Goal: Task Accomplishment & Management: Use online tool/utility

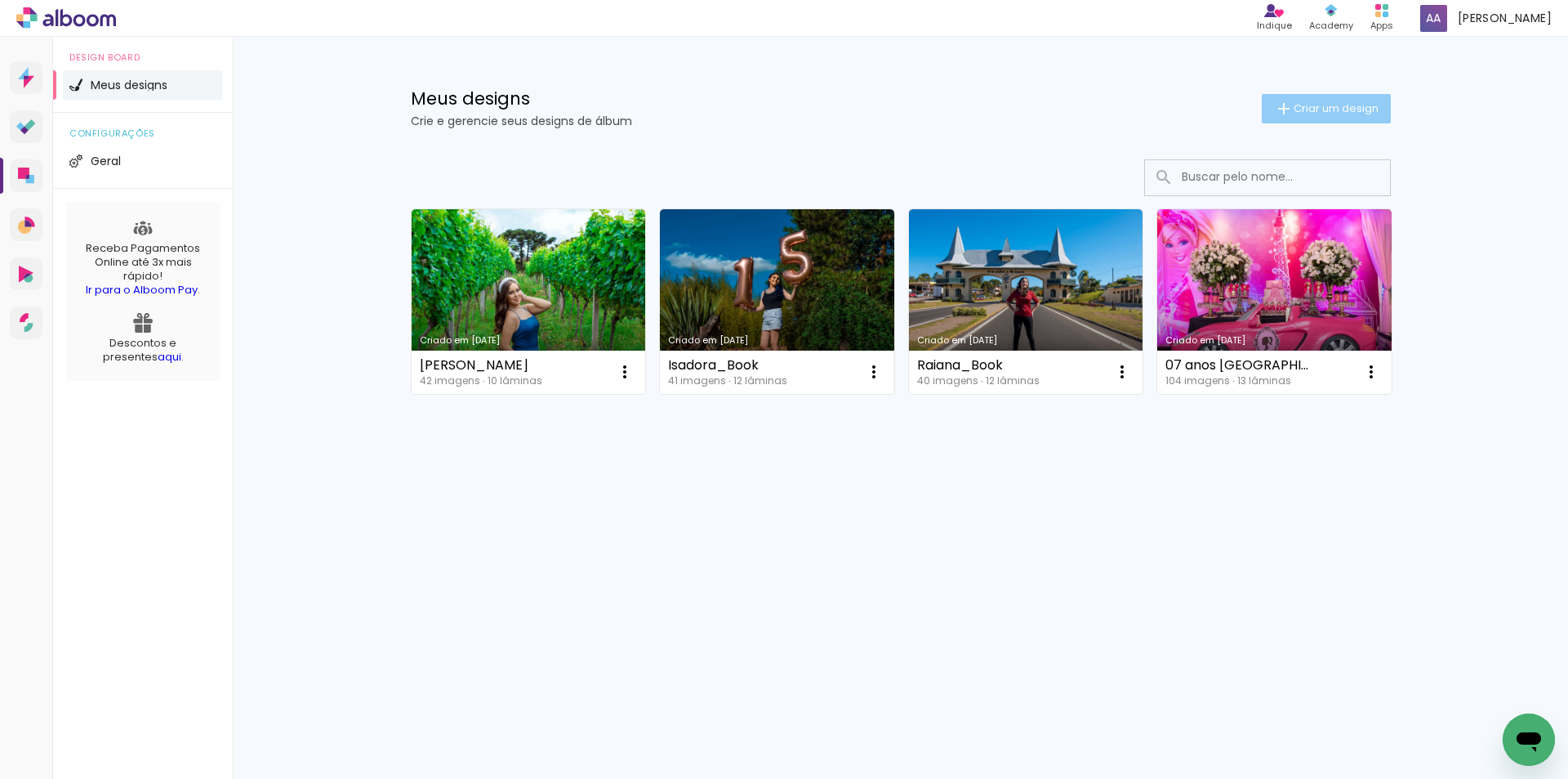
click at [1357, 114] on span "Criar um design" at bounding box center [1336, 108] width 85 height 11
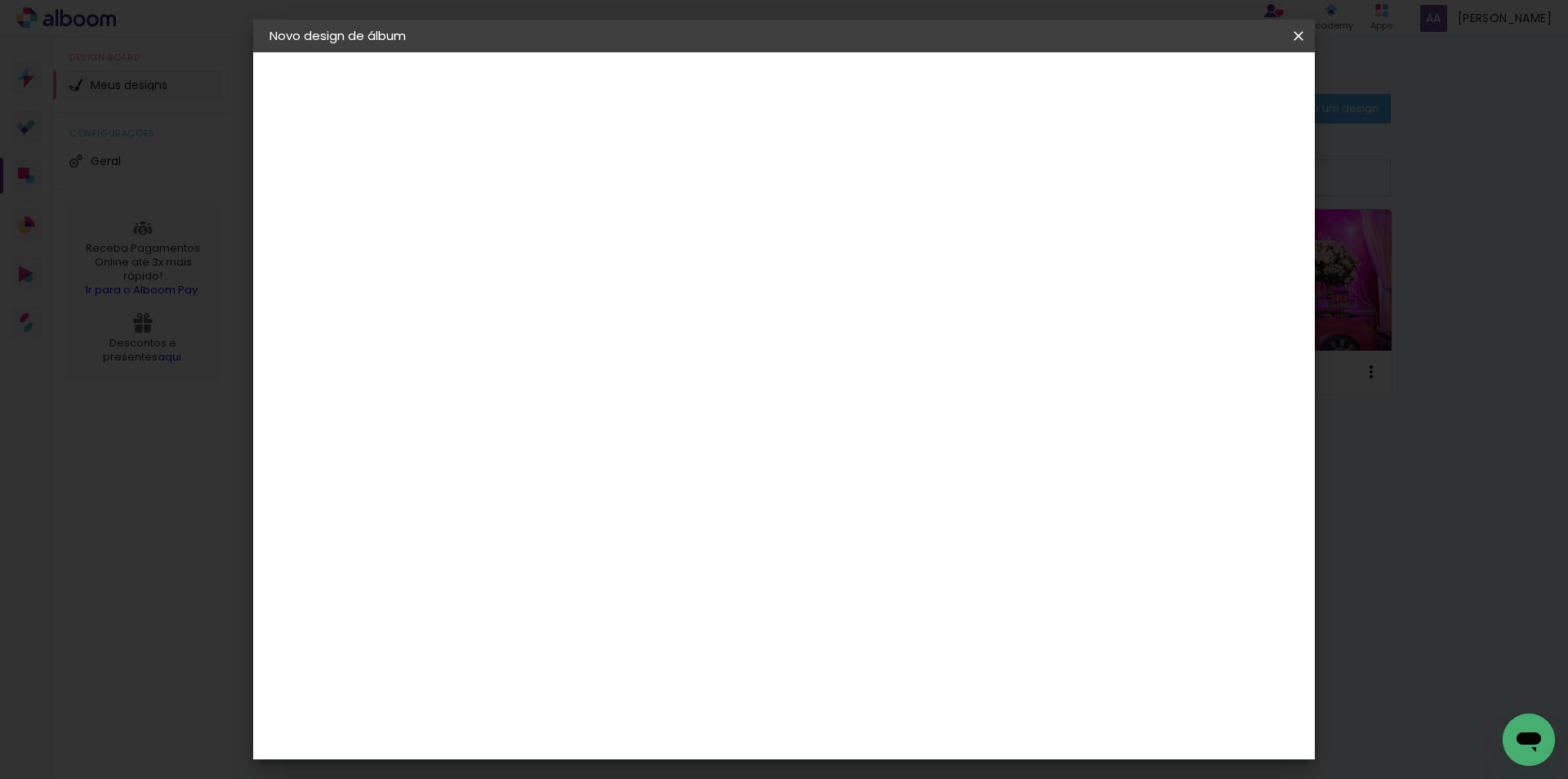
click at [537, 219] on input at bounding box center [537, 220] width 0 height 25
type input "5 [PERSON_NAME]"
type paper-input "5 [PERSON_NAME]"
click at [704, 77] on paper-button "Avançar" at bounding box center [664, 86] width 80 height 28
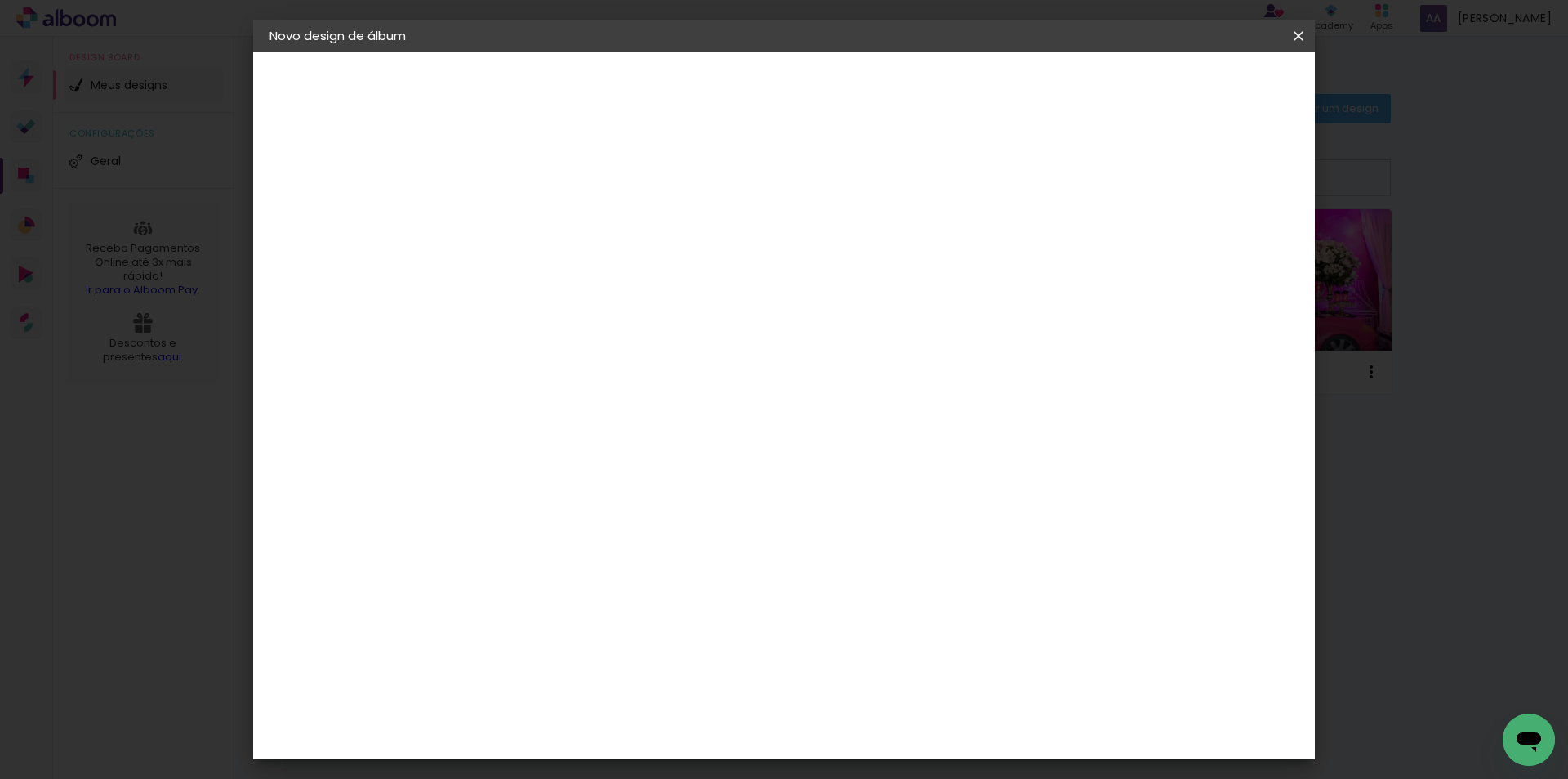
click at [0, 0] on slot "Avançar" at bounding box center [0, 0] width 0 height 0
click at [600, 272] on input "text" at bounding box center [568, 285] width 63 height 25
click at [0, 0] on slot "Plus" at bounding box center [0, 0] width 0 height 0
type input "Plus"
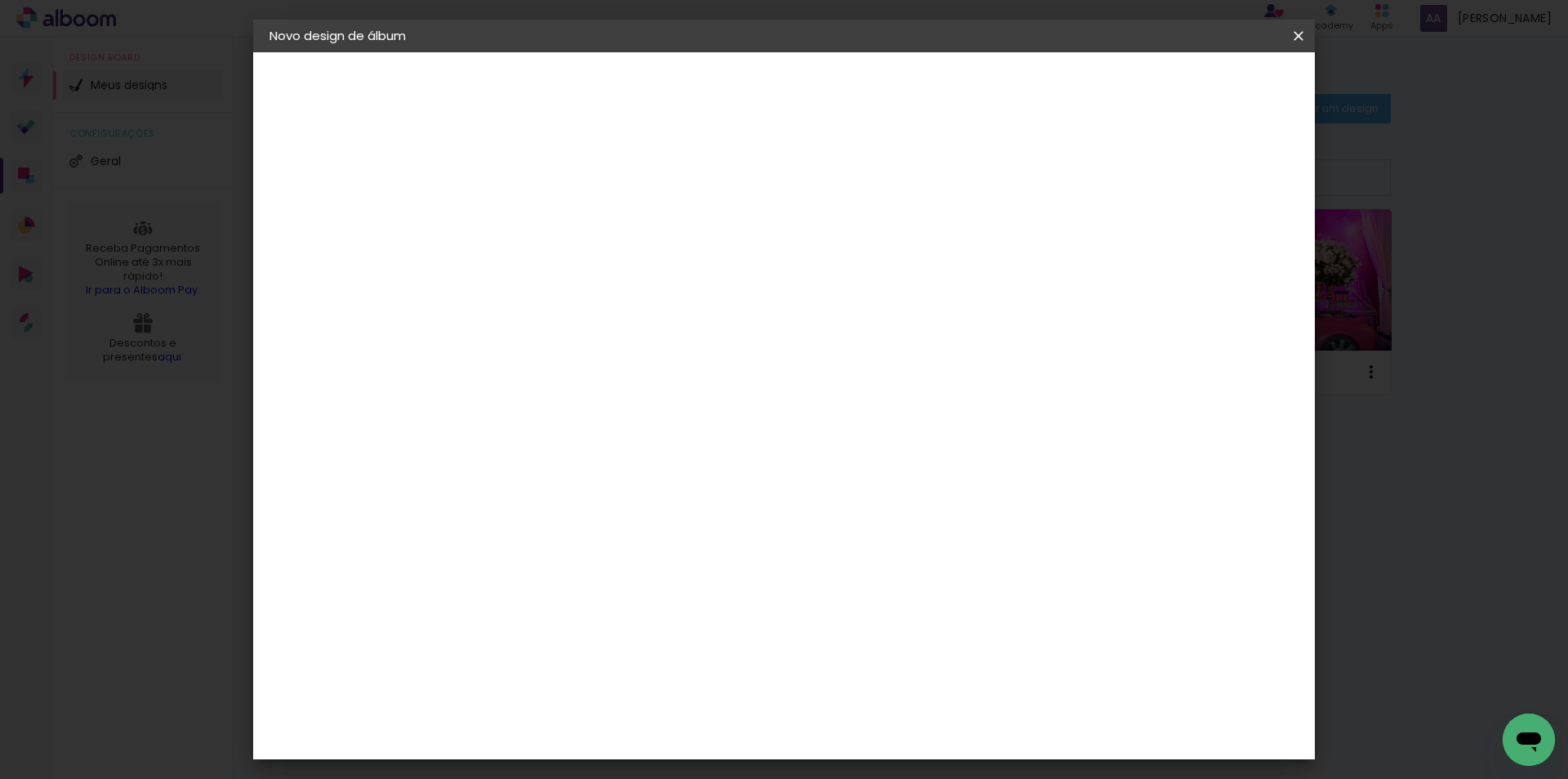
click at [647, 594] on span "30 × 30" at bounding box center [608, 610] width 76 height 33
click at [0, 0] on slot "Avançar" at bounding box center [0, 0] width 0 height 0
type input "3"
type paper-input "3"
click at [544, 169] on input "3" at bounding box center [524, 176] width 57 height 20
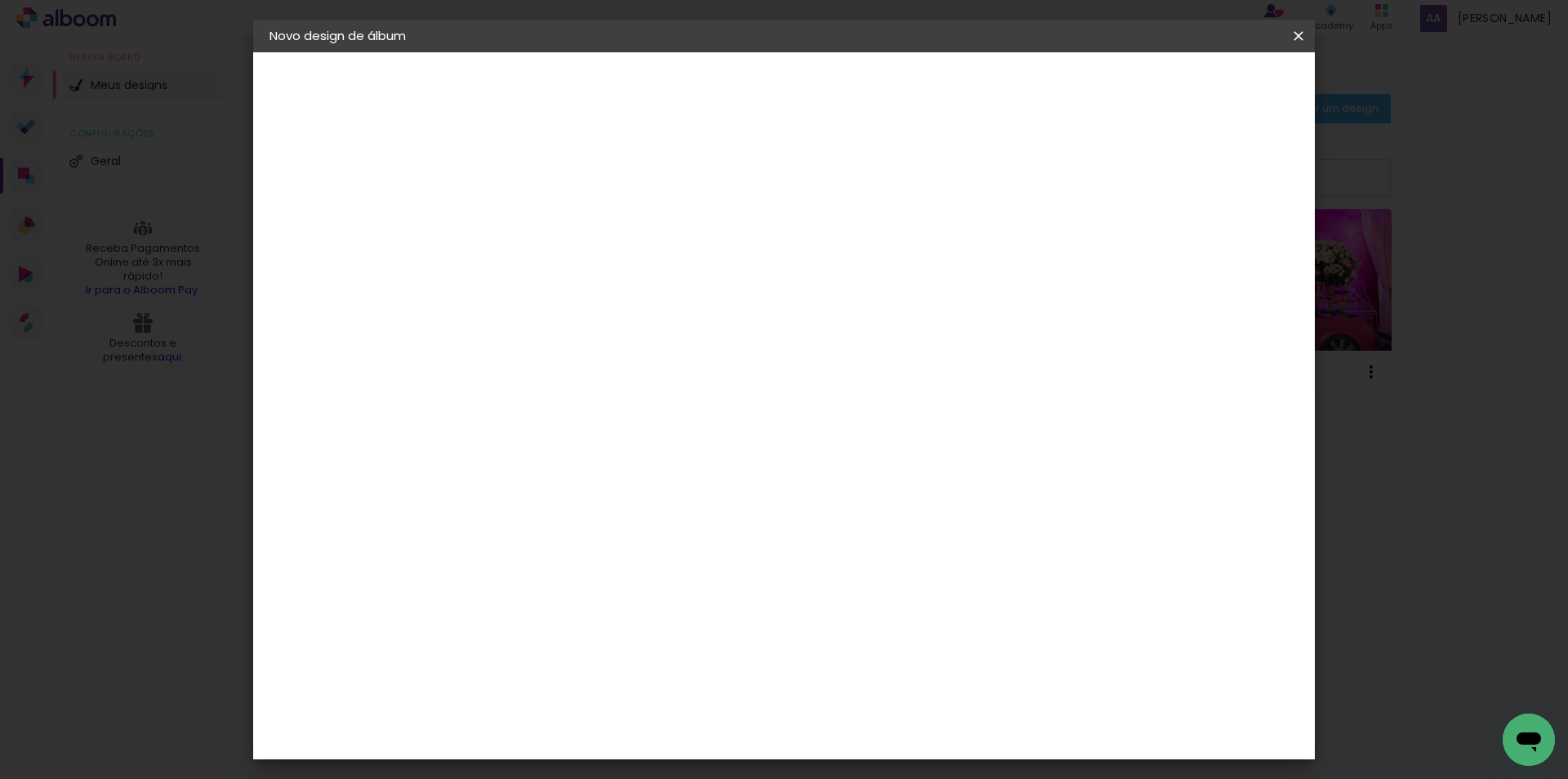
type input "4"
type paper-input "4"
click at [544, 169] on input "4" at bounding box center [524, 176] width 57 height 20
type input "5"
type paper-input "5"
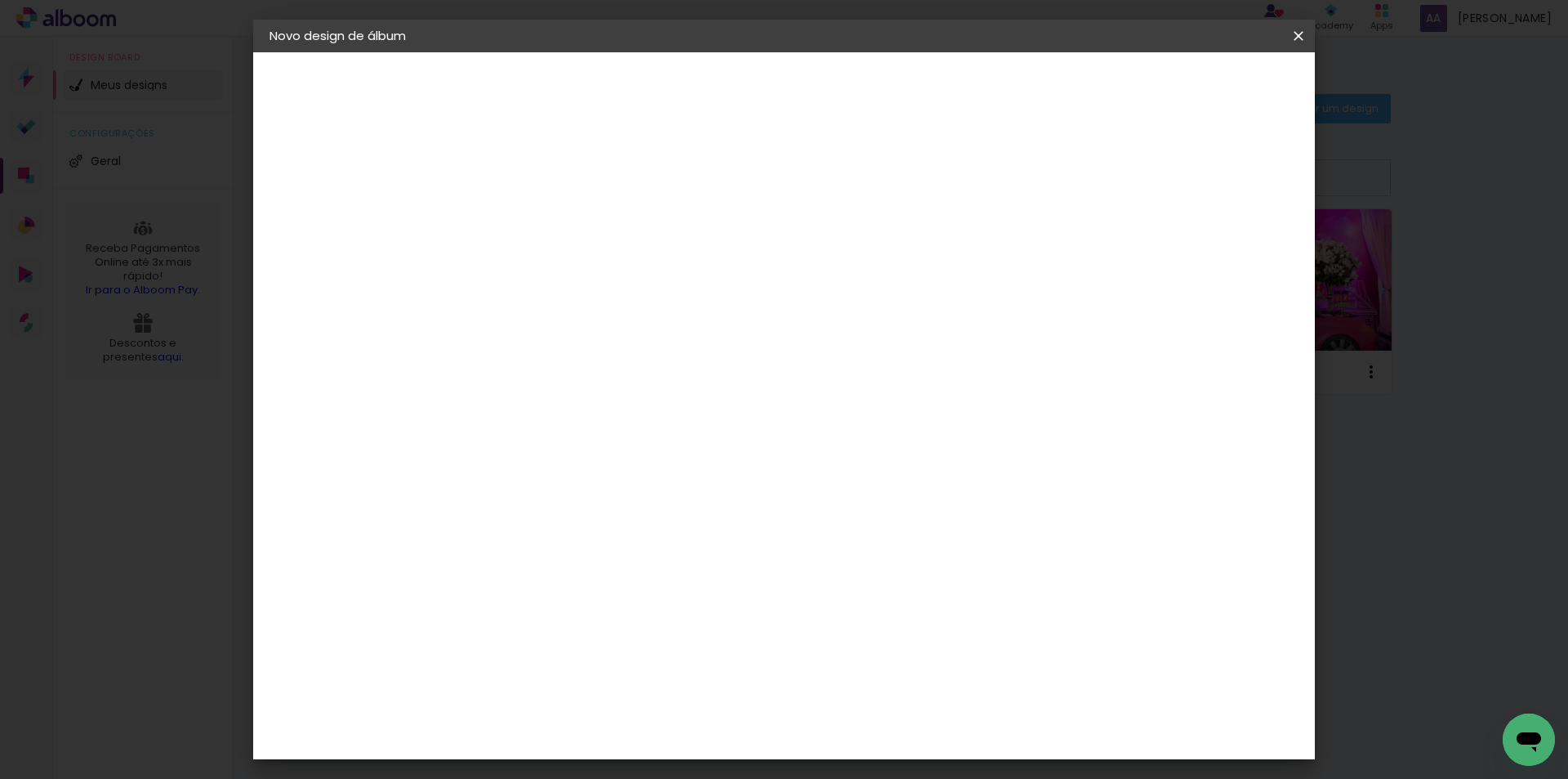
click at [544, 169] on input "5" at bounding box center [524, 176] width 57 height 20
click at [1104, 176] on div at bounding box center [1097, 177] width 15 height 15
type paper-checkbox "on"
click at [1197, 83] on span "Iniciar design" at bounding box center [1159, 87] width 74 height 12
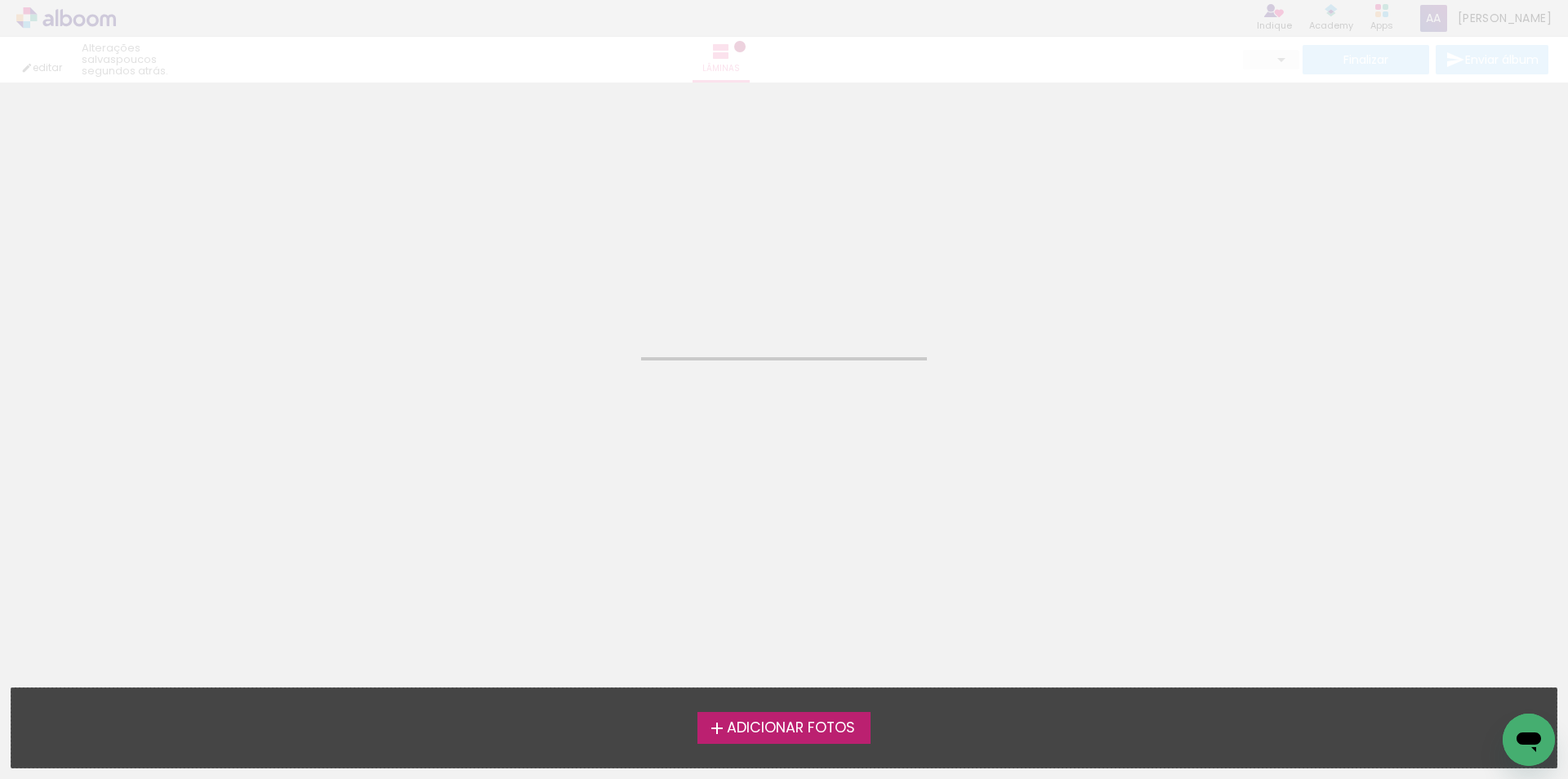
click at [807, 729] on span "Adicionar Fotos" at bounding box center [791, 728] width 129 height 15
click at [0, 0] on input "file" at bounding box center [0, 0] width 0 height 0
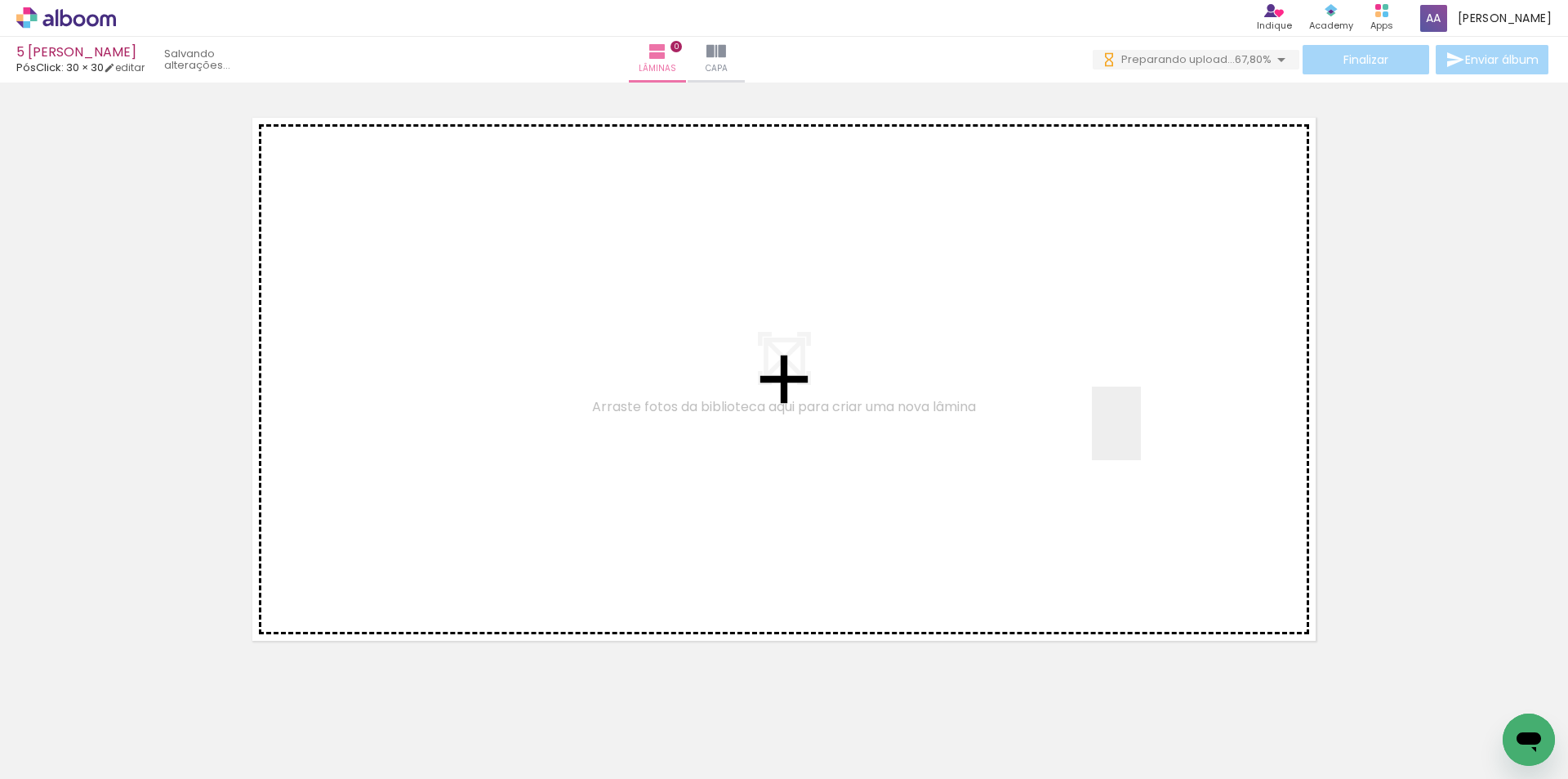
drag, startPoint x: 1141, startPoint y: 436, endPoint x: 1147, endPoint y: 385, distance: 51.4
click at [1147, 386] on quentale-workspace at bounding box center [784, 389] width 1568 height 779
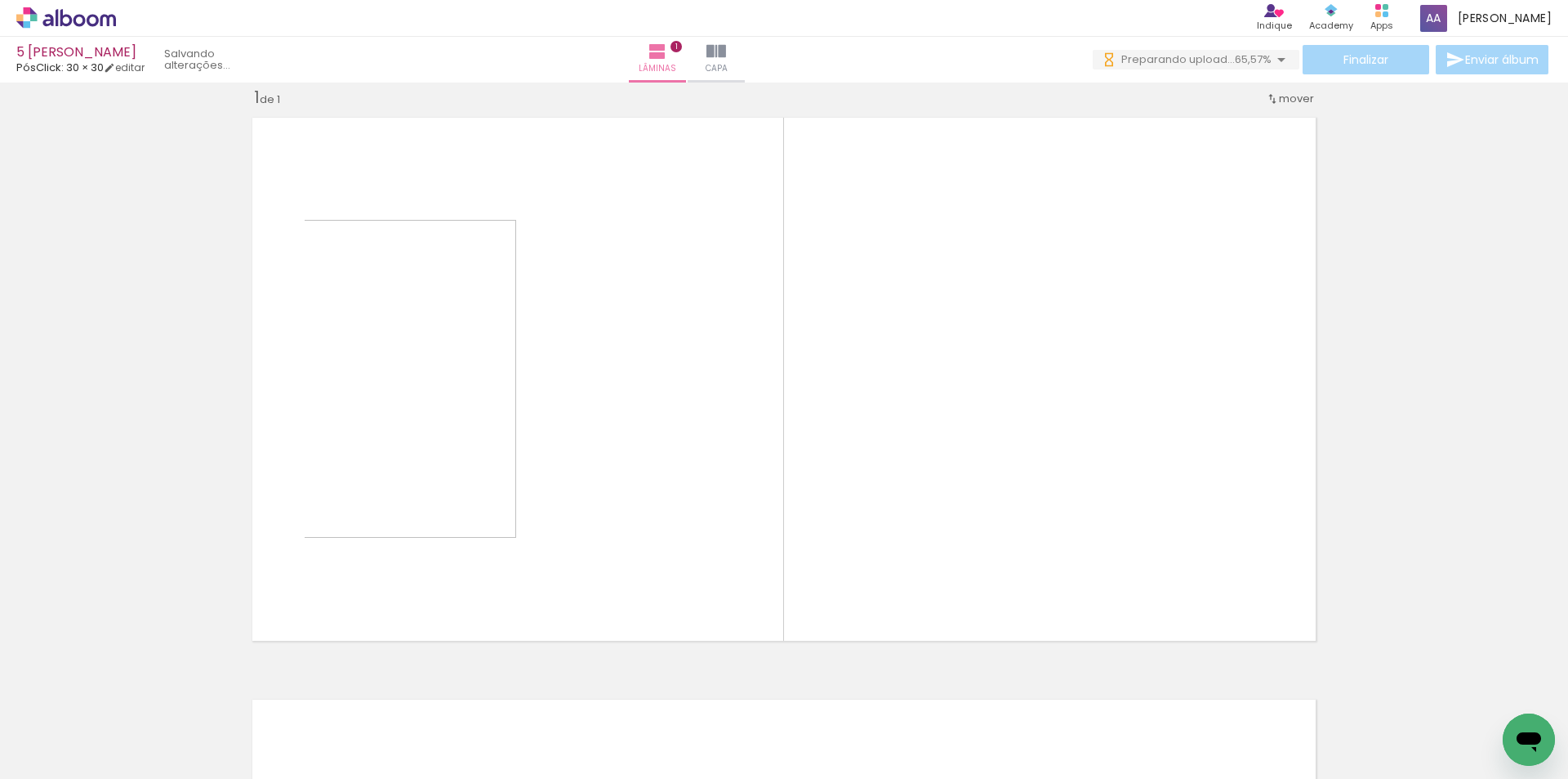
scroll to position [21, 0]
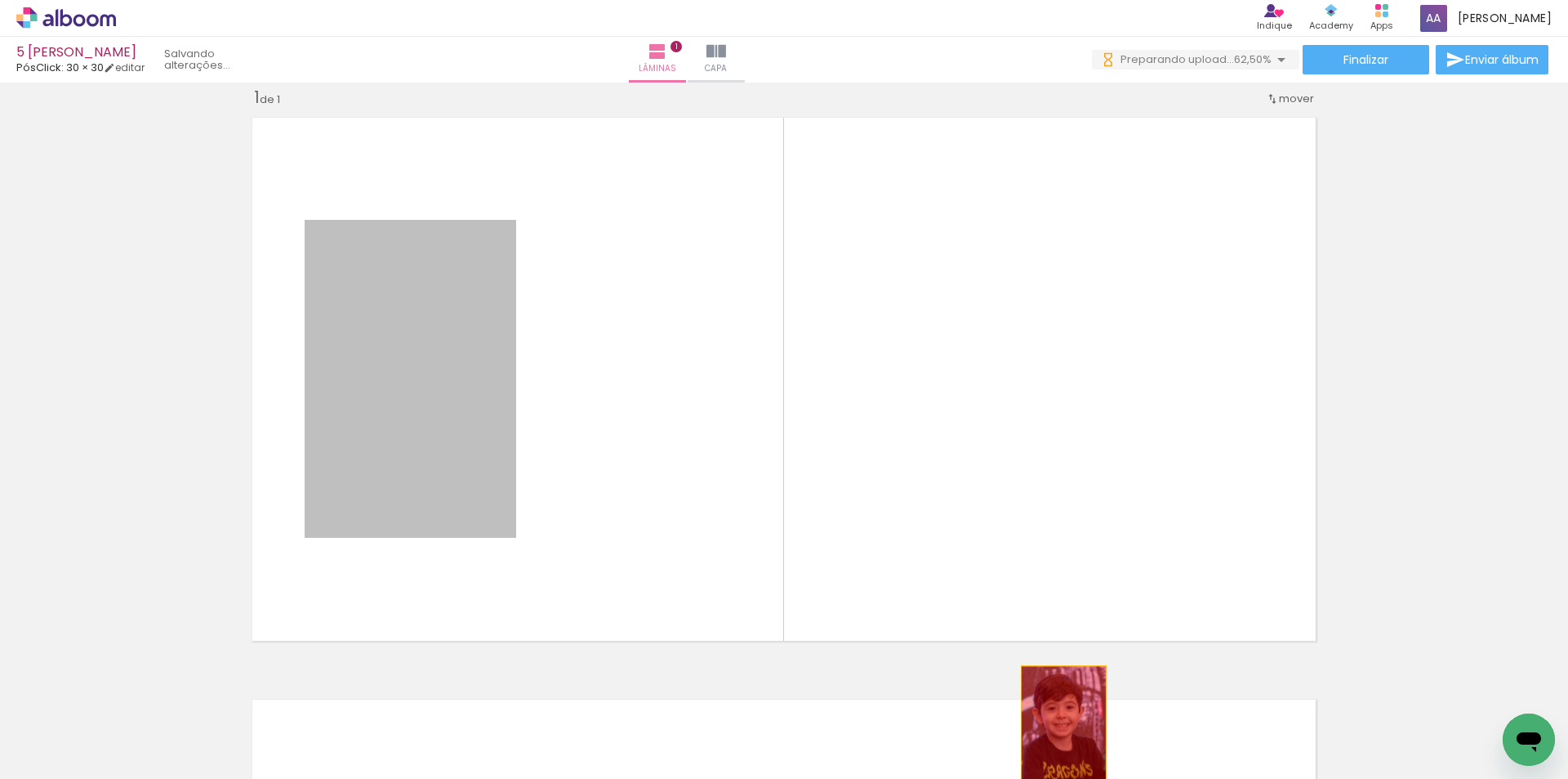
drag, startPoint x: 482, startPoint y: 359, endPoint x: 1252, endPoint y: 739, distance: 858.7
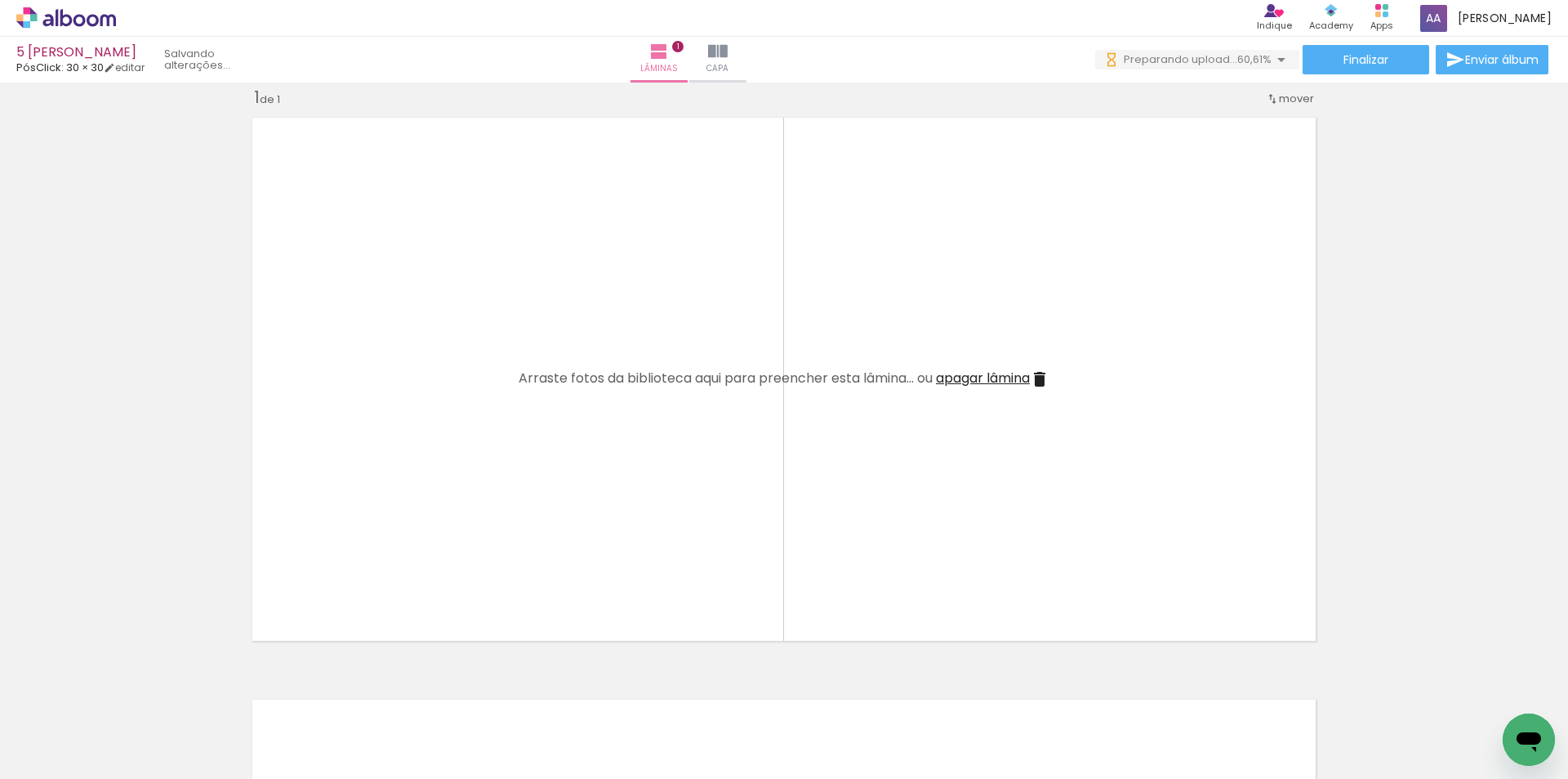
click at [1127, 455] on quentale-workspace at bounding box center [784, 389] width 1568 height 779
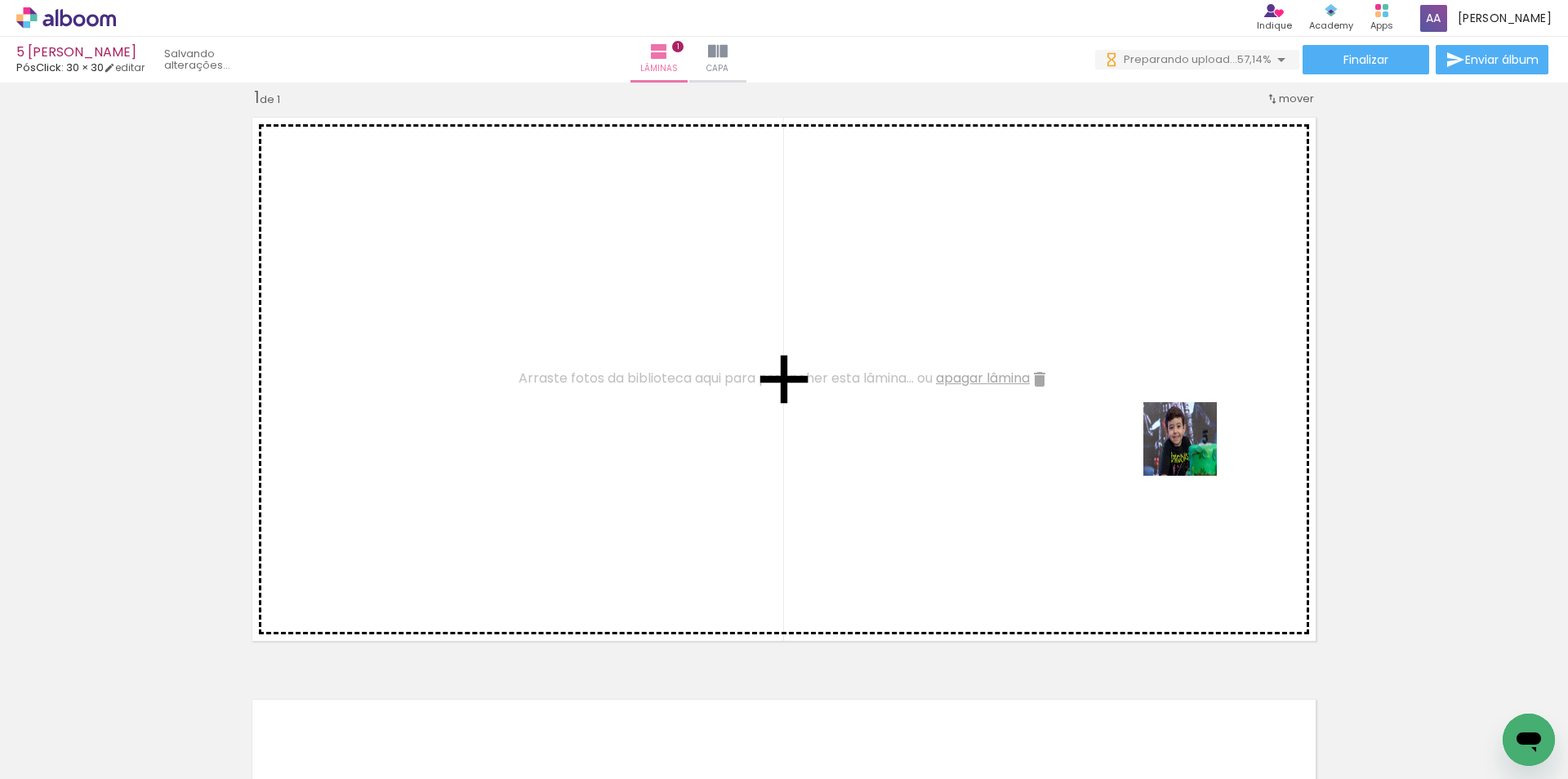
drag, startPoint x: 1288, startPoint y: 726, endPoint x: 1192, endPoint y: 451, distance: 291.3
click at [1192, 451] on quentale-workspace at bounding box center [784, 389] width 1568 height 779
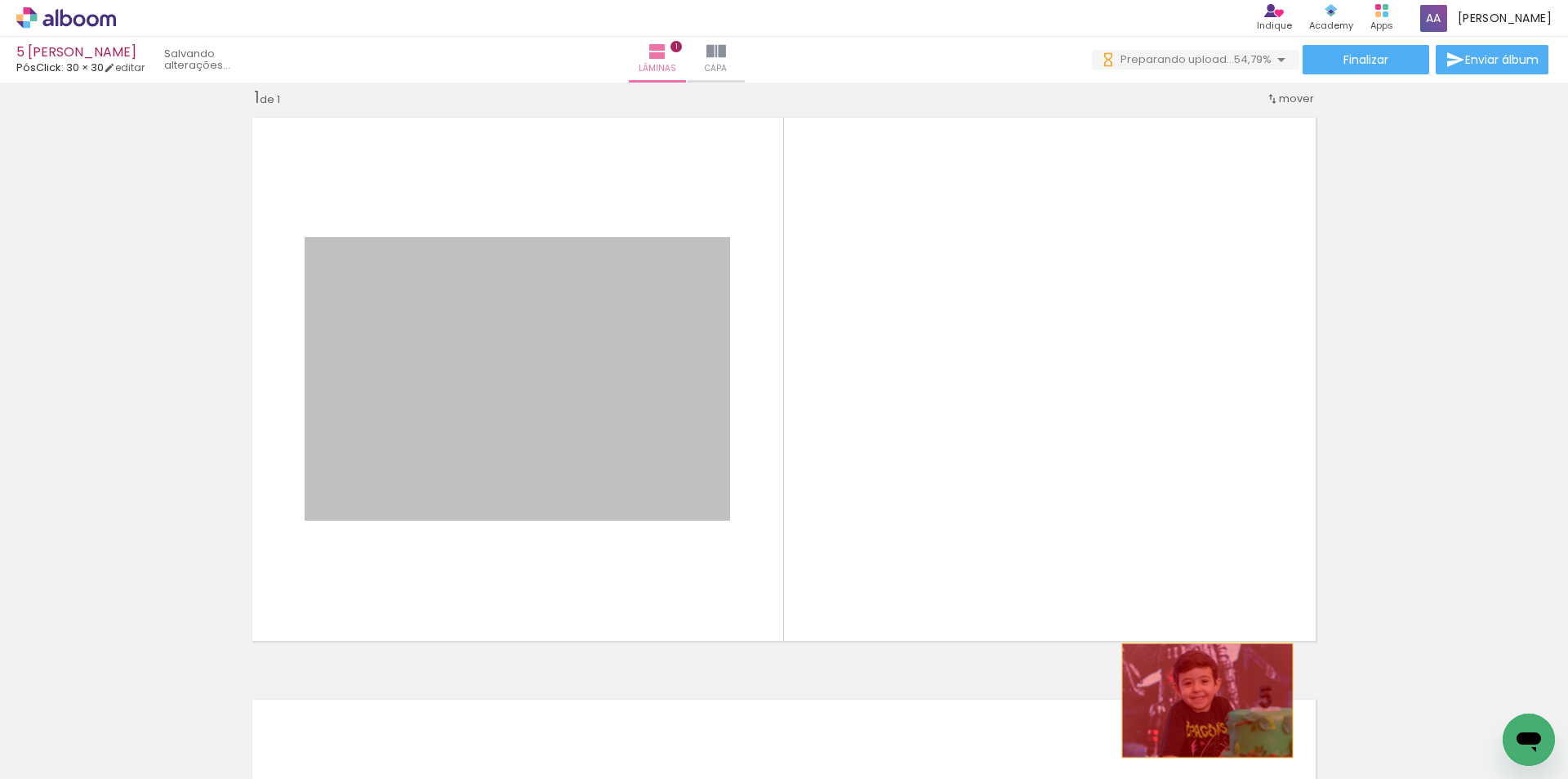
drag, startPoint x: 603, startPoint y: 362, endPoint x: 1218, endPoint y: 717, distance: 710.1
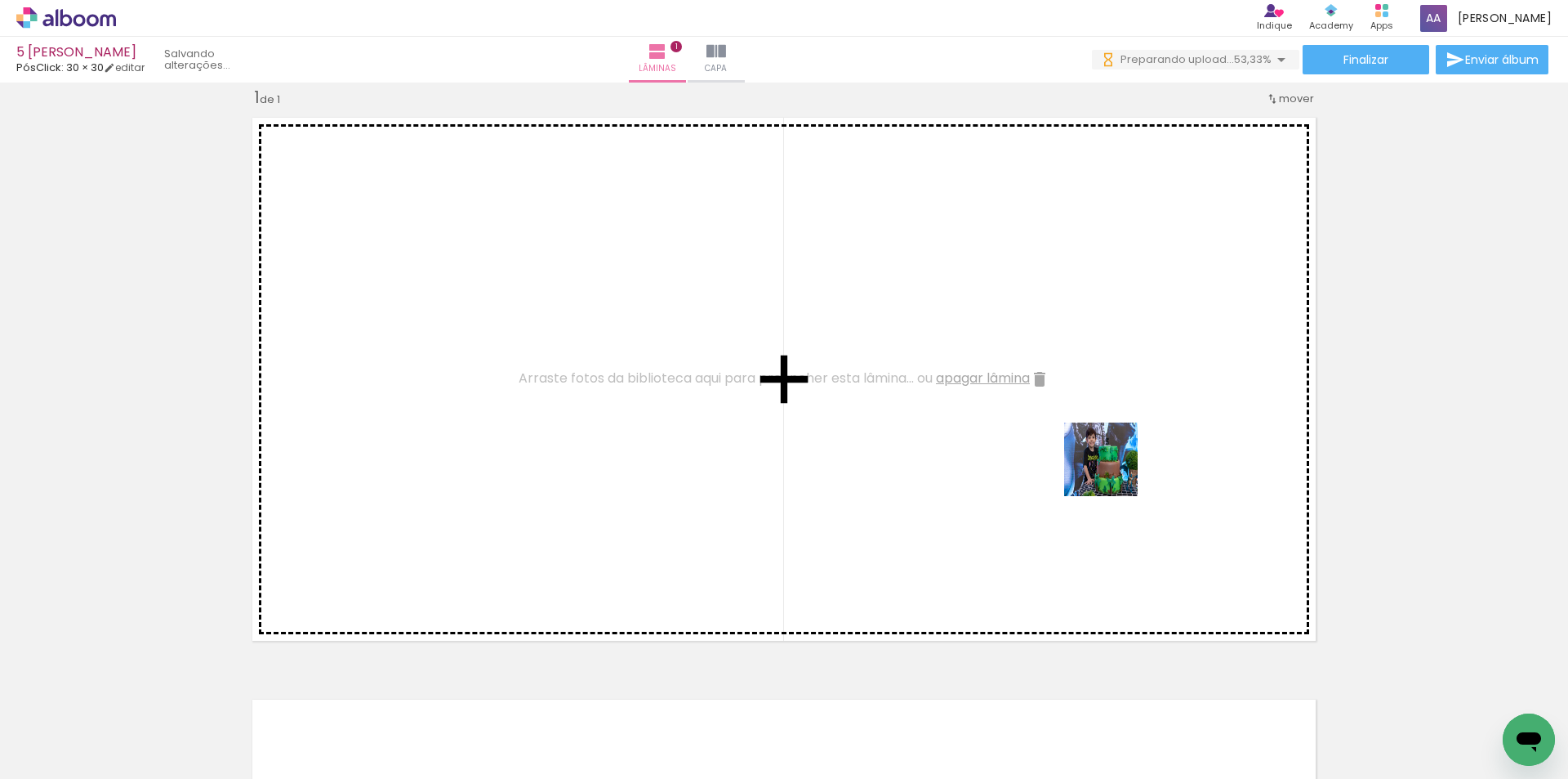
drag, startPoint x: 1140, startPoint y: 579, endPoint x: 1113, endPoint y: 472, distance: 110.4
click at [1113, 472] on quentale-workspace at bounding box center [784, 389] width 1568 height 779
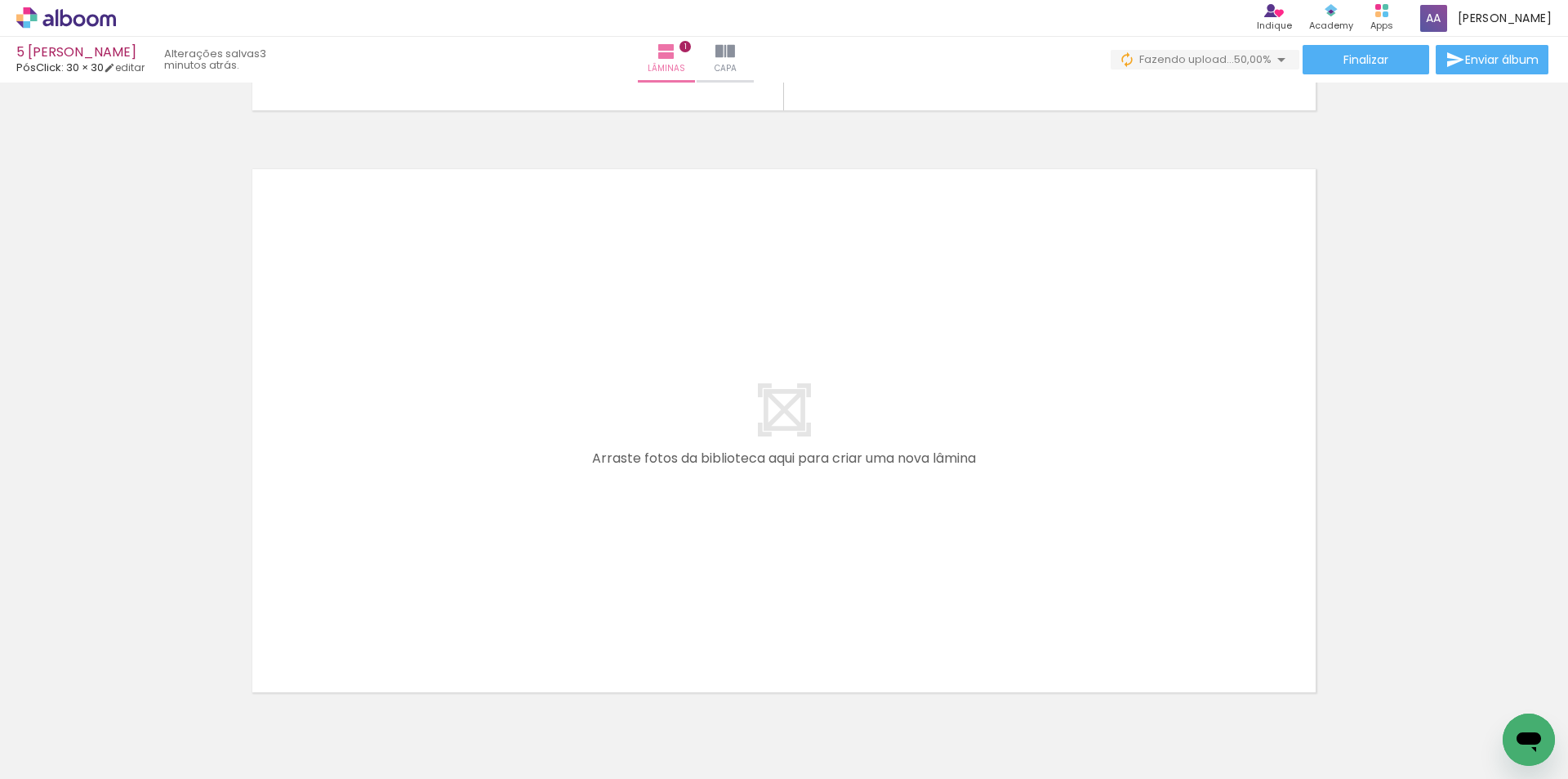
drag, startPoint x: 169, startPoint y: 734, endPoint x: 264, endPoint y: 707, distance: 98.8
click at [457, 479] on quentale-workspace at bounding box center [784, 389] width 1568 height 779
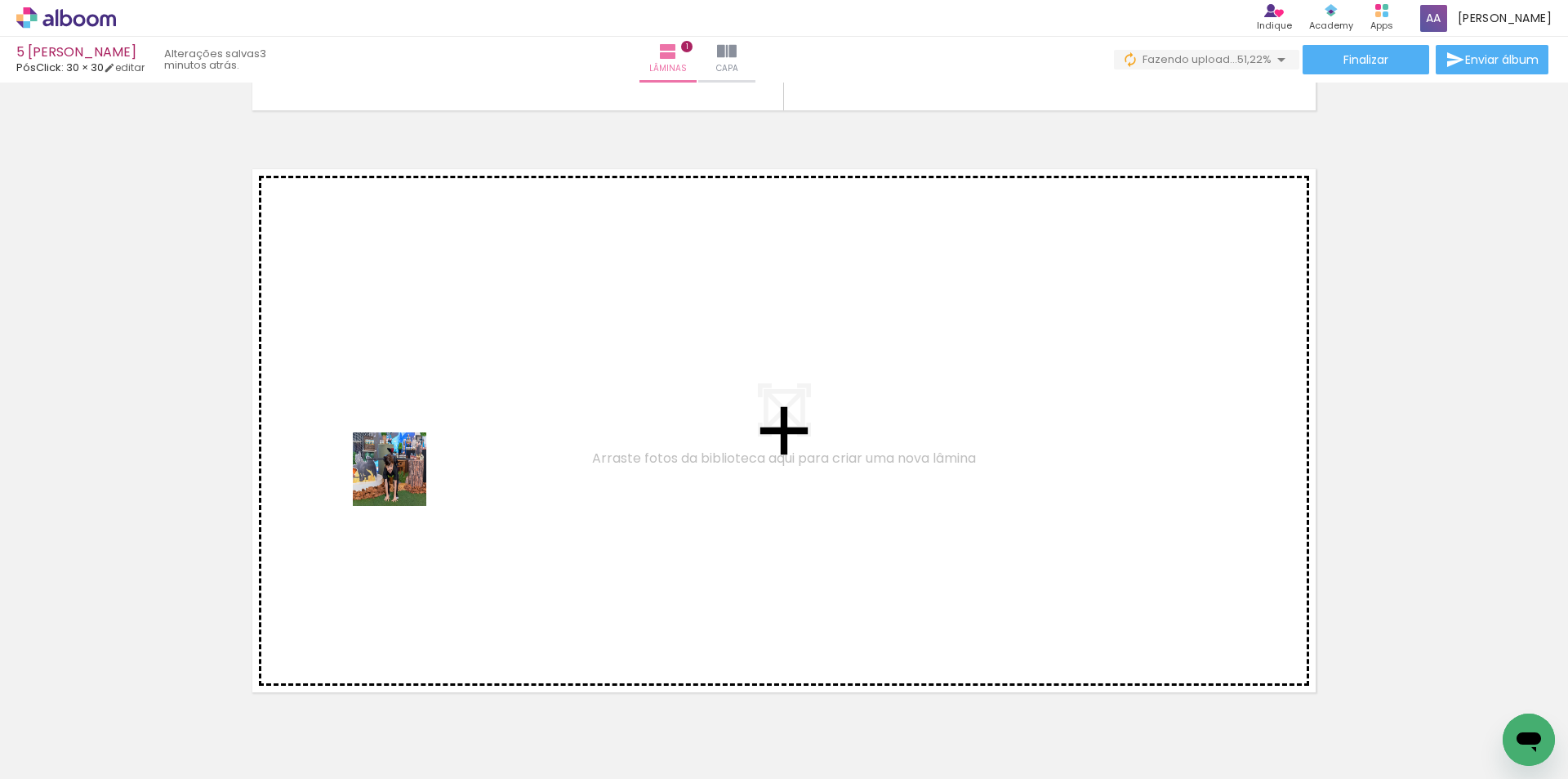
drag, startPoint x: 189, startPoint y: 716, endPoint x: 401, endPoint y: 481, distance: 316.5
click at [401, 481] on quentale-workspace at bounding box center [784, 389] width 1568 height 779
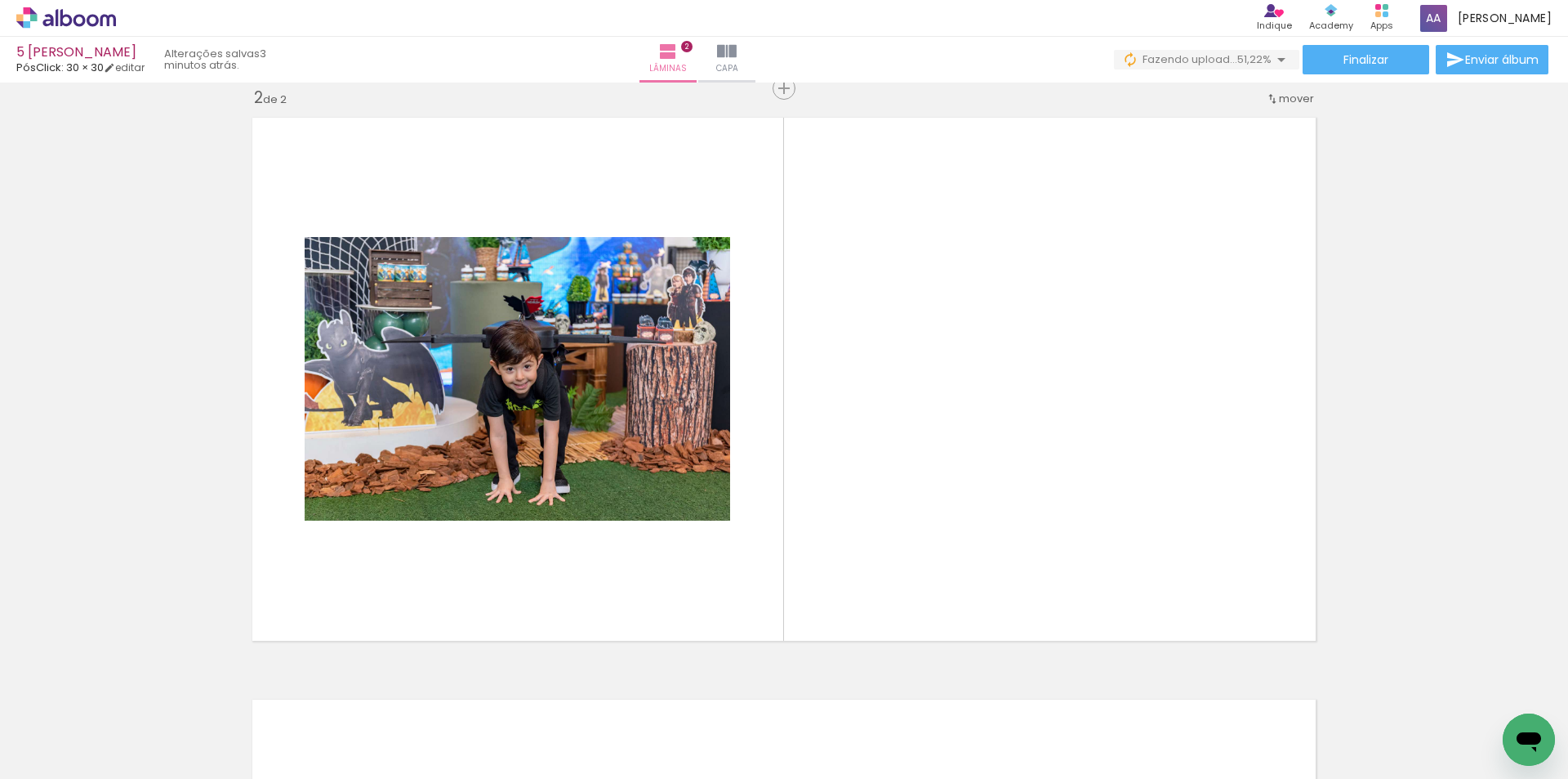
scroll to position [603, 0]
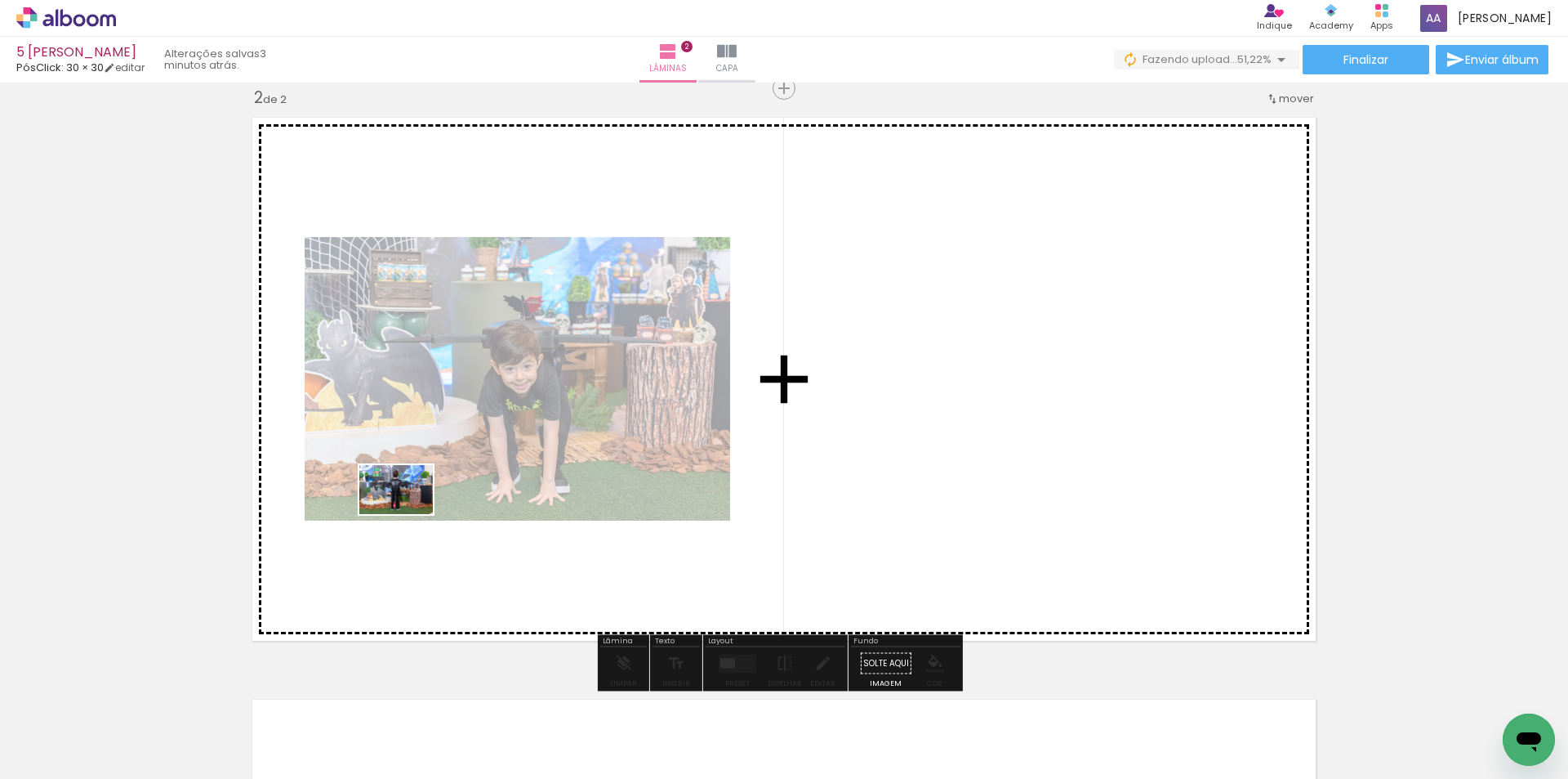
drag, startPoint x: 277, startPoint y: 709, endPoint x: 408, endPoint y: 514, distance: 234.9
click at [408, 514] on quentale-workspace at bounding box center [784, 389] width 1568 height 779
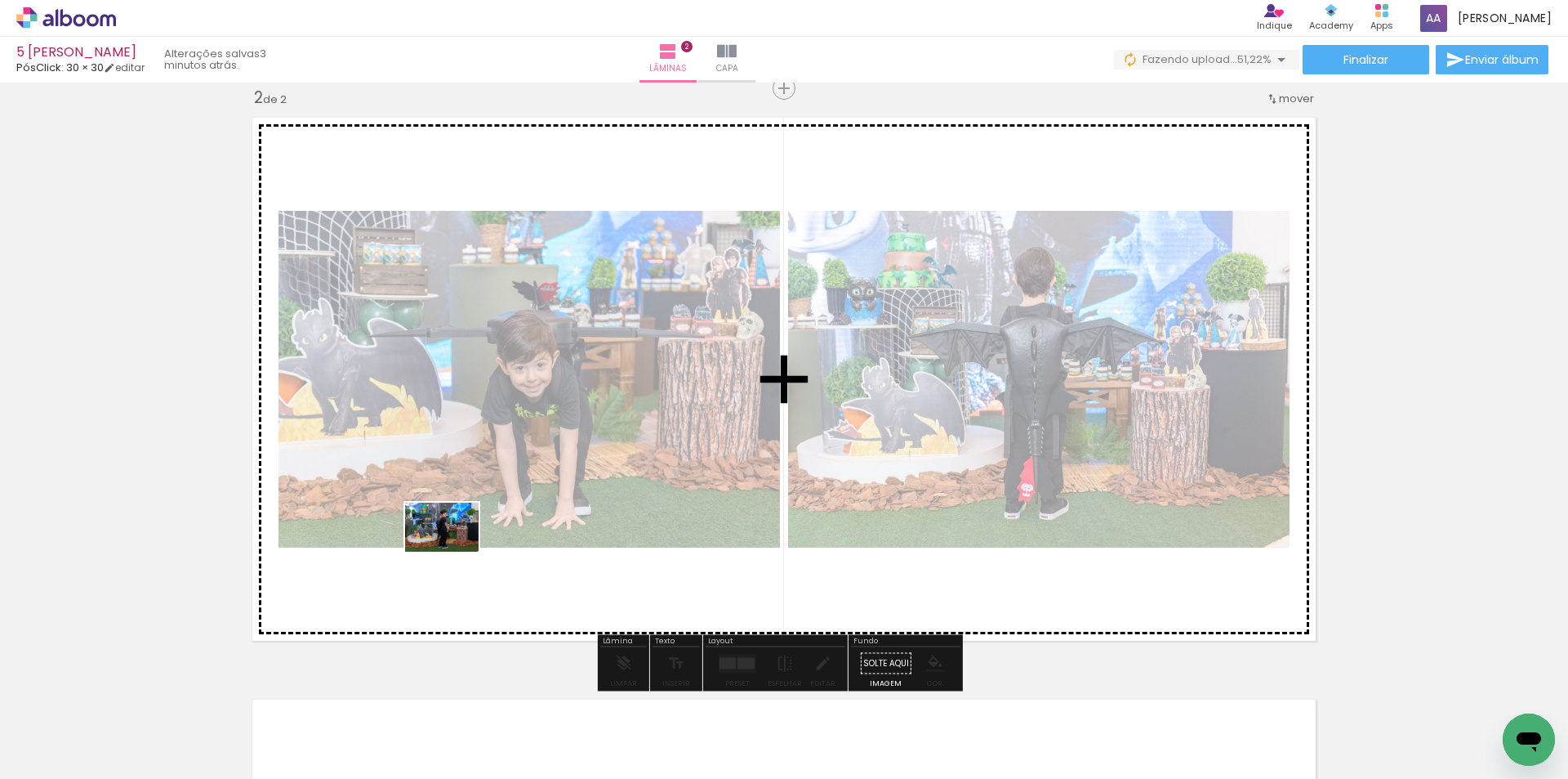
drag, startPoint x: 376, startPoint y: 705, endPoint x: 454, endPoint y: 552, distance: 171.7
click at [454, 552] on quentale-workspace at bounding box center [784, 389] width 1568 height 779
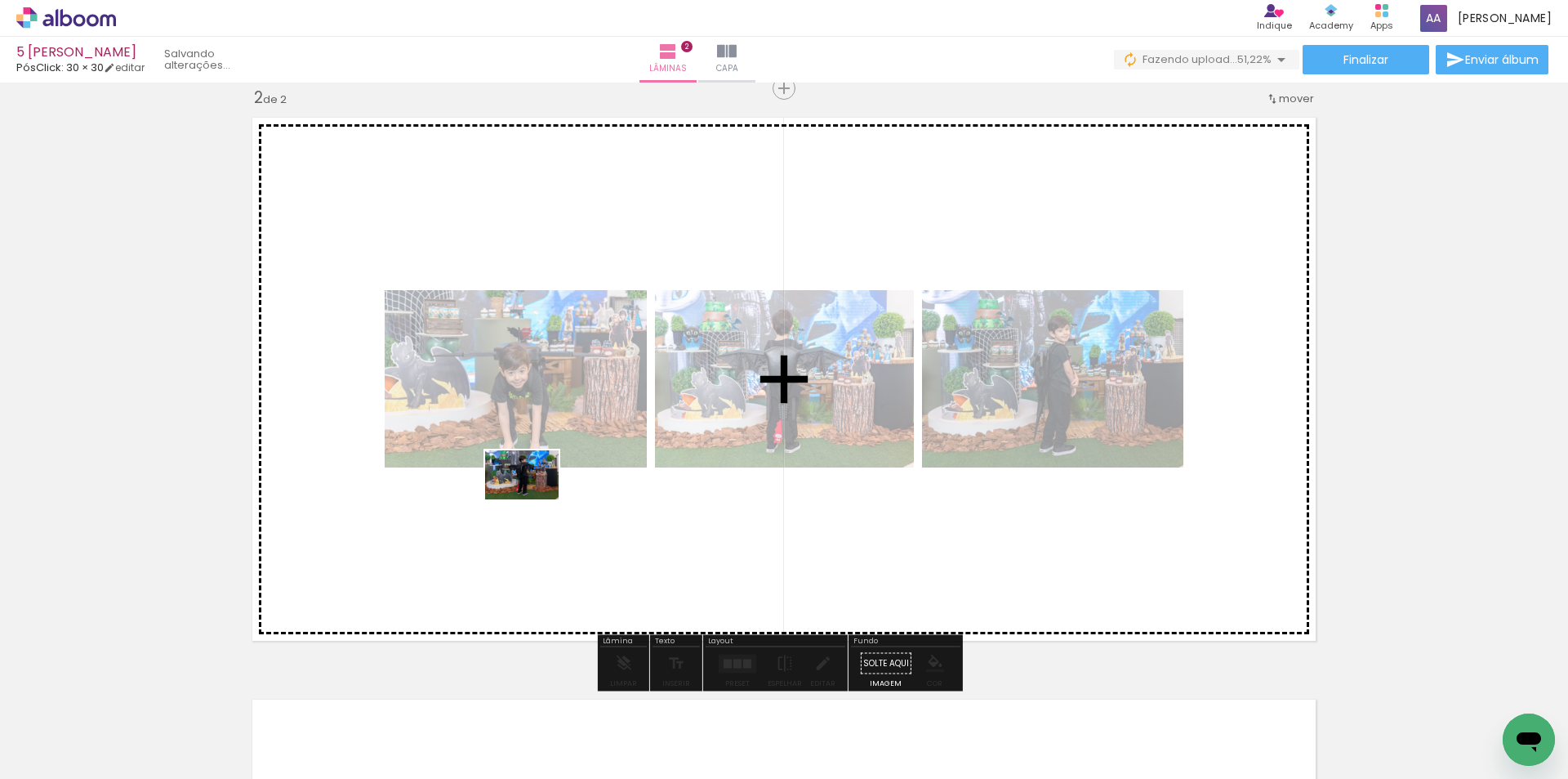
drag, startPoint x: 451, startPoint y: 728, endPoint x: 534, endPoint y: 499, distance: 243.6
click at [534, 499] on quentale-workspace at bounding box center [784, 389] width 1568 height 779
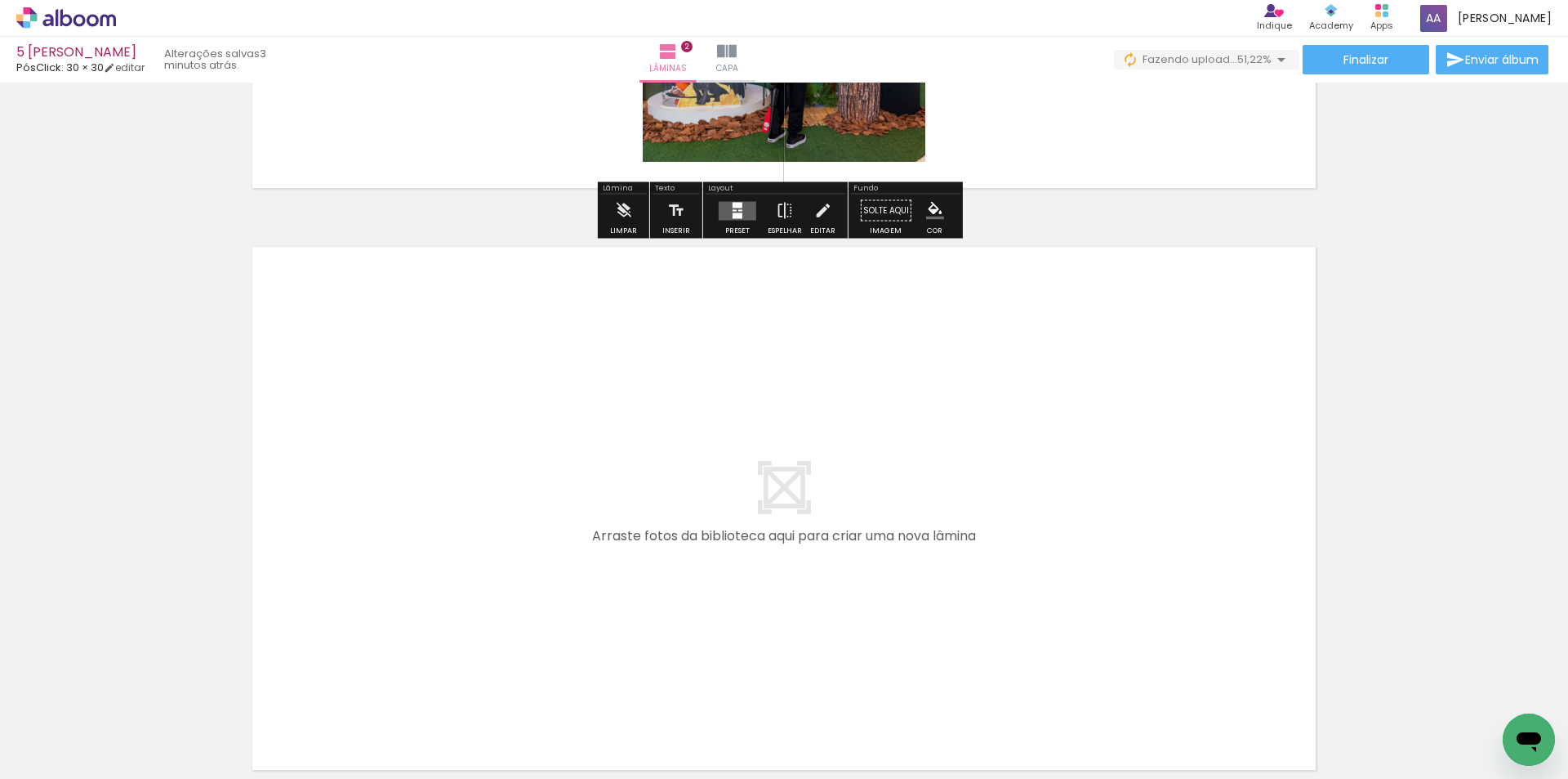
scroll to position [1093, 0]
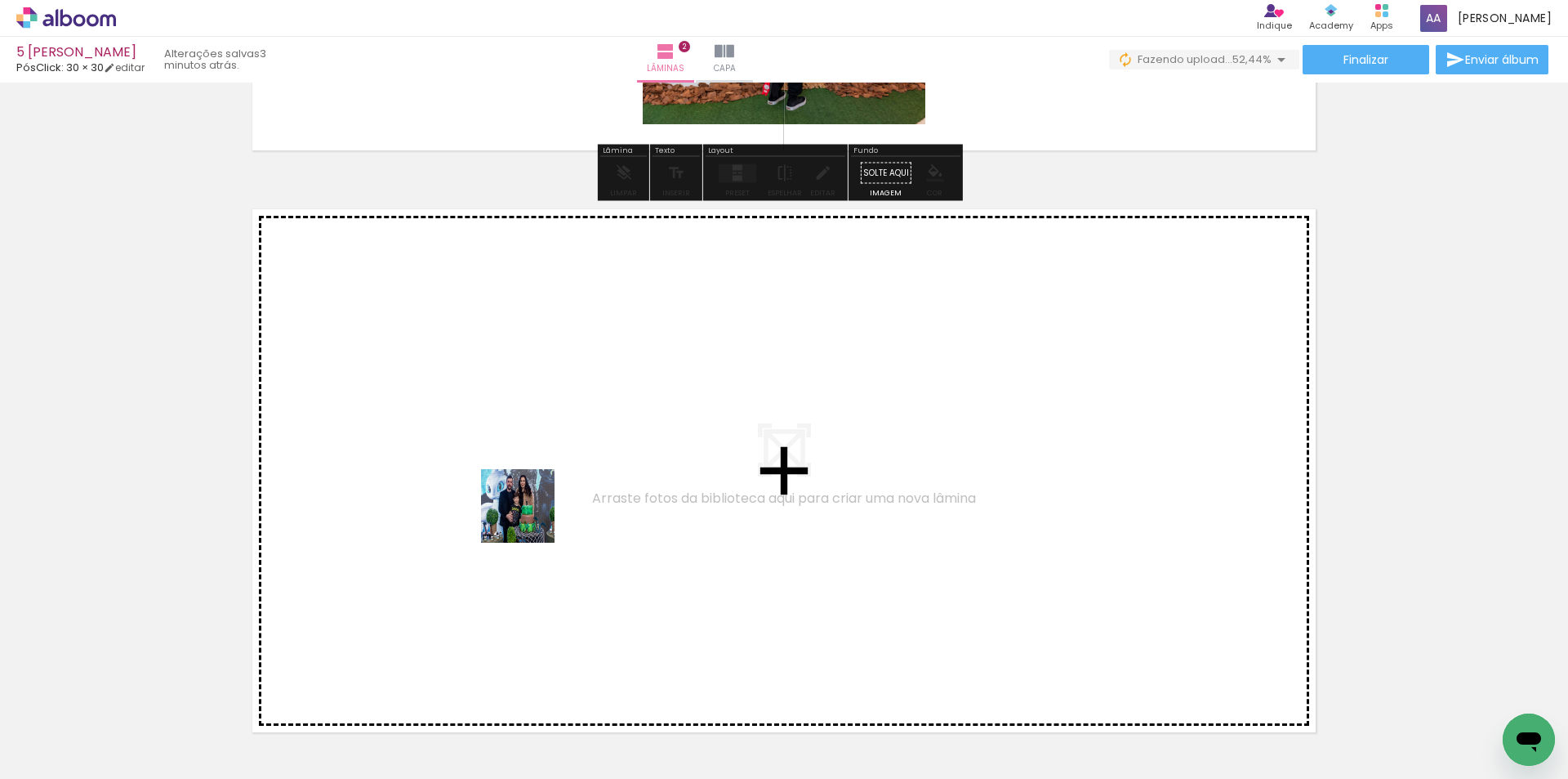
drag, startPoint x: 530, startPoint y: 735, endPoint x: 530, endPoint y: 514, distance: 221.0
click at [530, 514] on quentale-workspace at bounding box center [784, 389] width 1568 height 779
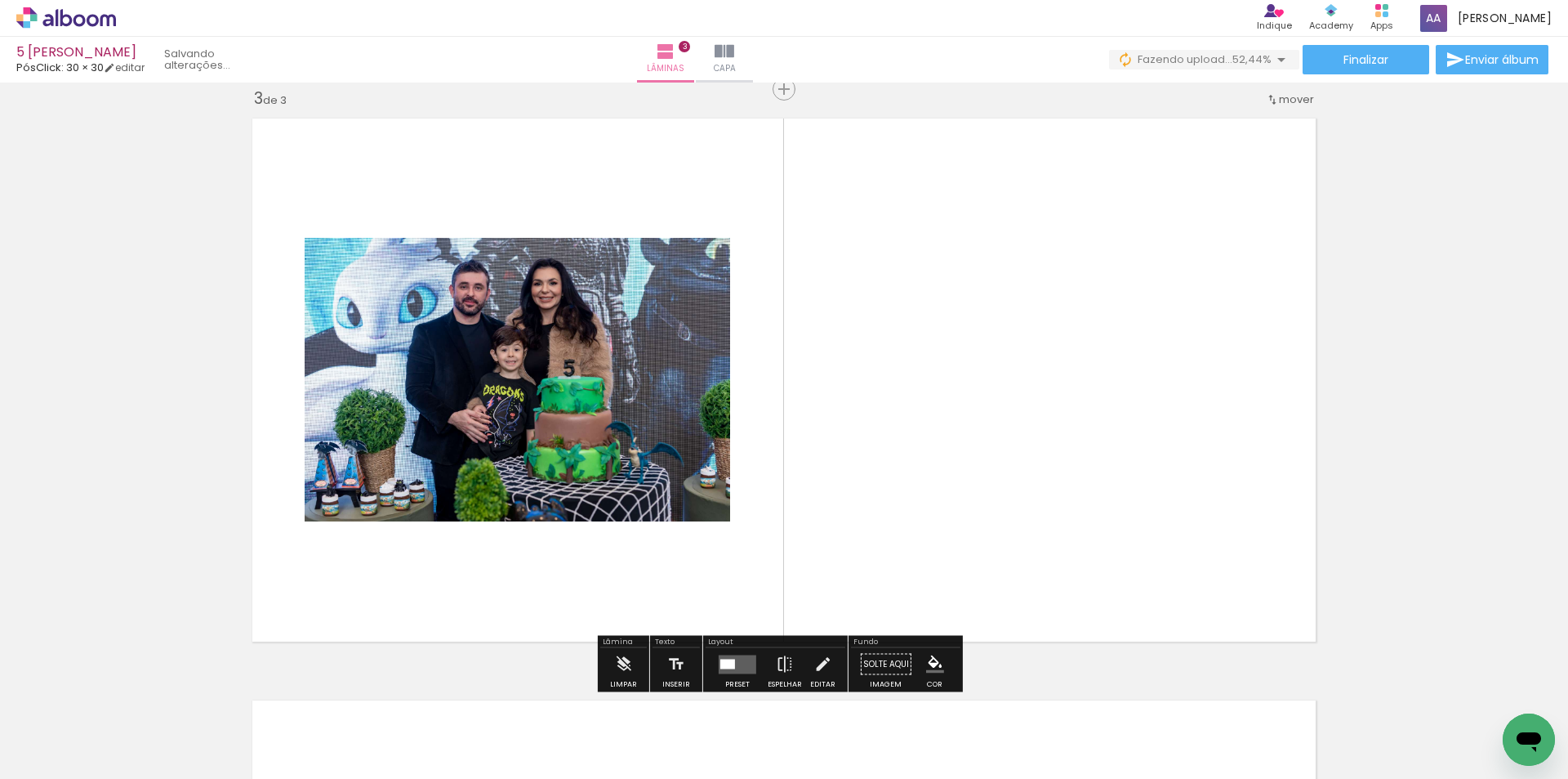
scroll to position [1185, 0]
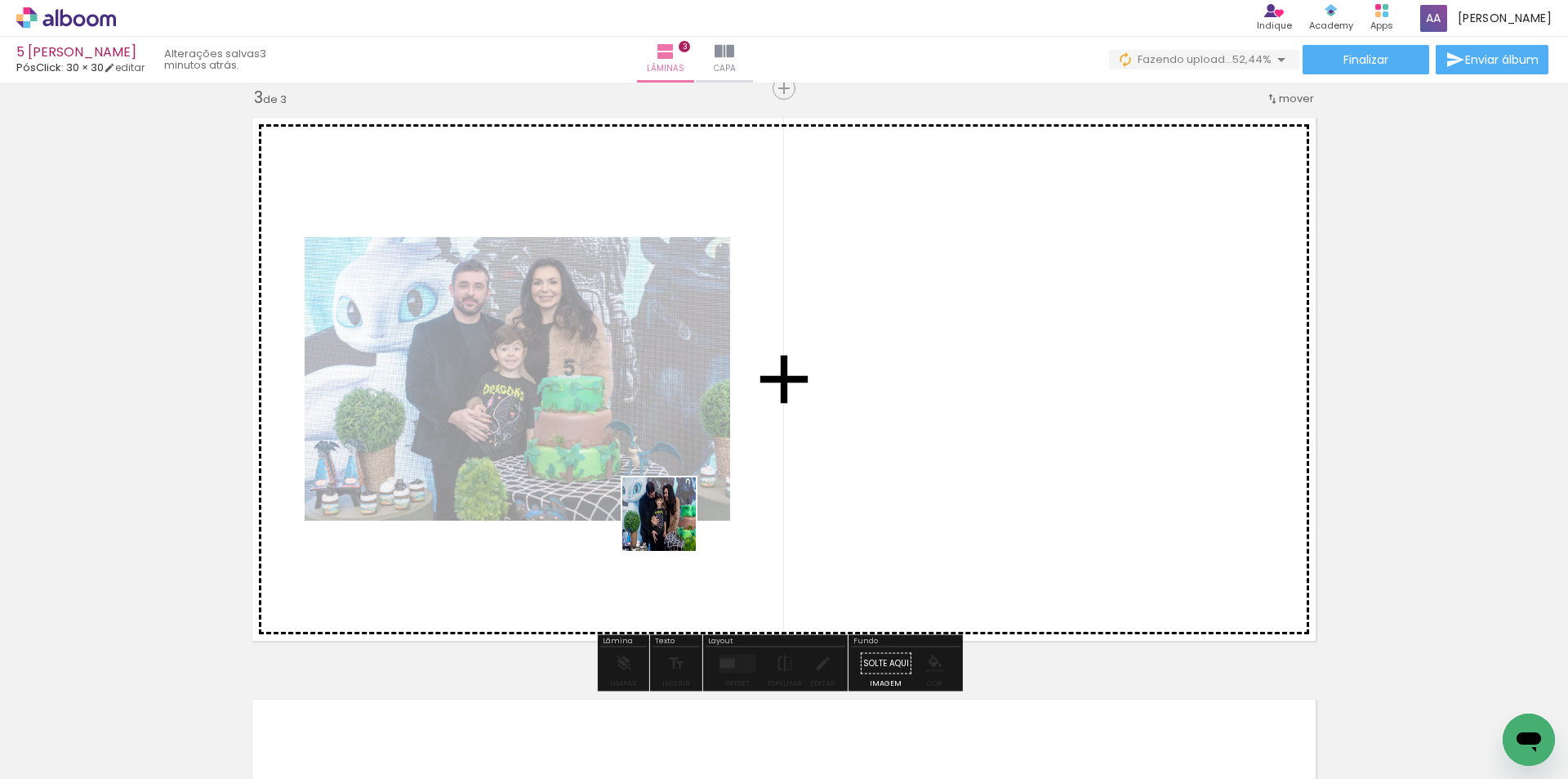
drag, startPoint x: 635, startPoint y: 716, endPoint x: 678, endPoint y: 503, distance: 217.3
click at [678, 503] on quentale-workspace at bounding box center [784, 389] width 1568 height 779
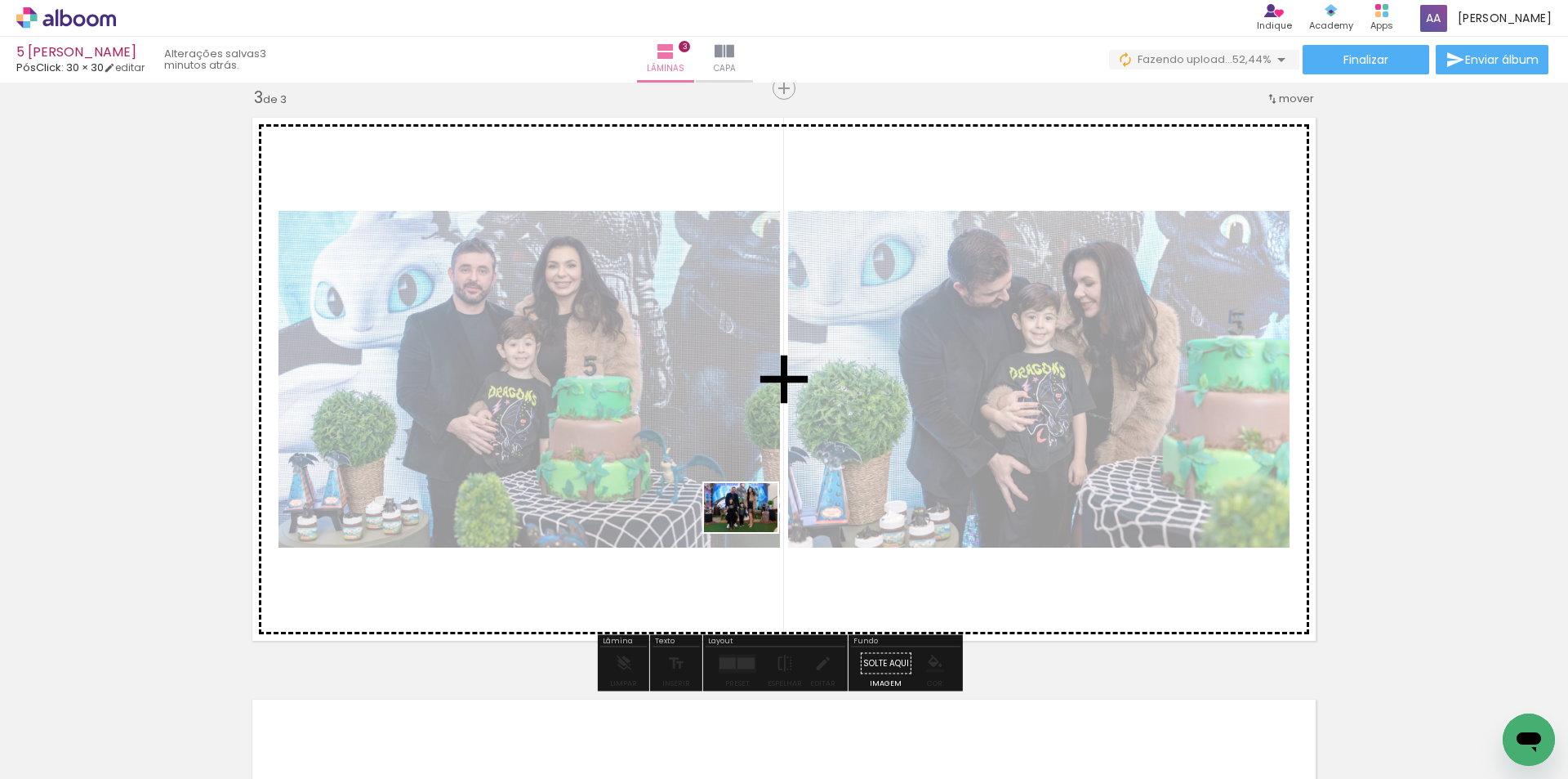
drag, startPoint x: 726, startPoint y: 731, endPoint x: 753, endPoint y: 532, distance: 200.8
click at [753, 532] on quentale-workspace at bounding box center [784, 389] width 1568 height 779
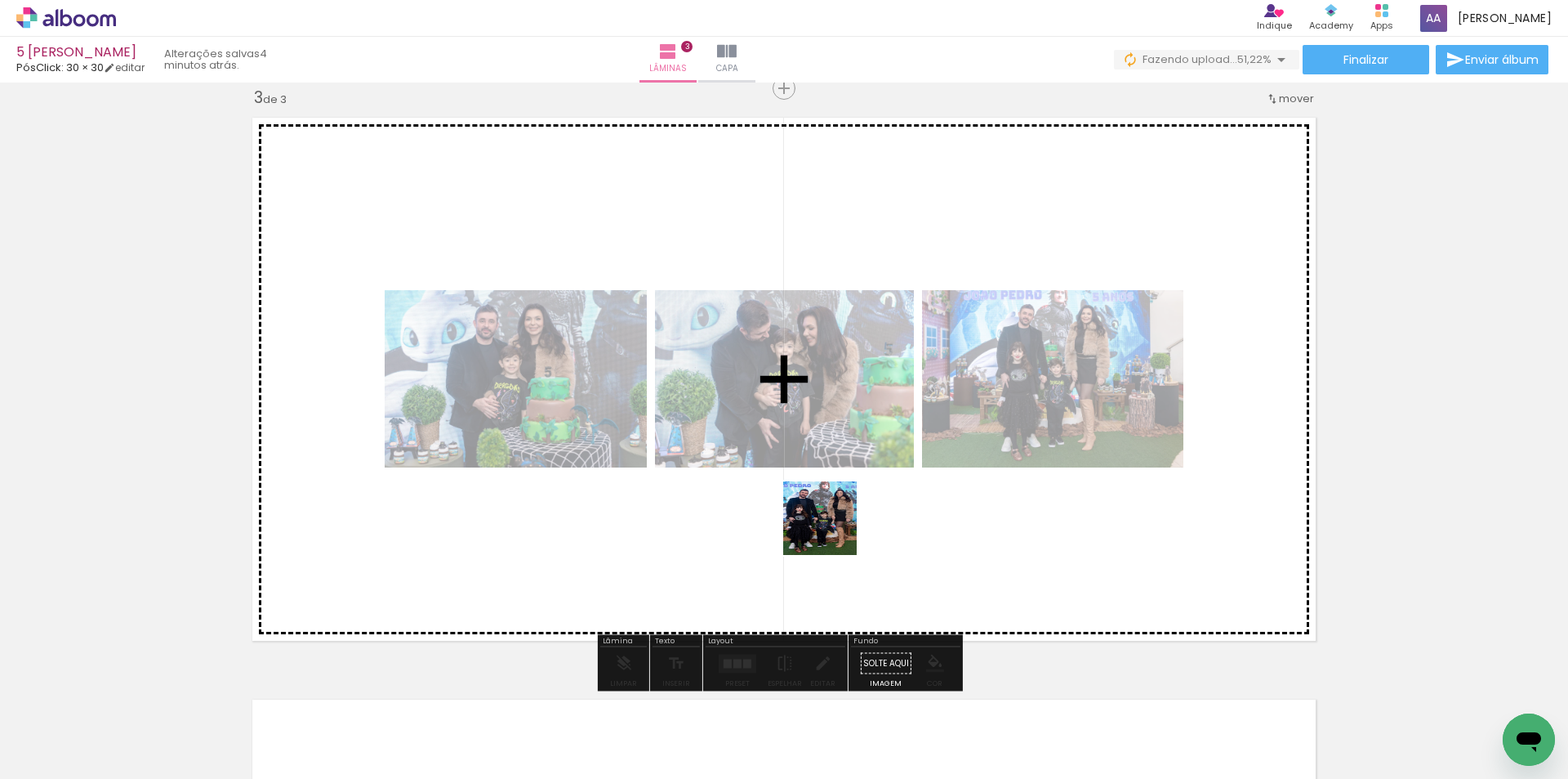
drag, startPoint x: 825, startPoint y: 722, endPoint x: 832, endPoint y: 513, distance: 209.1
click at [832, 513] on quentale-workspace at bounding box center [784, 389] width 1568 height 779
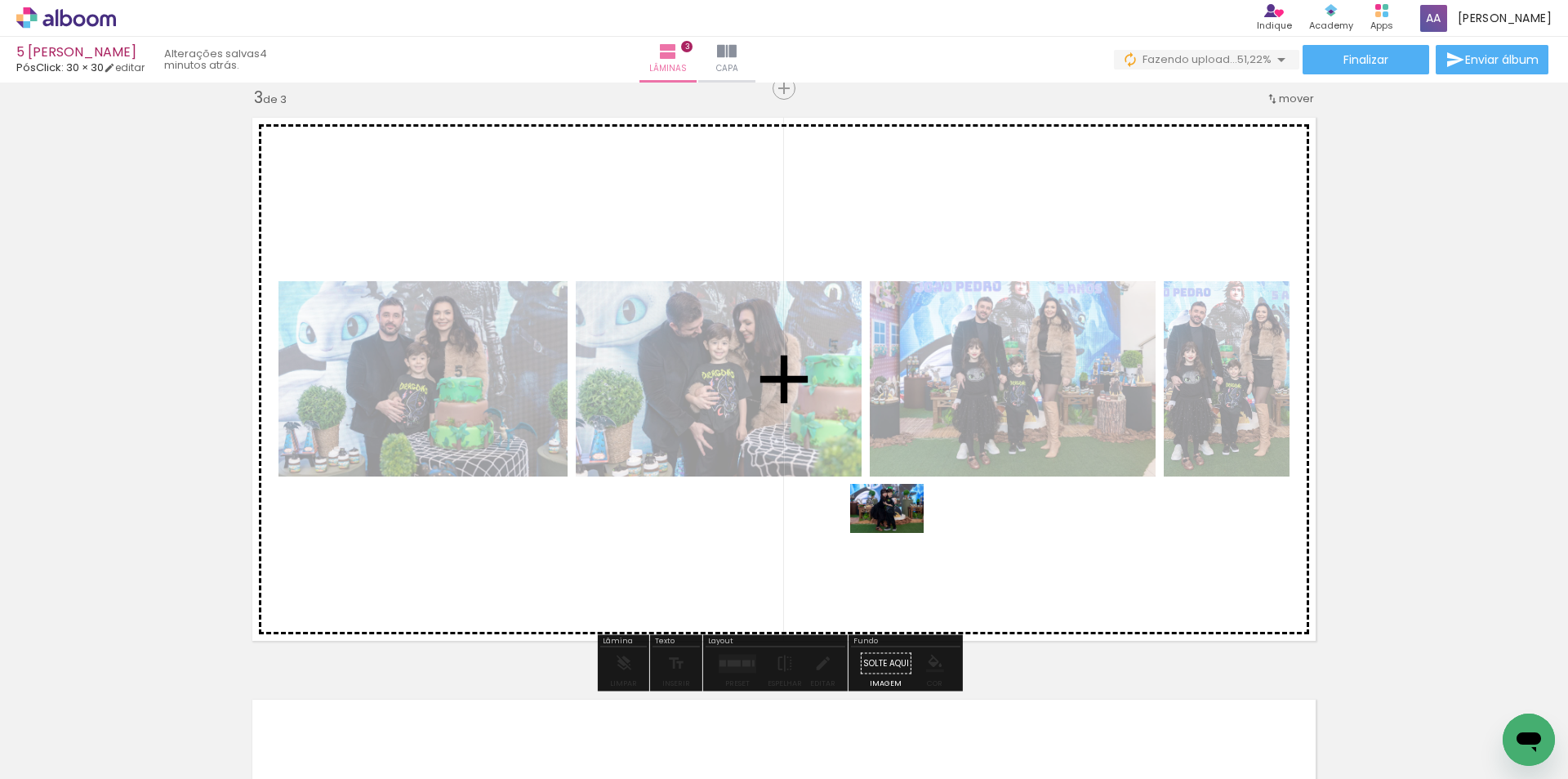
drag, startPoint x: 910, startPoint y: 745, endPoint x: 899, endPoint y: 533, distance: 212.3
click at [899, 533] on quentale-workspace at bounding box center [784, 389] width 1568 height 779
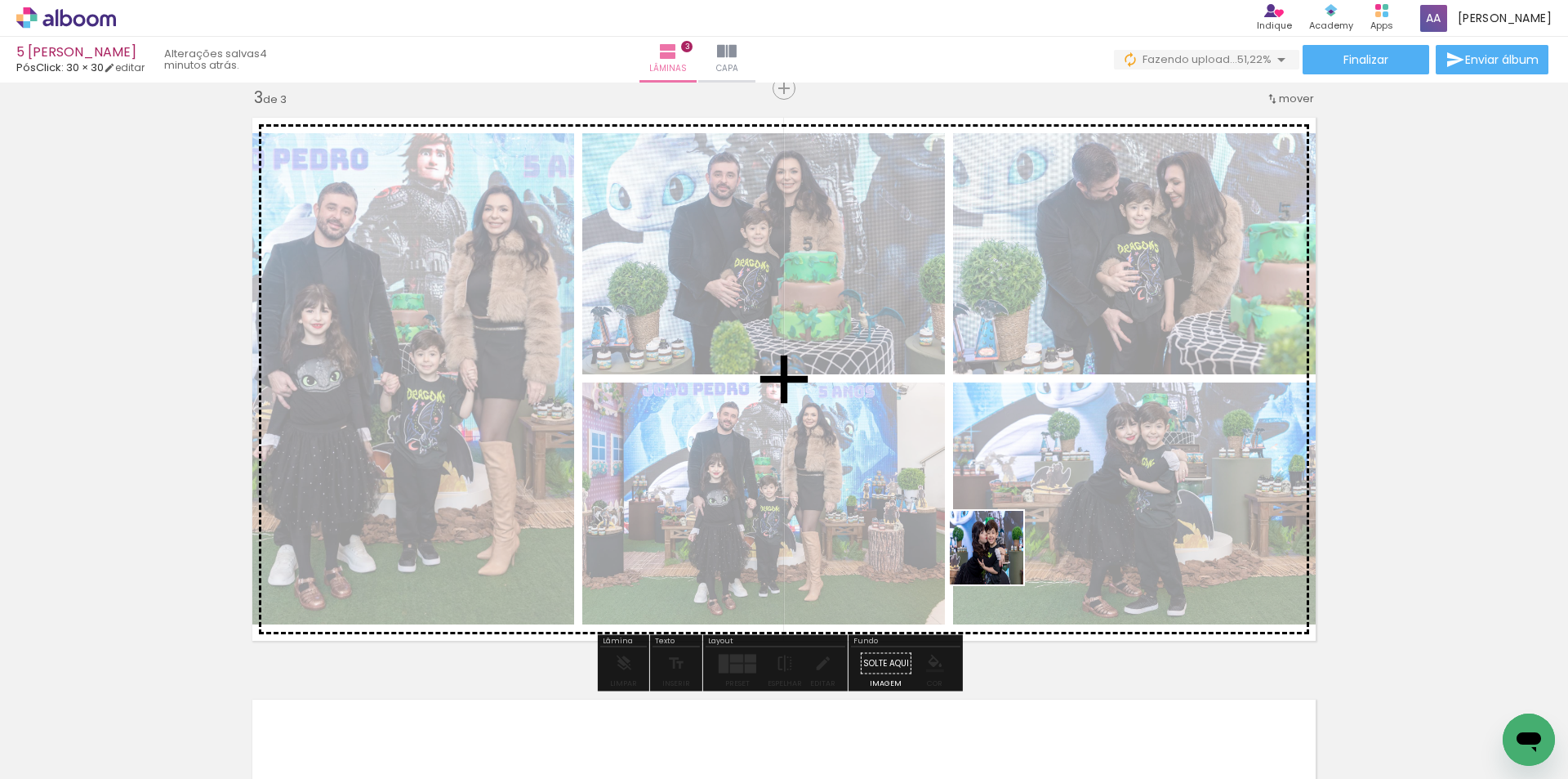
drag, startPoint x: 1005, startPoint y: 726, endPoint x: 999, endPoint y: 554, distance: 172.1
click at [999, 554] on quentale-workspace at bounding box center [784, 389] width 1568 height 779
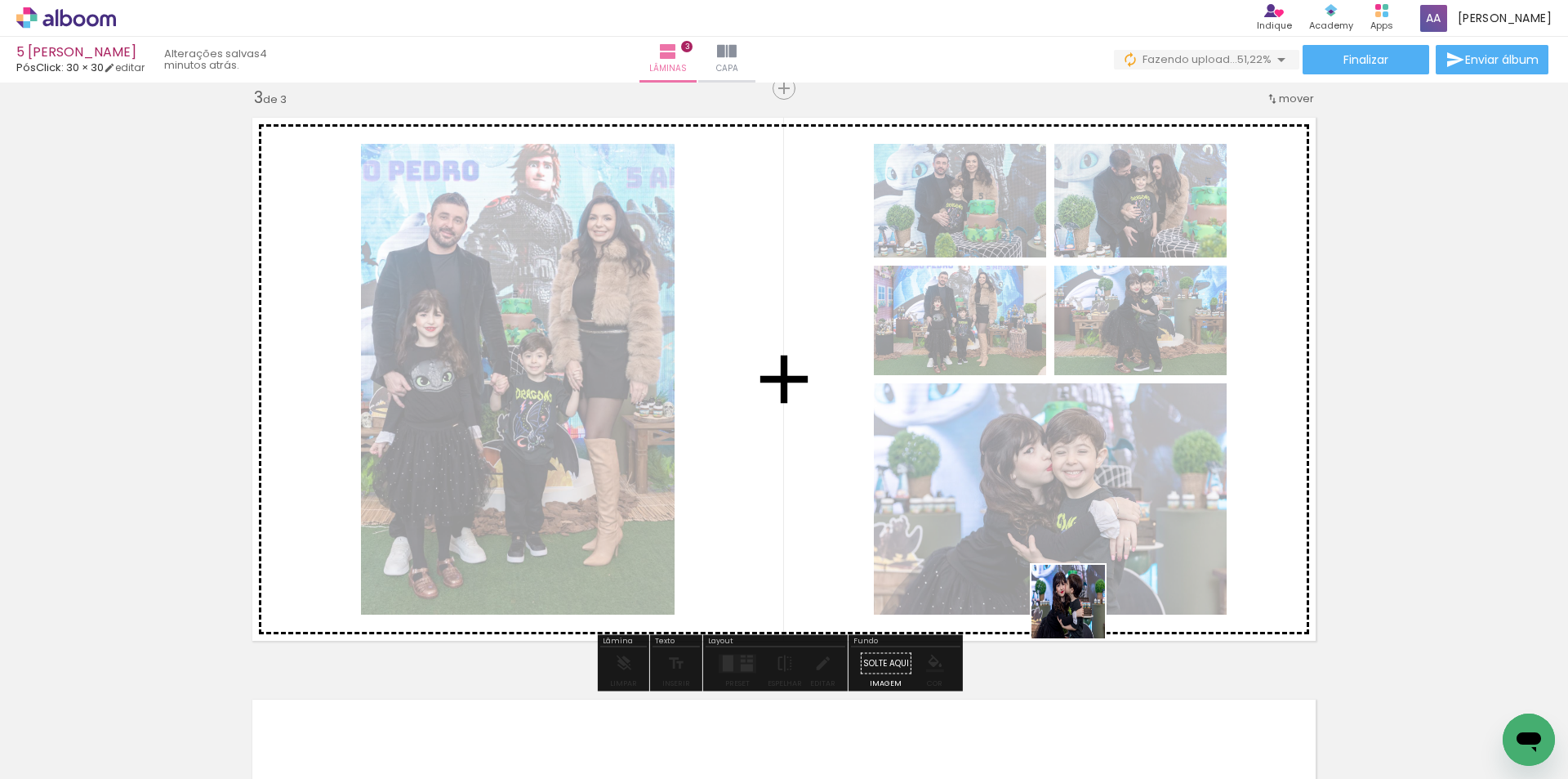
drag, startPoint x: 1099, startPoint y: 731, endPoint x: 1076, endPoint y: 593, distance: 139.9
click at [1076, 593] on quentale-workspace at bounding box center [784, 389] width 1568 height 779
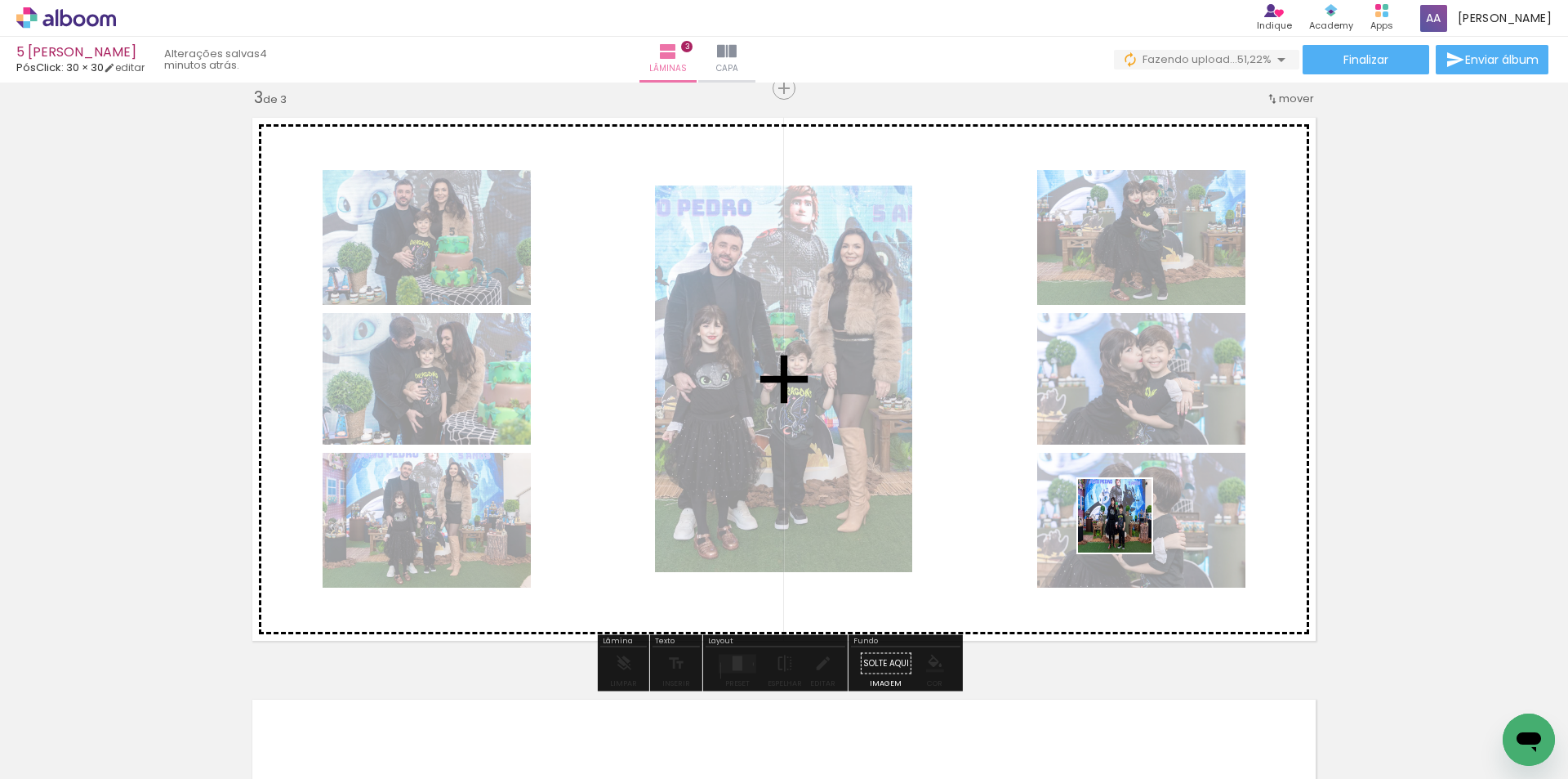
drag, startPoint x: 1174, startPoint y: 735, endPoint x: 1127, endPoint y: 528, distance: 212.3
click at [1127, 528] on quentale-workspace at bounding box center [784, 389] width 1568 height 779
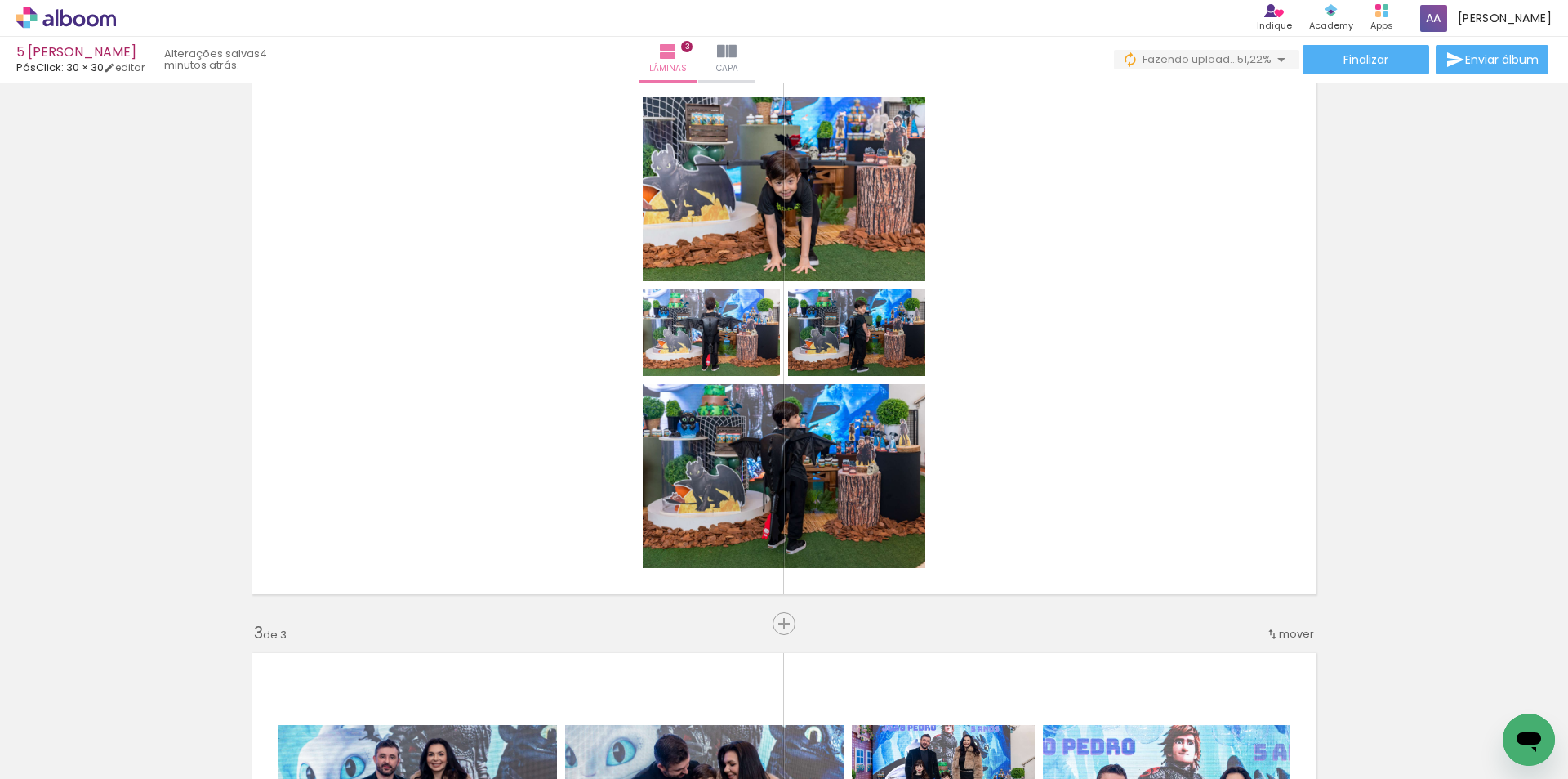
scroll to position [613, 0]
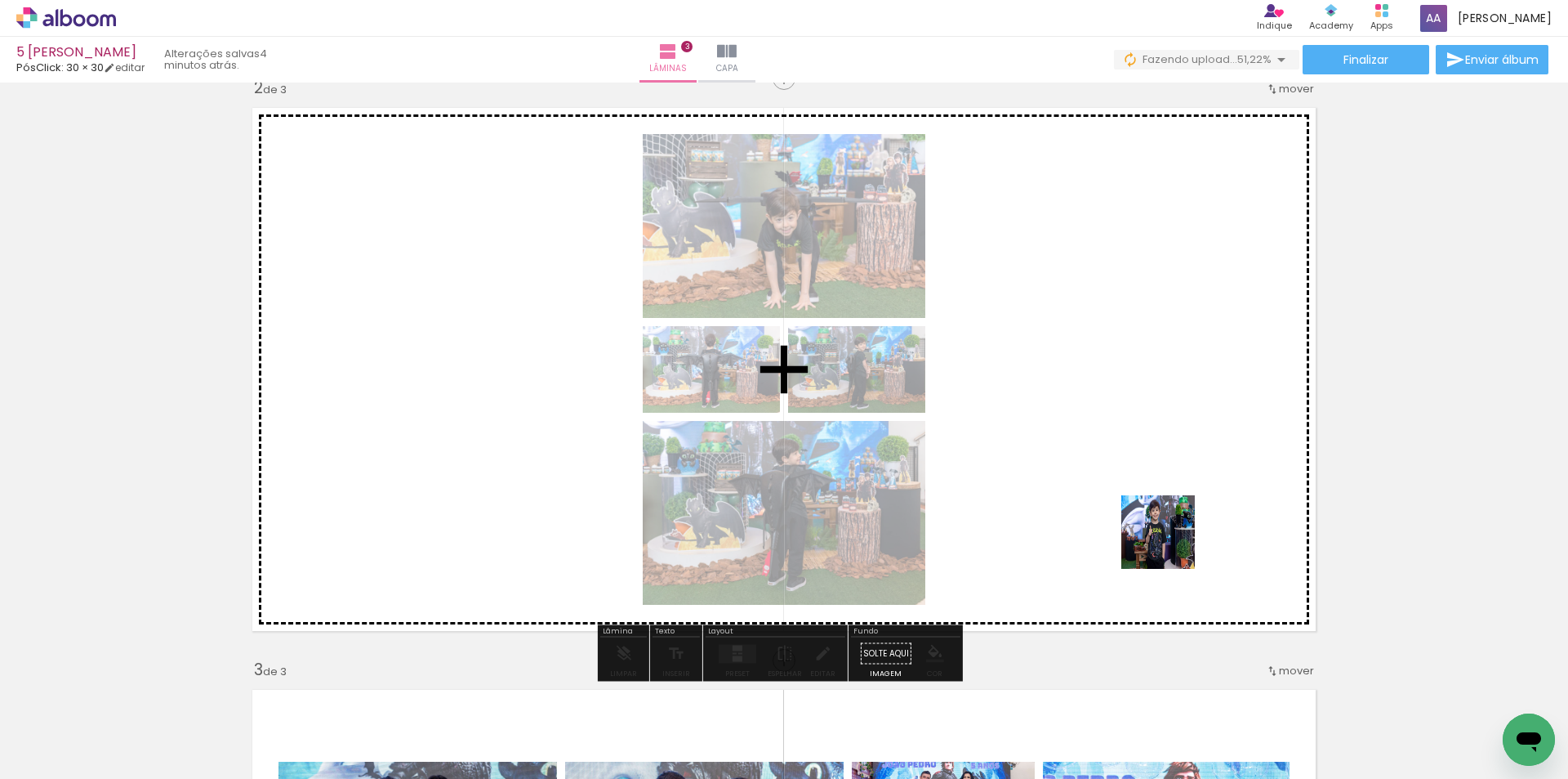
drag, startPoint x: 1272, startPoint y: 725, endPoint x: 1152, endPoint y: 488, distance: 265.6
click at [1152, 488] on quentale-workspace at bounding box center [784, 389] width 1568 height 779
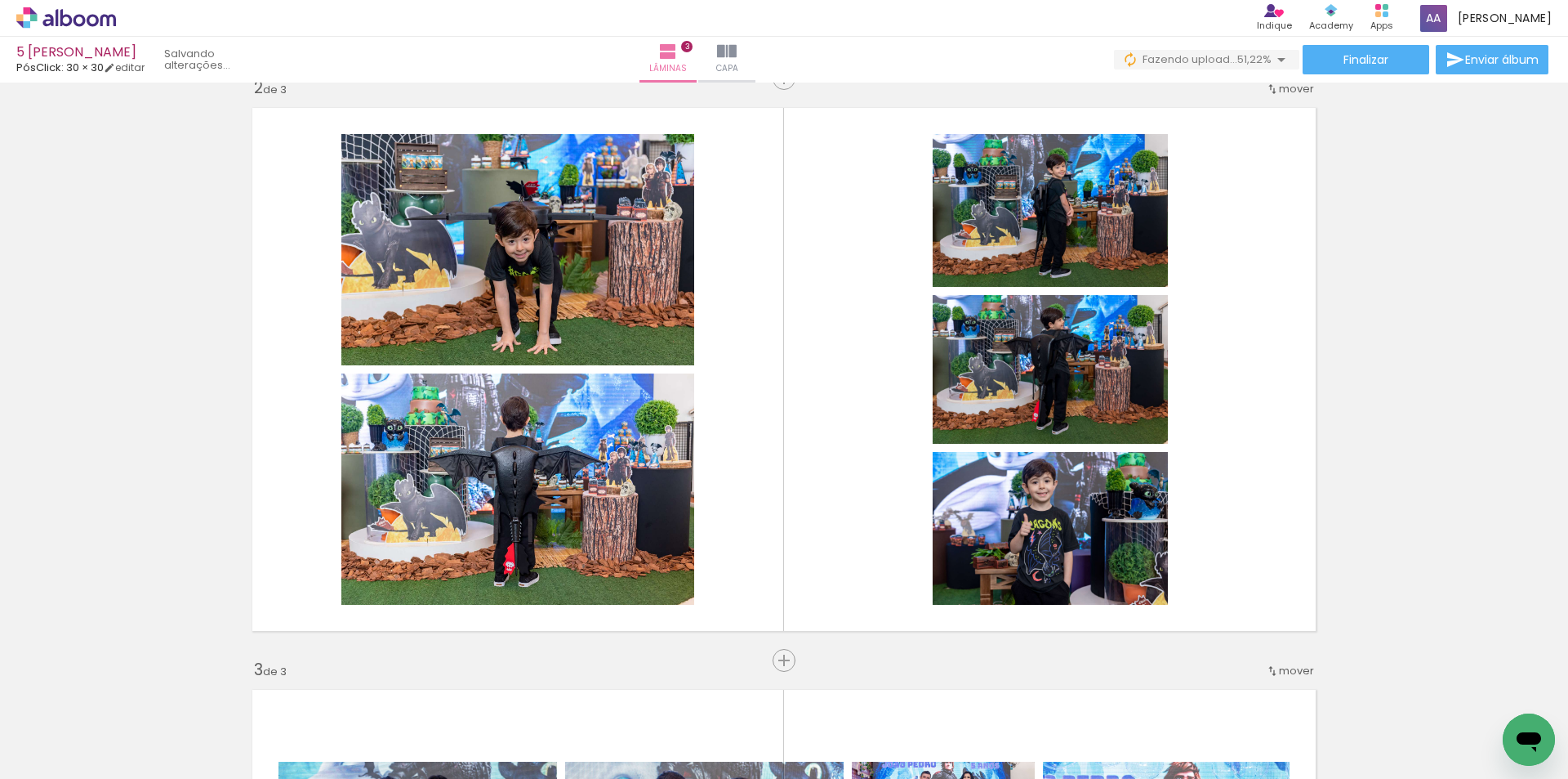
scroll to position [0, 0]
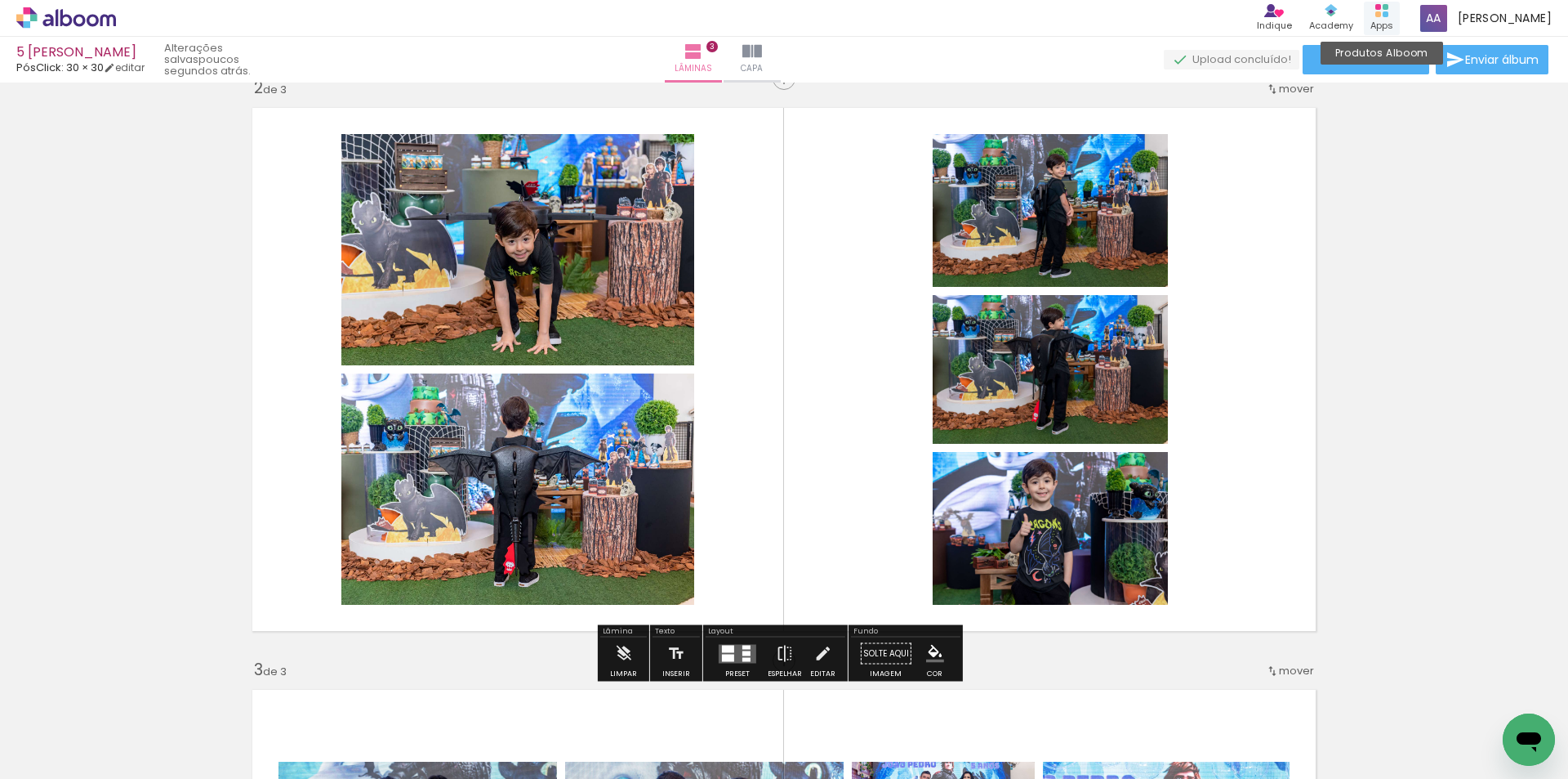
click at [1389, 15] on rect at bounding box center [1385, 14] width 6 height 6
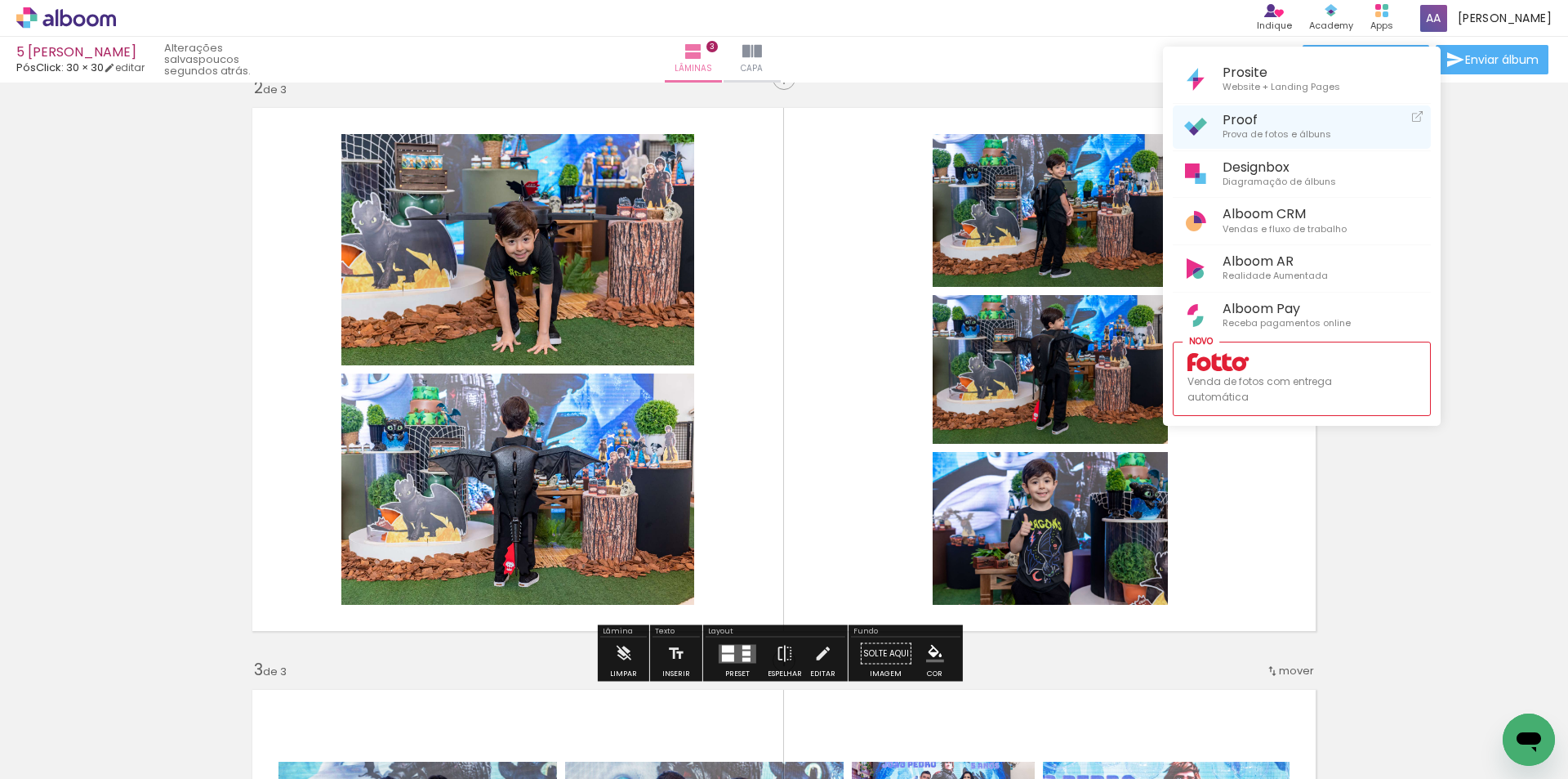
click at [1255, 130] on span "Prova de fotos e álbuns" at bounding box center [1277, 135] width 108 height 15
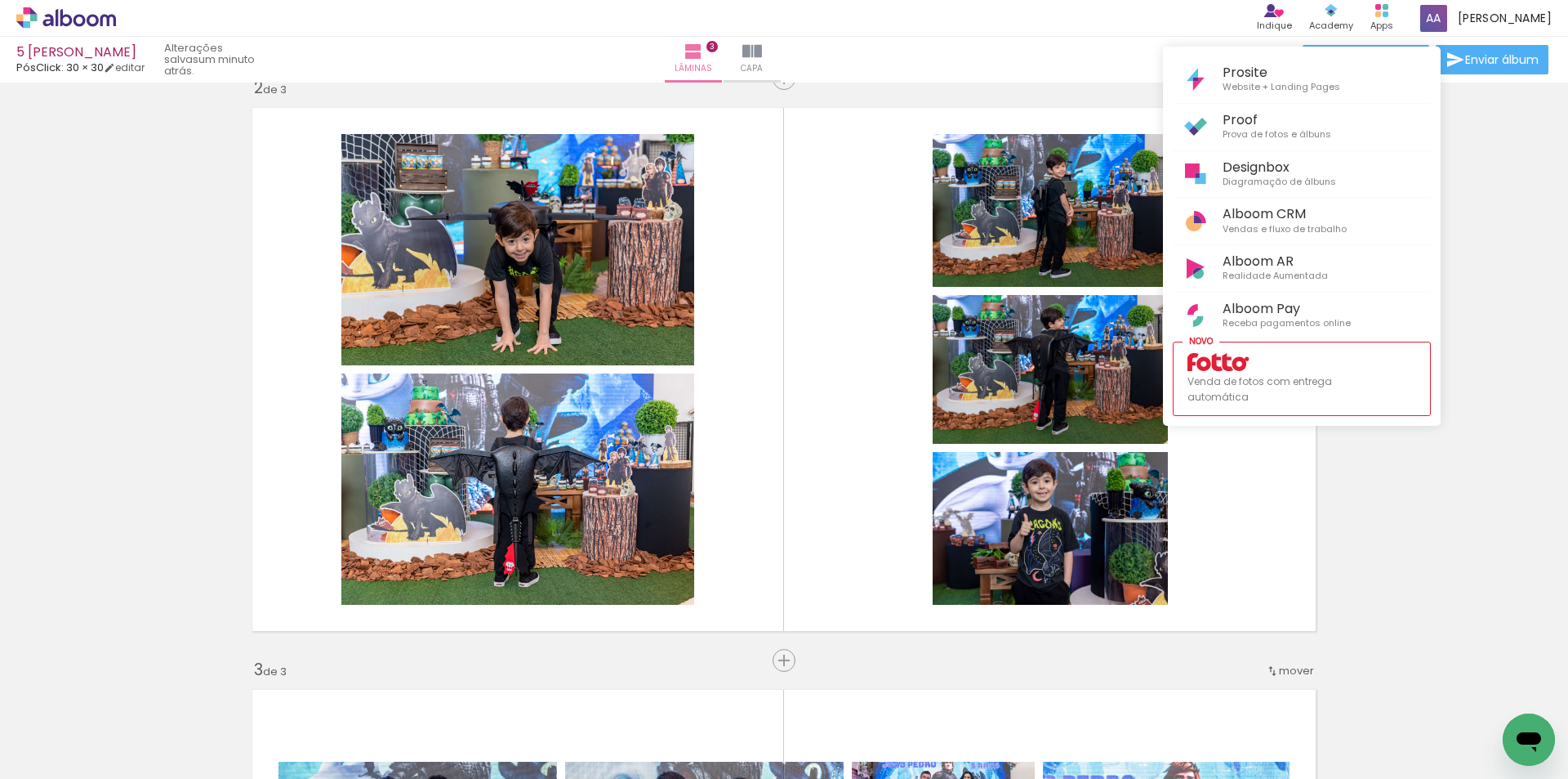
click at [1399, 499] on div at bounding box center [784, 389] width 1568 height 779
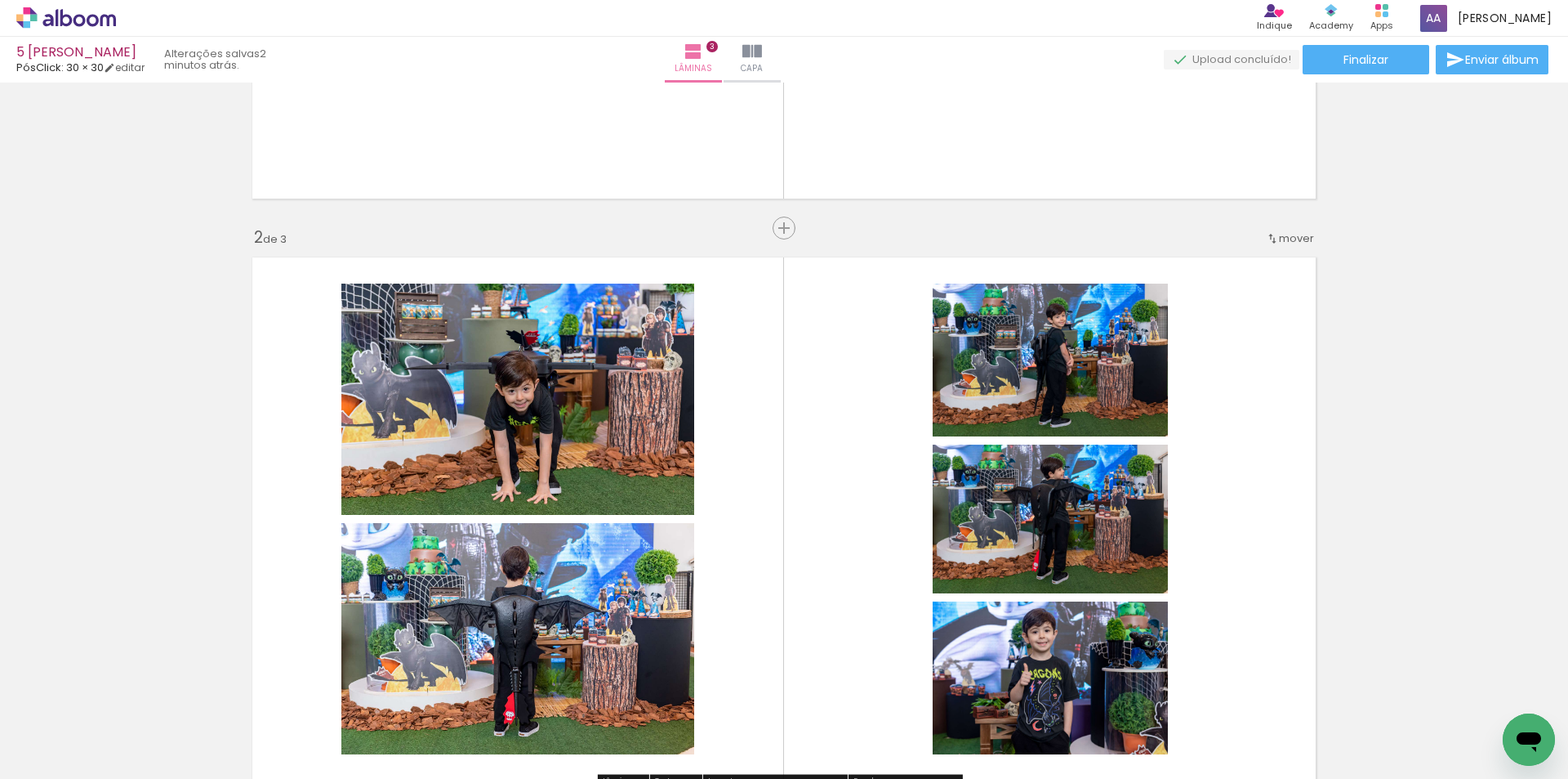
scroll to position [572, 0]
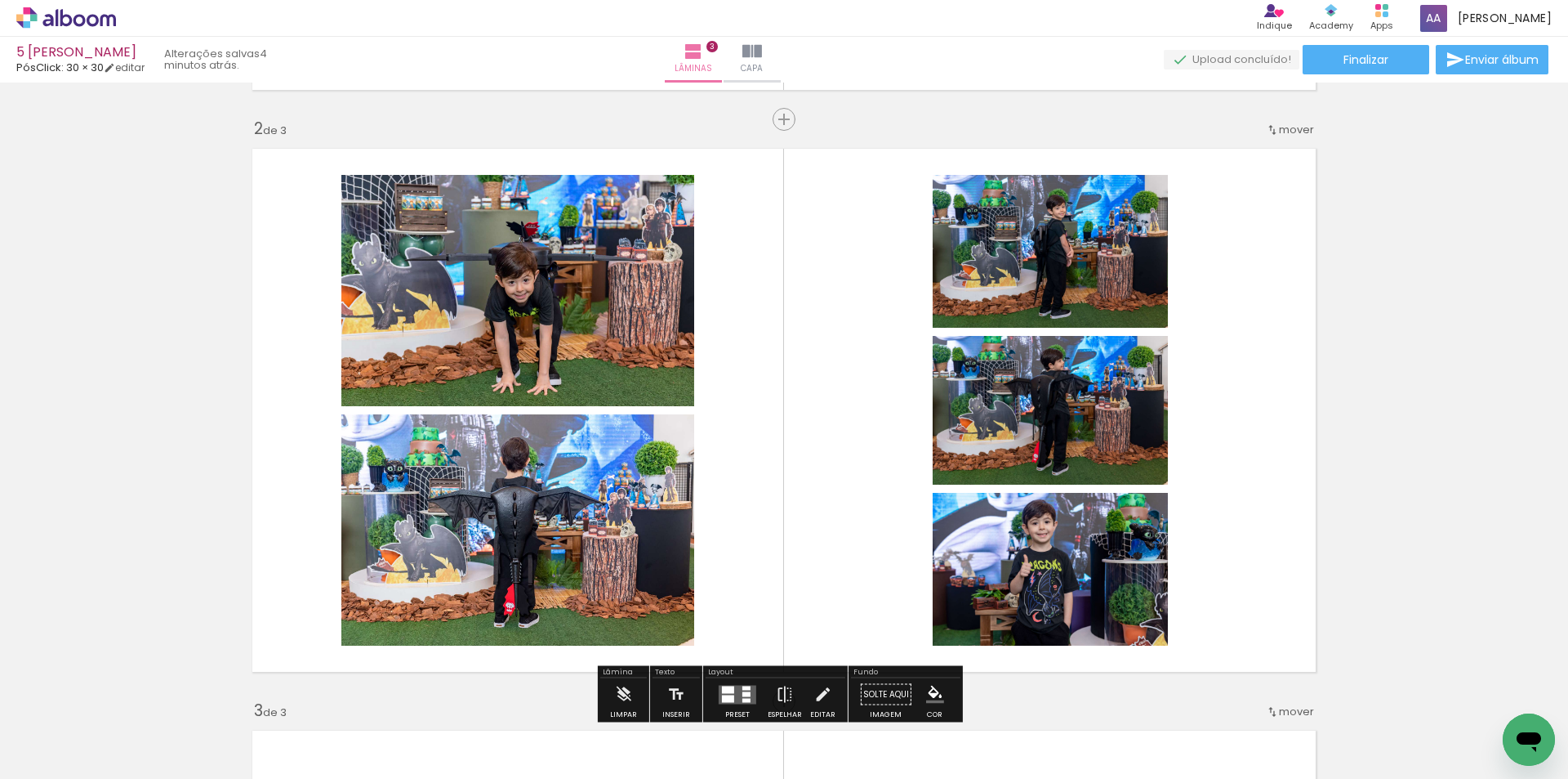
click at [59, 761] on span "Adicionar Fotos" at bounding box center [58, 756] width 49 height 18
click at [0, 0] on input "file" at bounding box center [0, 0] width 0 height 0
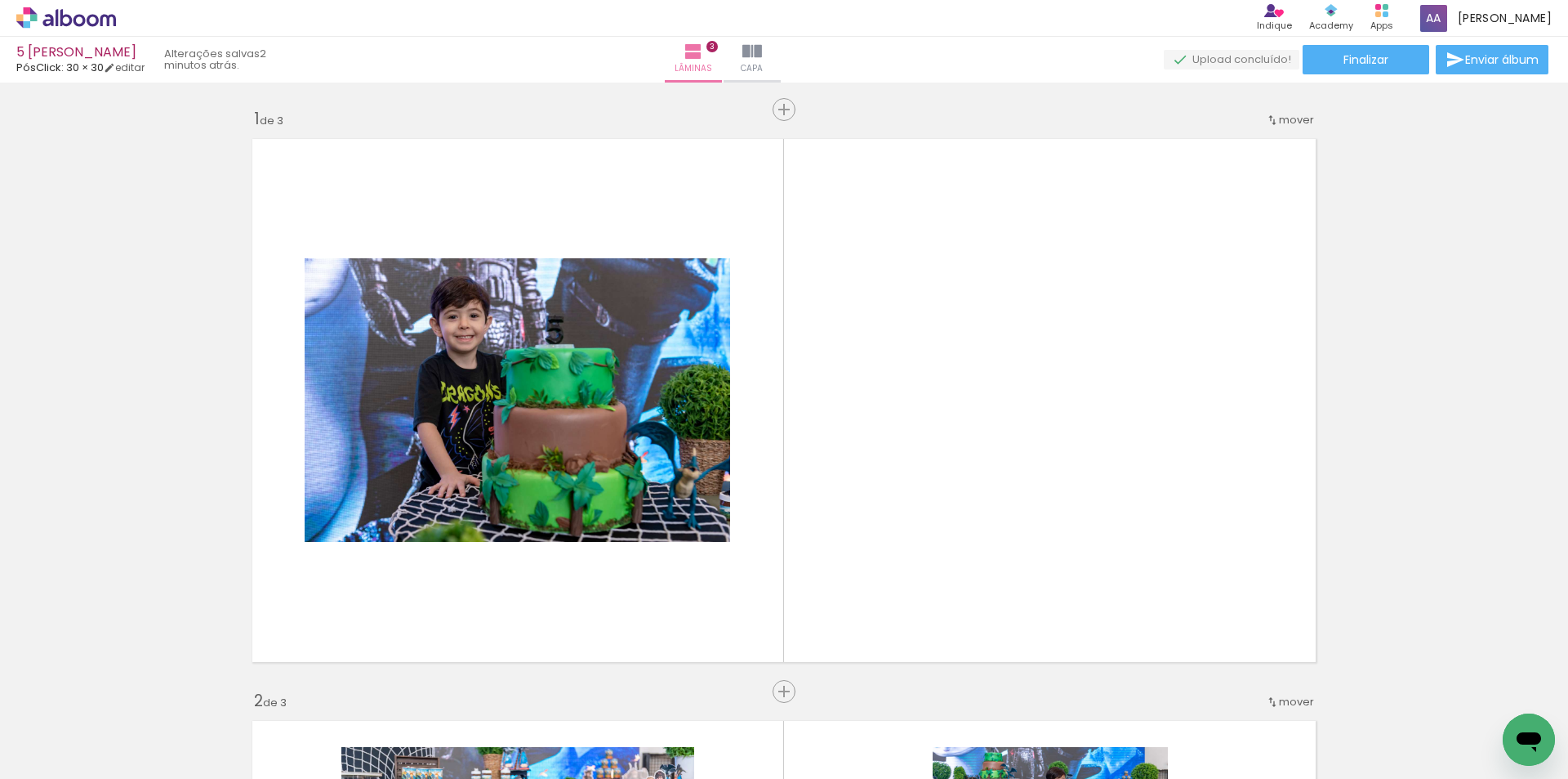
scroll to position [0, 6620]
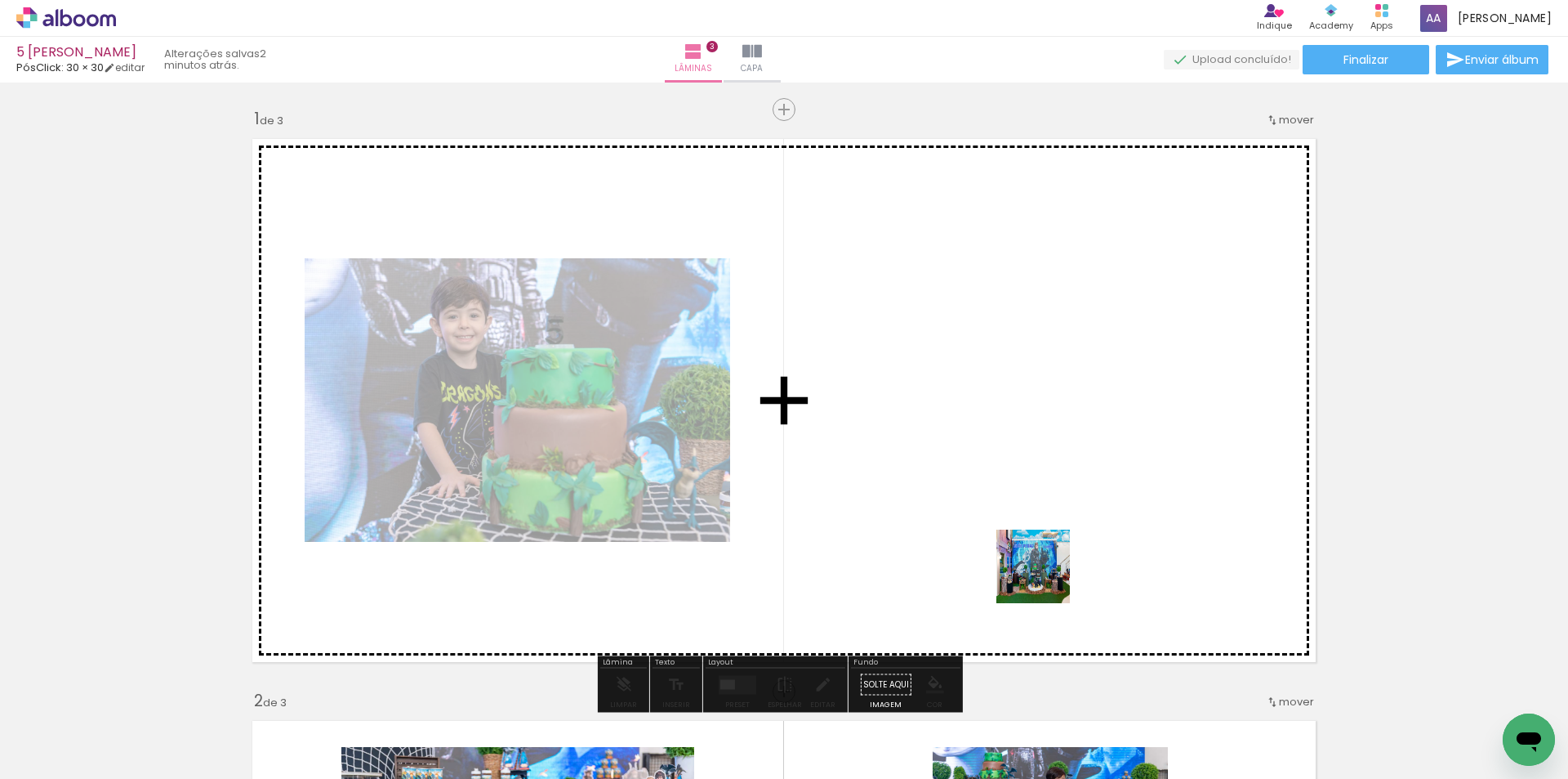
drag, startPoint x: 1058, startPoint y: 732, endPoint x: 1152, endPoint y: 657, distance: 120.3
click at [1048, 417] on quentale-workspace at bounding box center [784, 389] width 1568 height 779
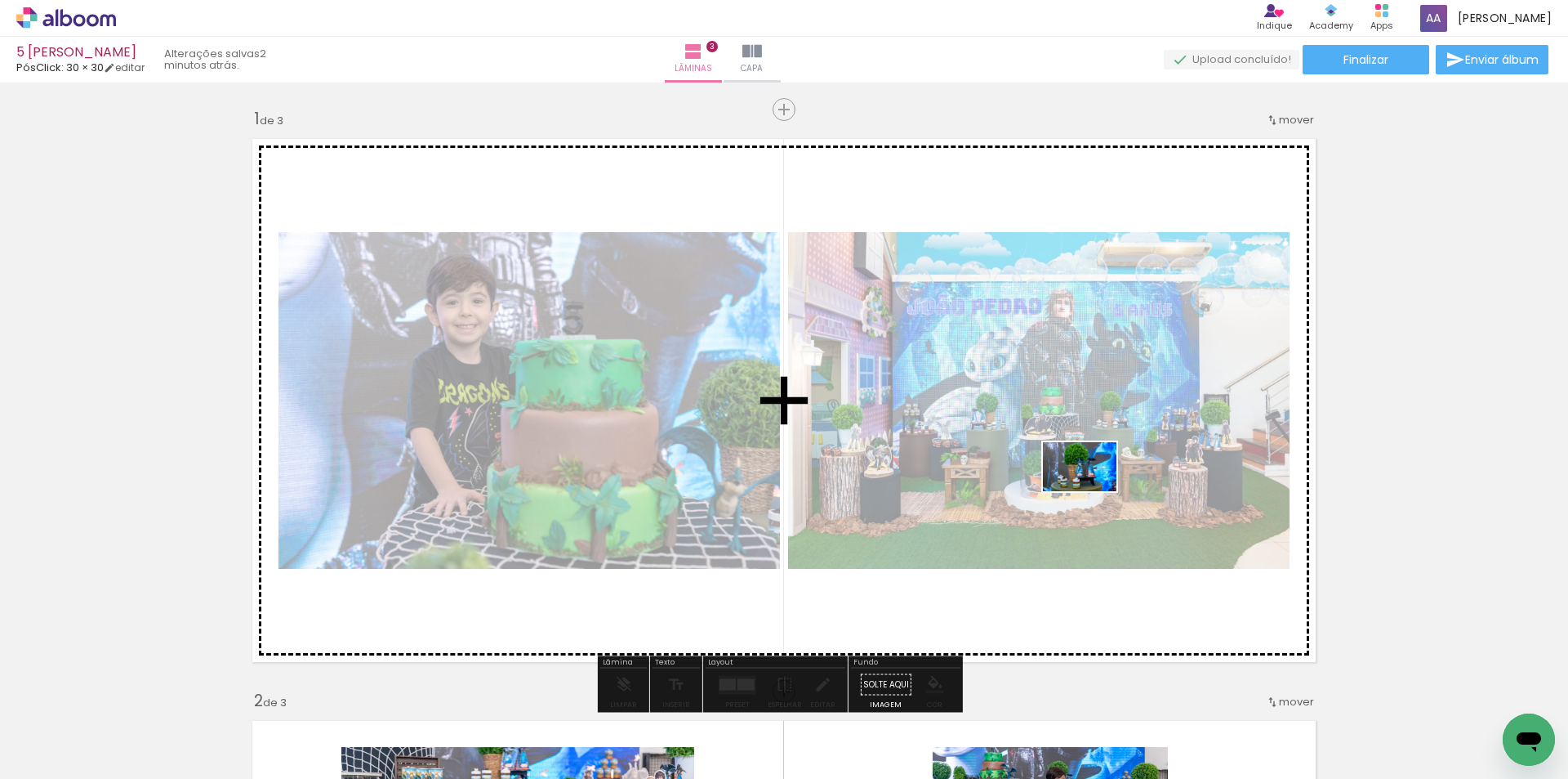
drag, startPoint x: 1147, startPoint y: 732, endPoint x: 1092, endPoint y: 491, distance: 247.2
click at [1092, 491] on quentale-workspace at bounding box center [784, 389] width 1568 height 779
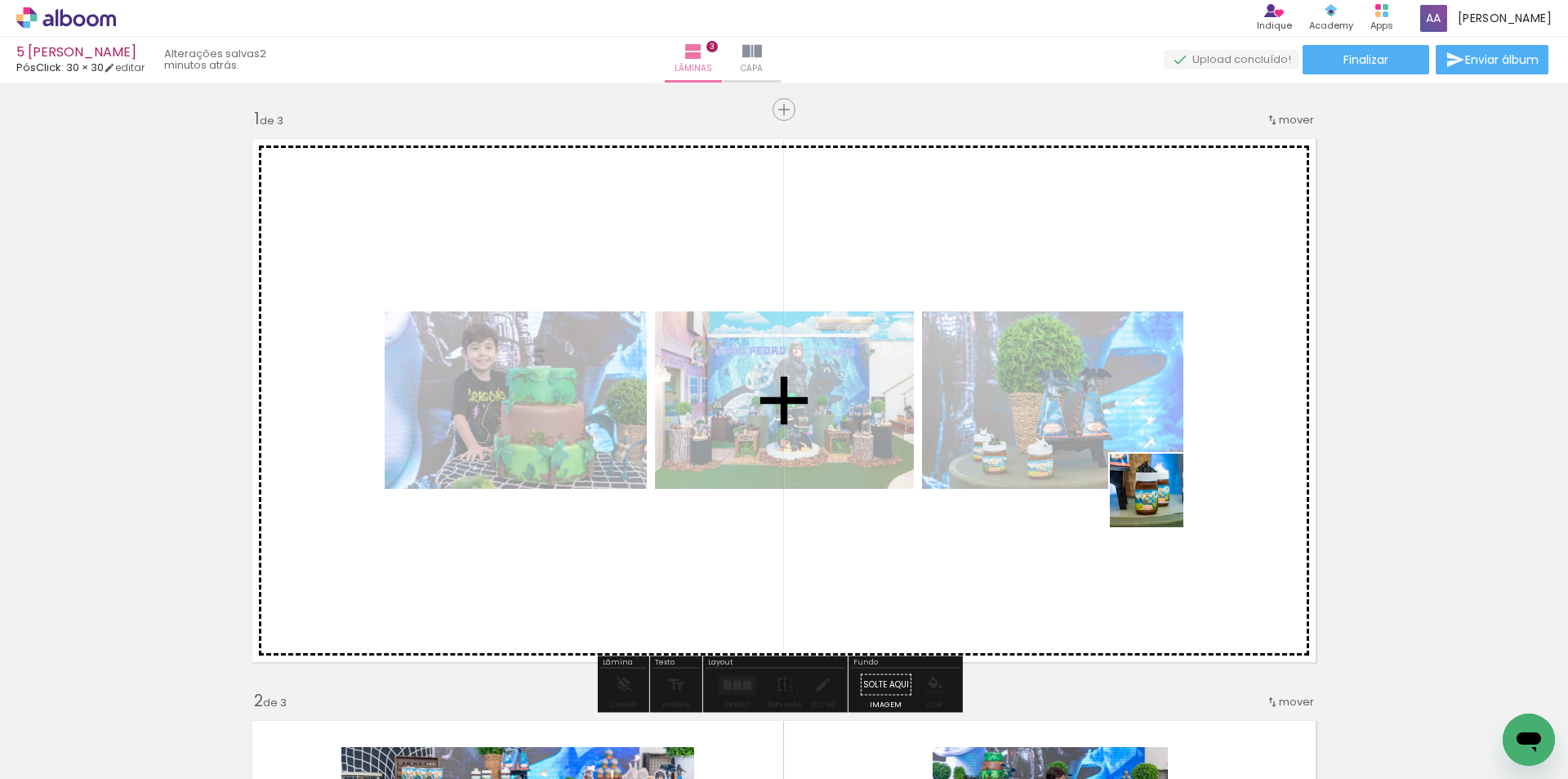
drag, startPoint x: 1197, startPoint y: 625, endPoint x: 1308, endPoint y: 709, distance: 139.2
click at [1157, 504] on quentale-workspace at bounding box center [784, 389] width 1568 height 779
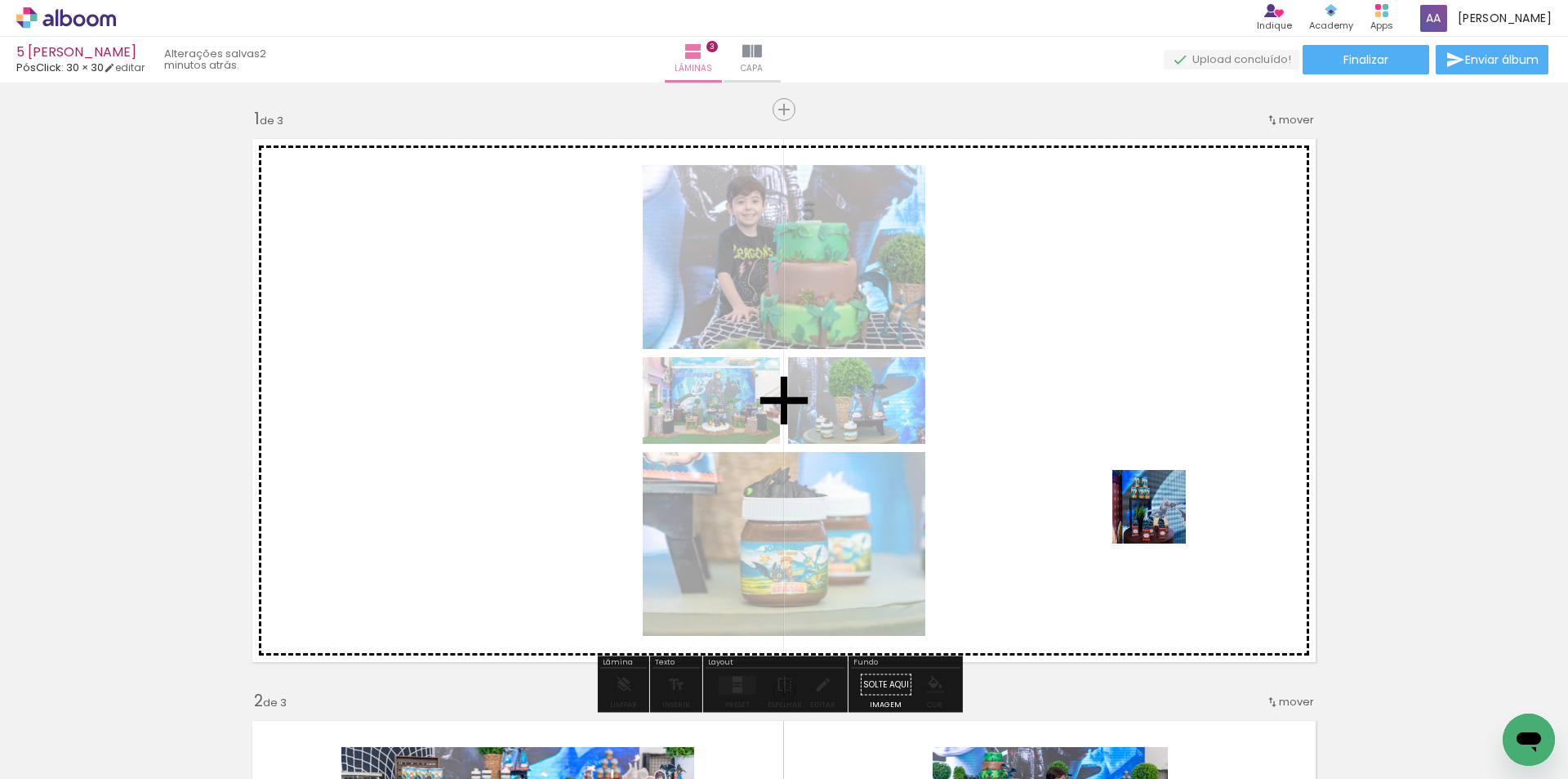
drag, startPoint x: 1323, startPoint y: 719, endPoint x: 1162, endPoint y: 518, distance: 257.5
click at [1162, 518] on quentale-workspace at bounding box center [784, 389] width 1568 height 779
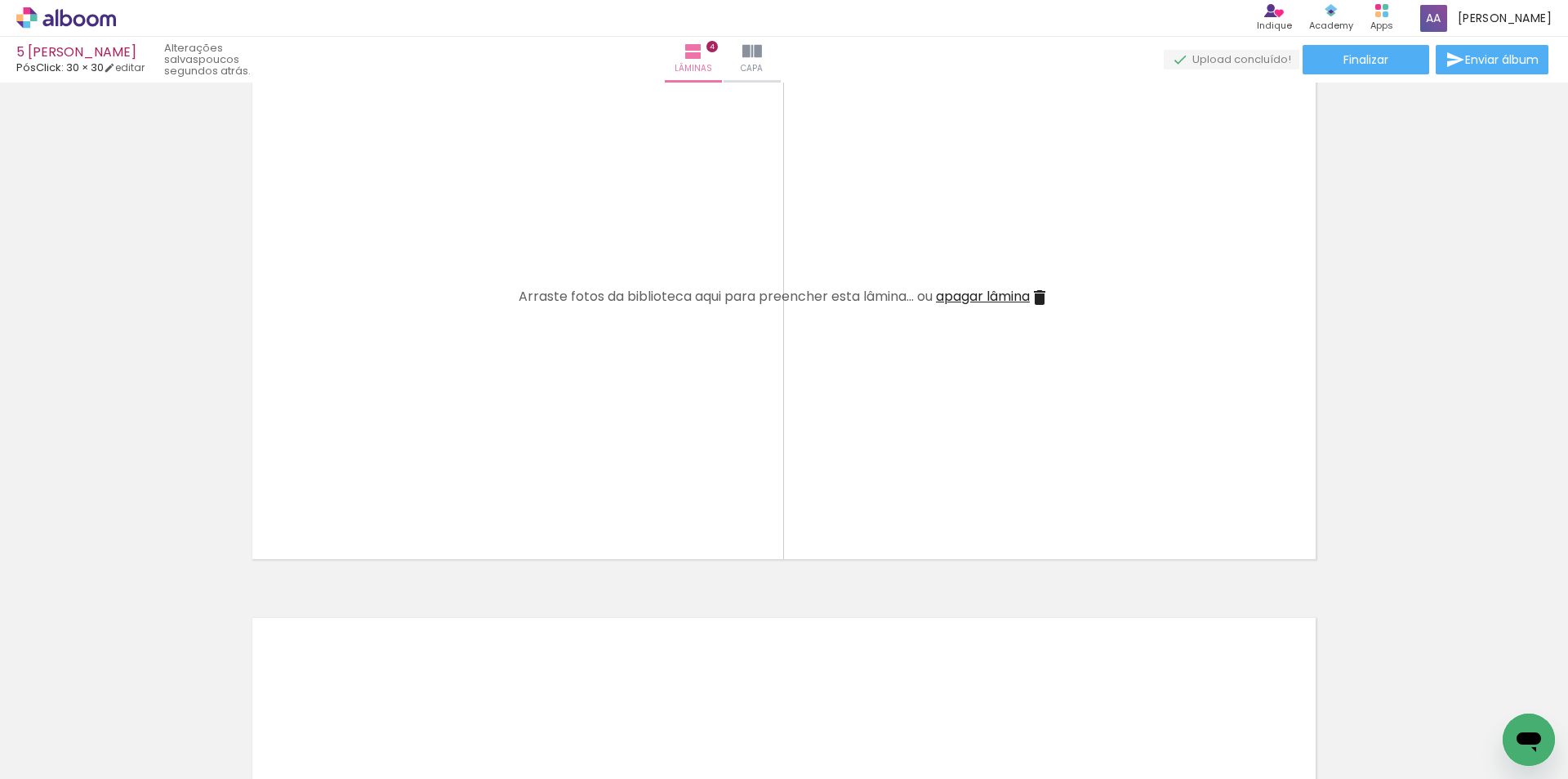
scroll to position [0, 834]
drag, startPoint x: 384, startPoint y: 766, endPoint x: 561, endPoint y: 771, distance: 177.1
click at [134, 771] on iron-horizontal-list at bounding box center [117, 727] width 33 height 102
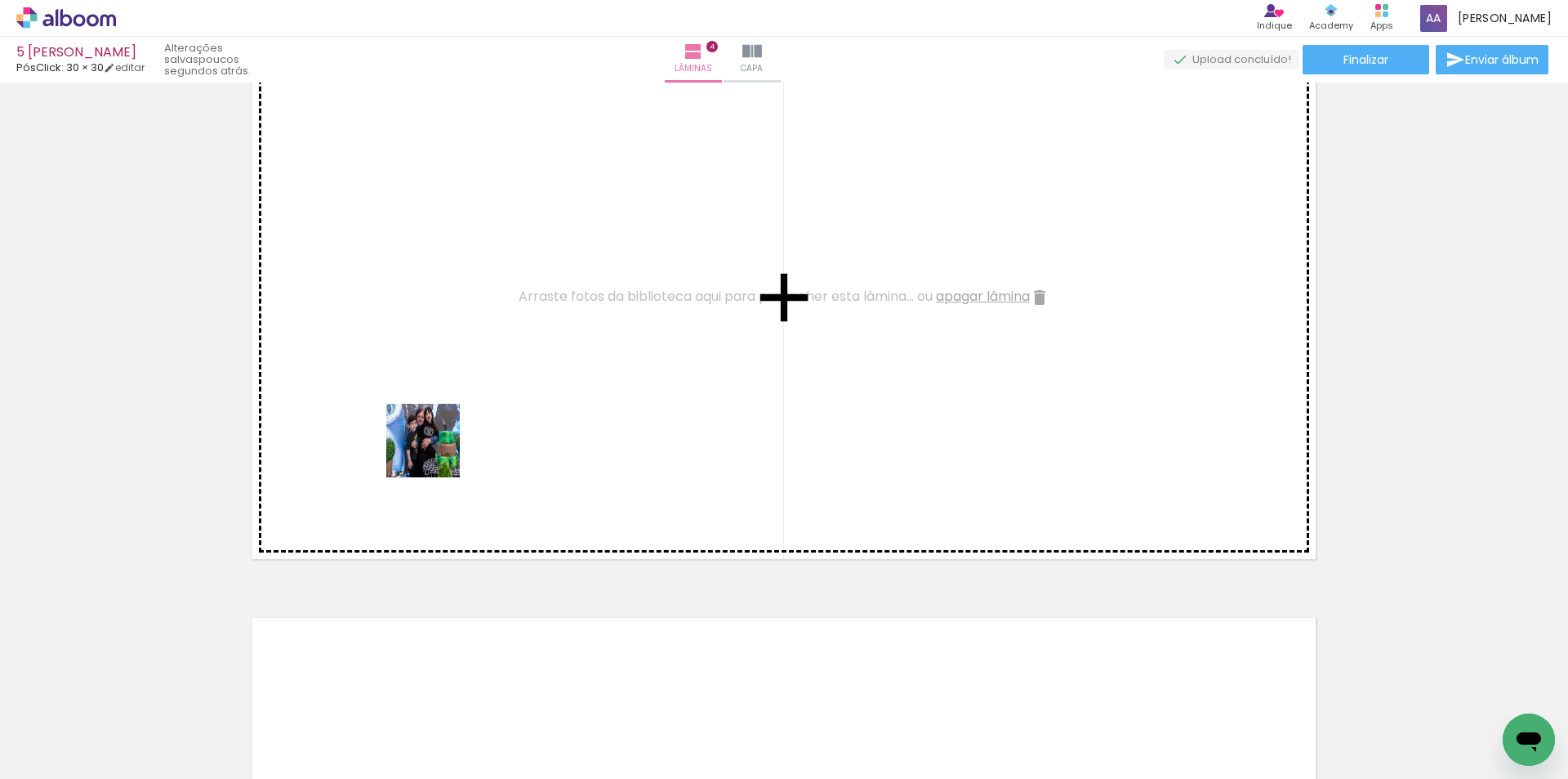
drag, startPoint x: 373, startPoint y: 554, endPoint x: 436, endPoint y: 453, distance: 119.0
click at [436, 453] on quentale-workspace at bounding box center [784, 389] width 1568 height 779
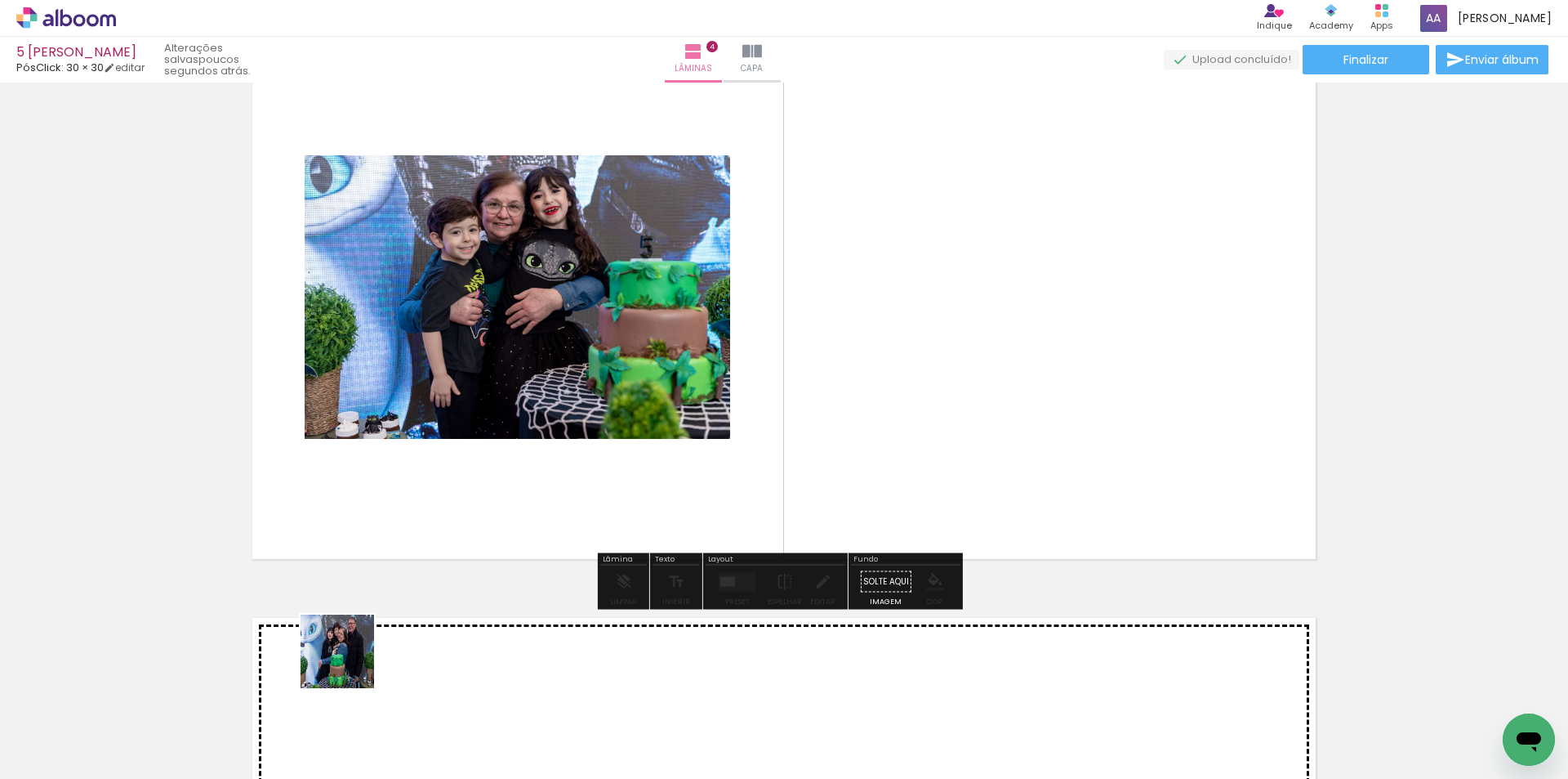
drag, startPoint x: 324, startPoint y: 721, endPoint x: 456, endPoint y: 655, distance: 147.6
click at [445, 438] on quentale-workspace at bounding box center [784, 389] width 1568 height 779
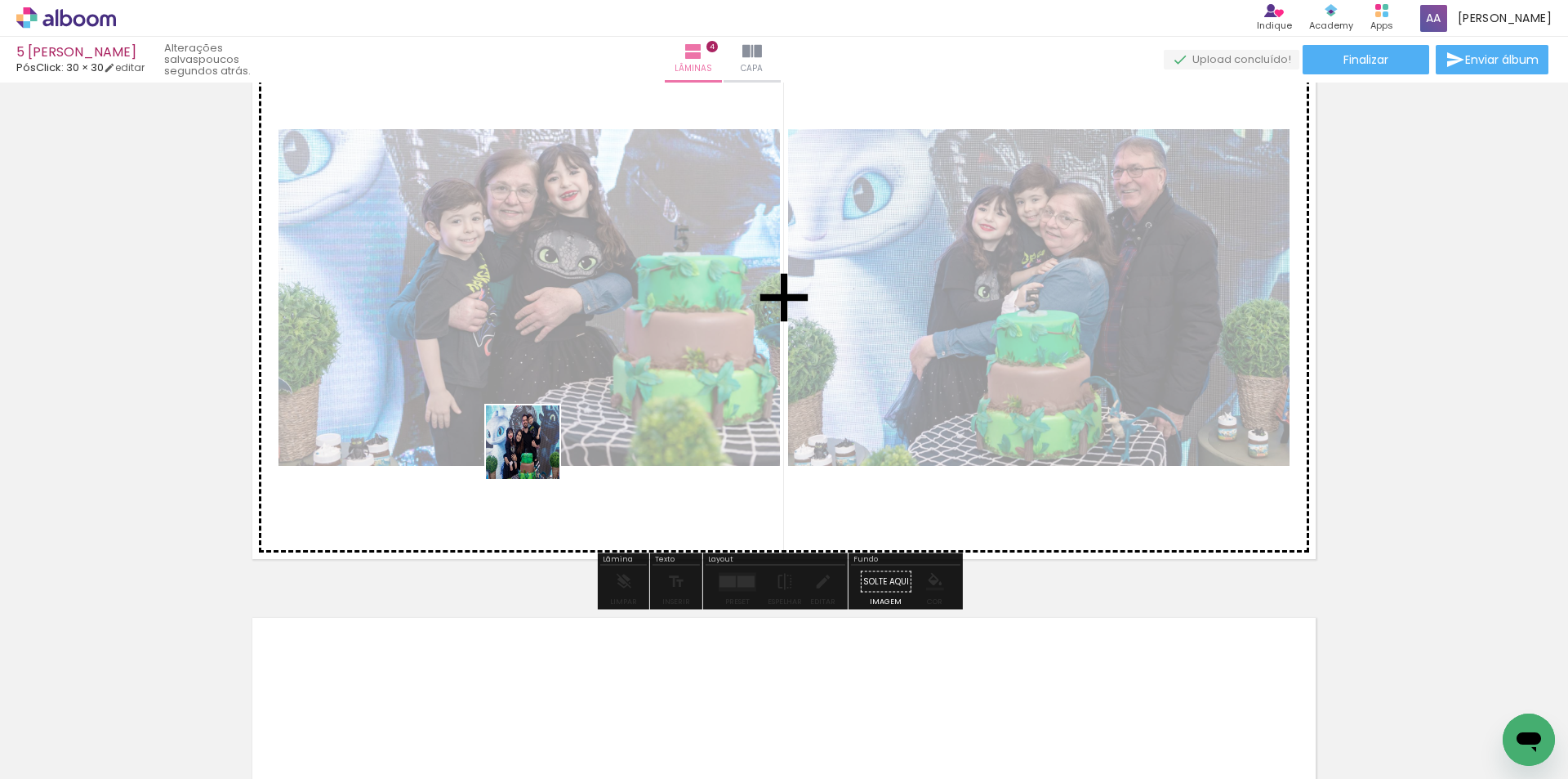
drag, startPoint x: 434, startPoint y: 721, endPoint x: 561, endPoint y: 531, distance: 228.5
click at [535, 453] on quentale-workspace at bounding box center [784, 389] width 1568 height 779
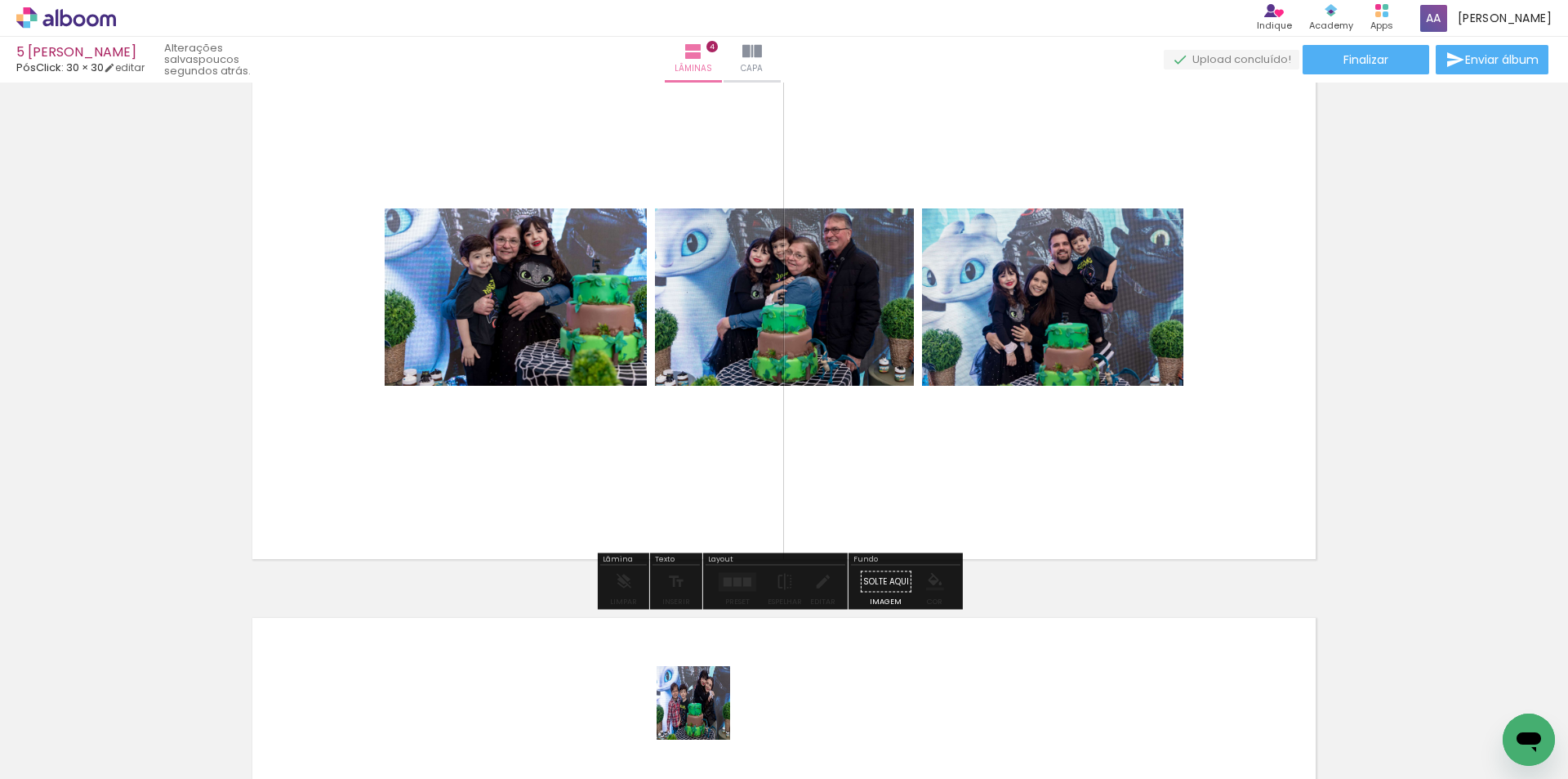
drag, startPoint x: 706, startPoint y: 731, endPoint x: 799, endPoint y: 718, distance: 93.9
click at [754, 534] on quentale-workspace at bounding box center [784, 389] width 1568 height 779
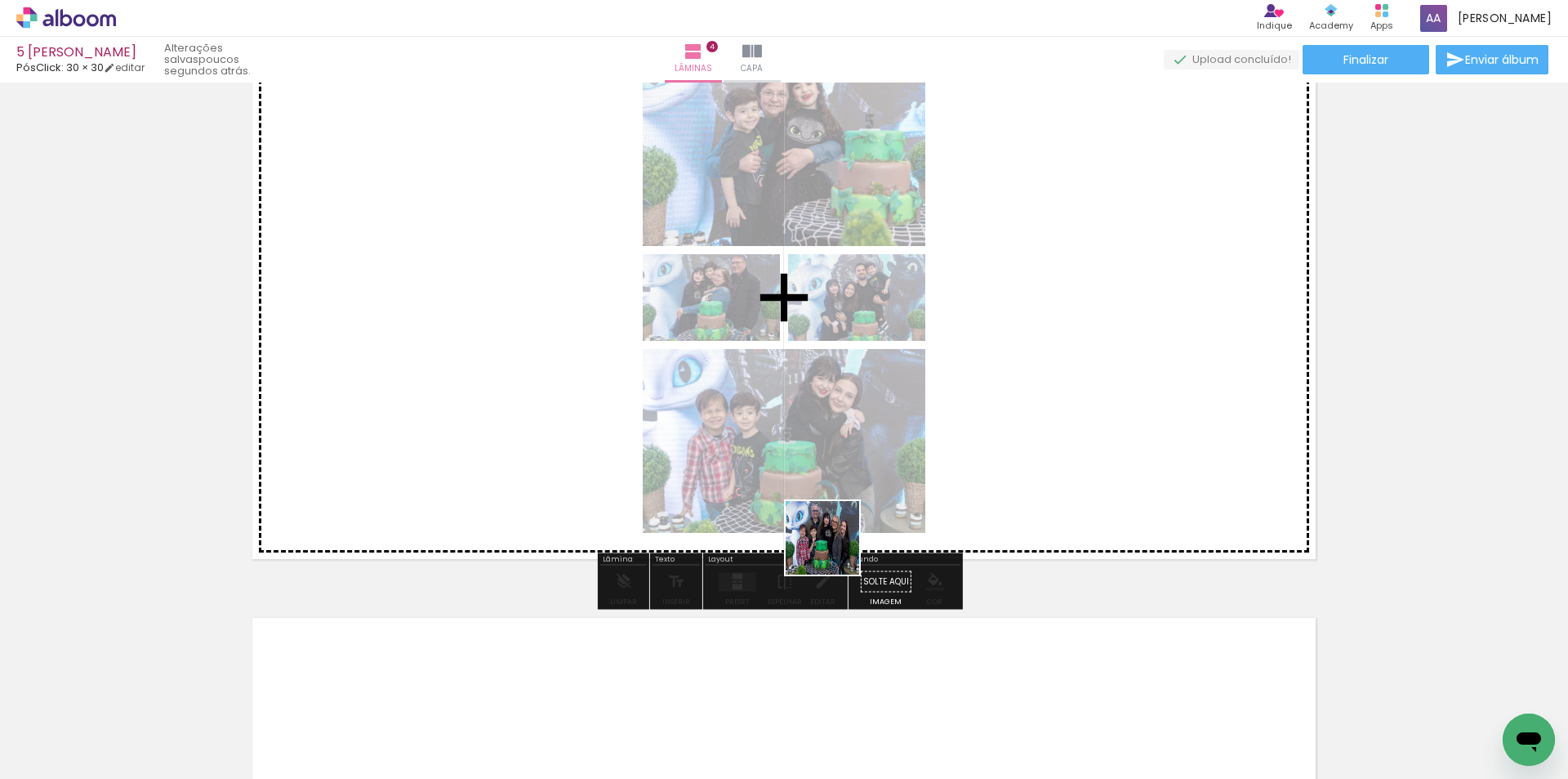
drag, startPoint x: 794, startPoint y: 726, endPoint x: 883, endPoint y: 697, distance: 93.6
click at [841, 558] on quentale-workspace at bounding box center [784, 389] width 1568 height 779
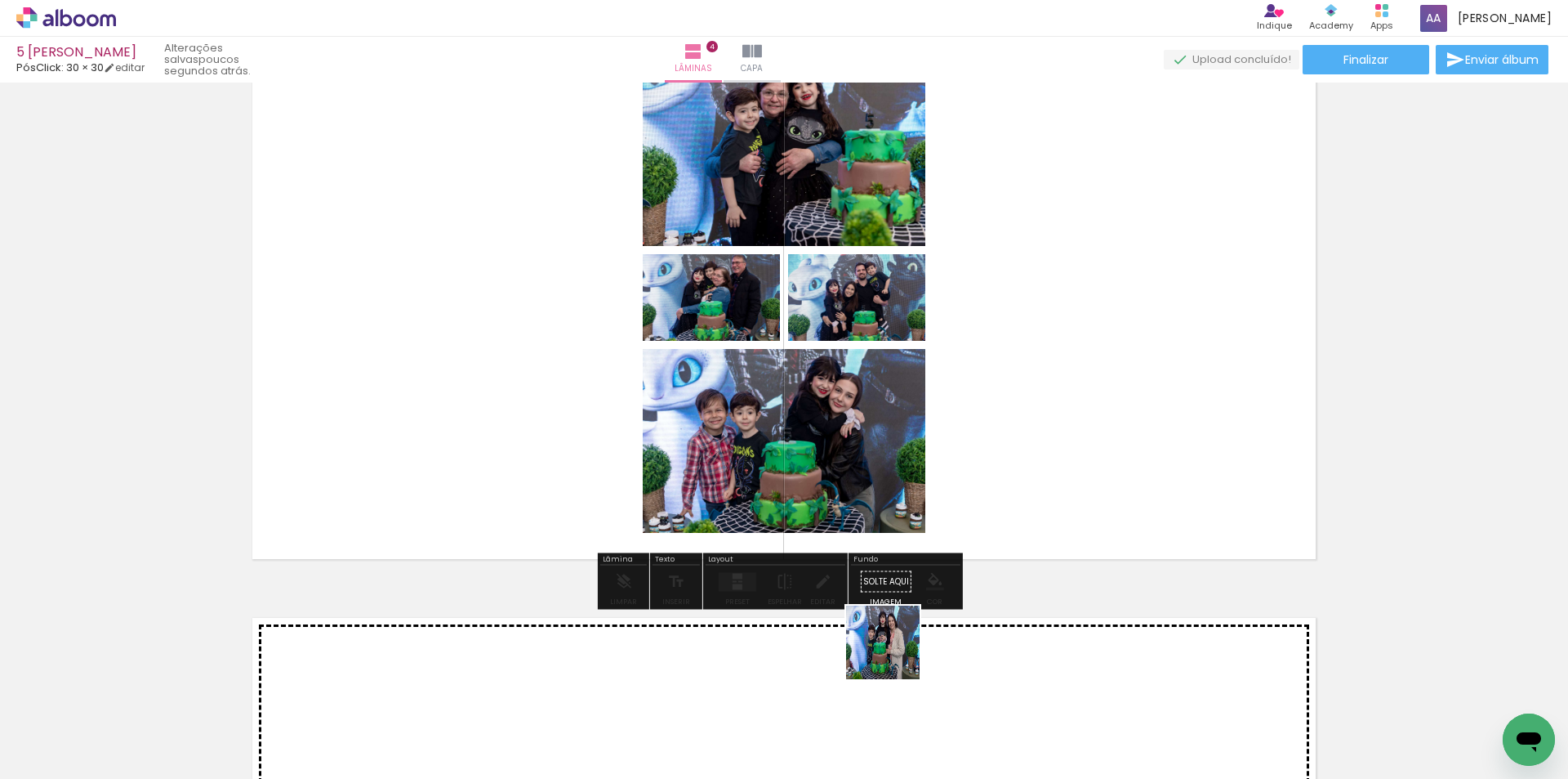
drag, startPoint x: 895, startPoint y: 655, endPoint x: 986, endPoint y: 697, distance: 100.2
click at [922, 503] on quentale-workspace at bounding box center [784, 389] width 1568 height 779
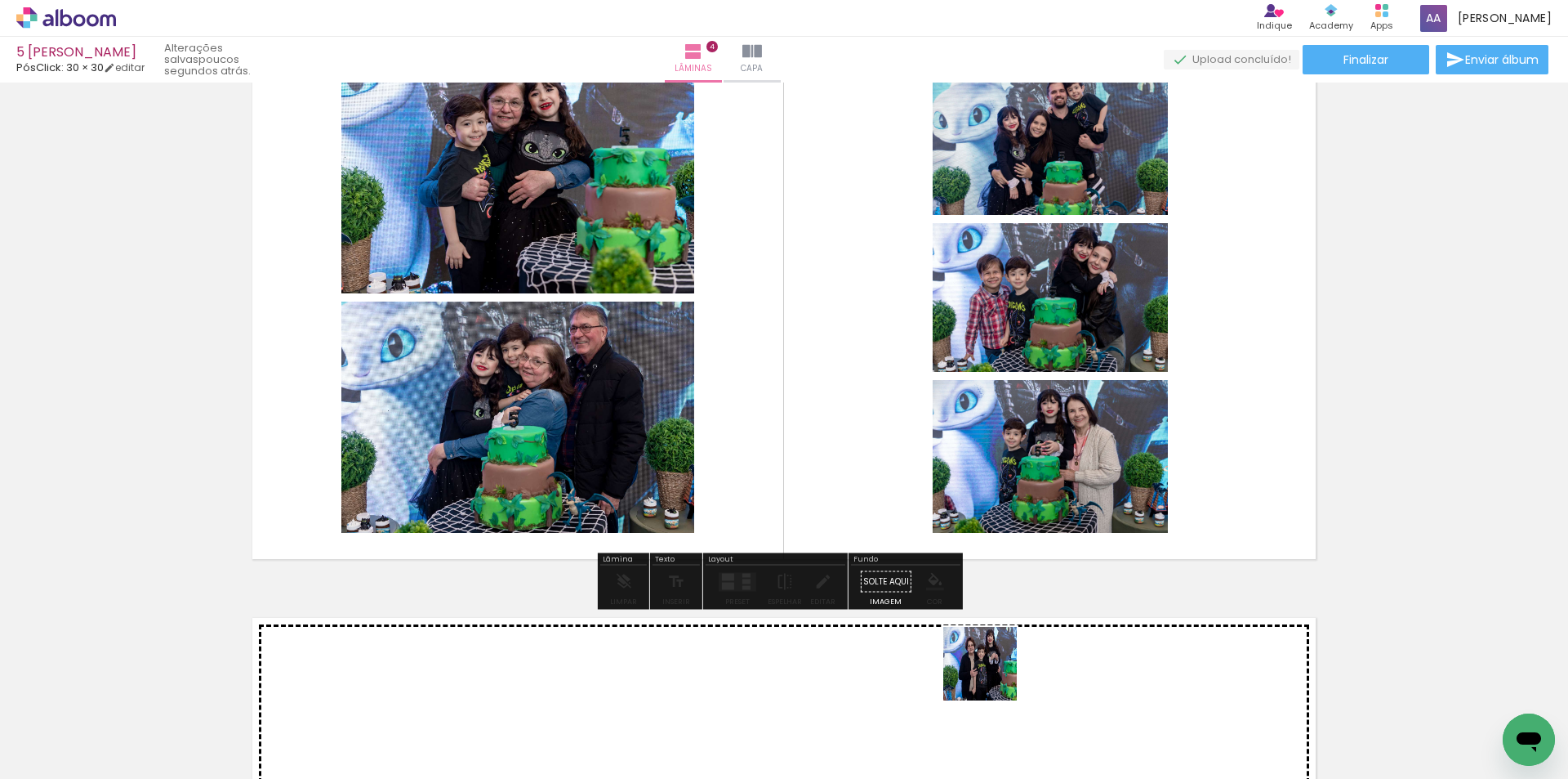
drag, startPoint x: 977, startPoint y: 727, endPoint x: 1097, endPoint y: 751, distance: 122.4
click at [1014, 544] on quentale-workspace at bounding box center [784, 389] width 1568 height 779
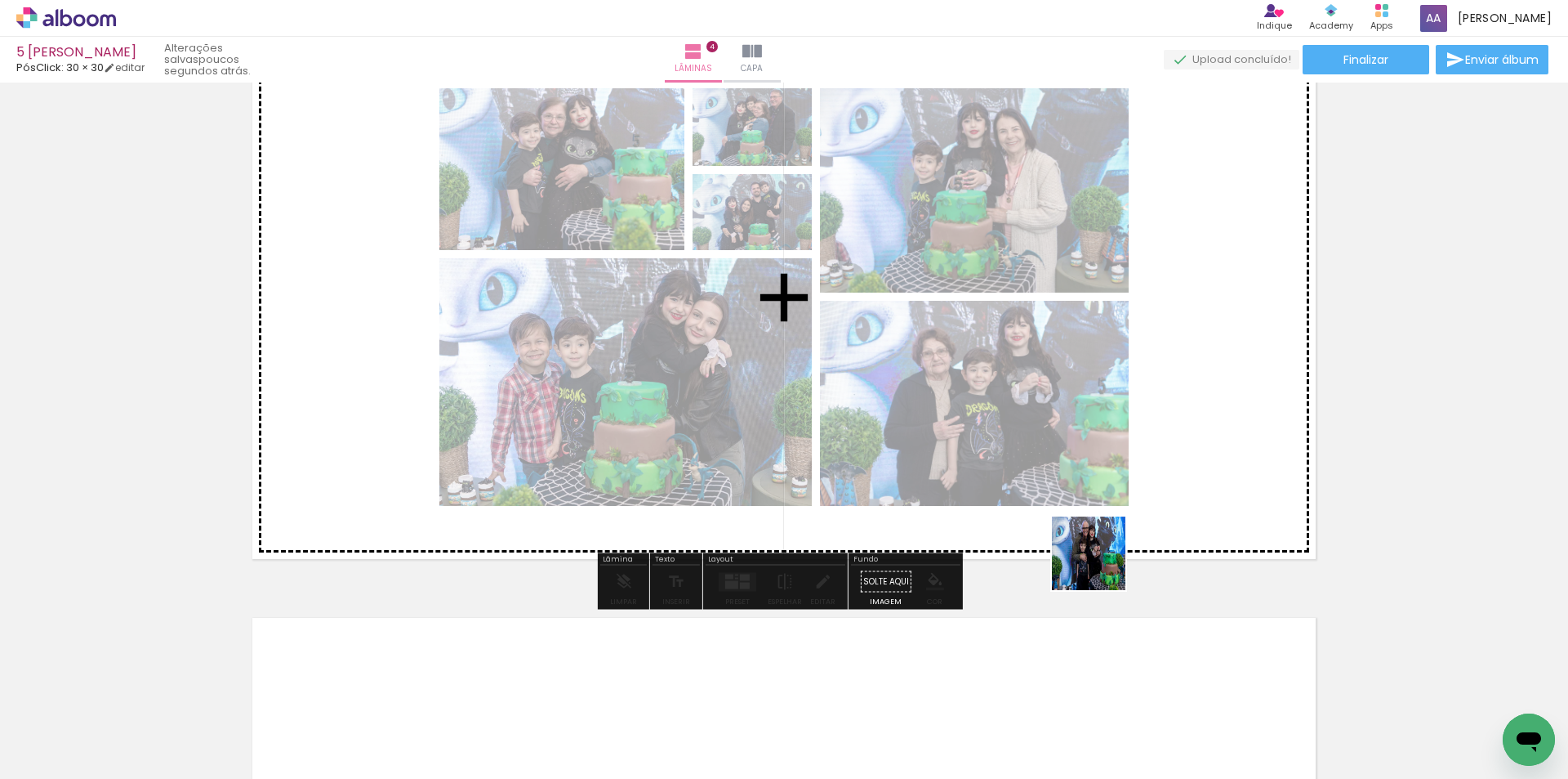
drag, startPoint x: 1089, startPoint y: 648, endPoint x: 1175, endPoint y: 688, distance: 94.8
click at [1106, 534] on quentale-workspace at bounding box center [784, 389] width 1568 height 779
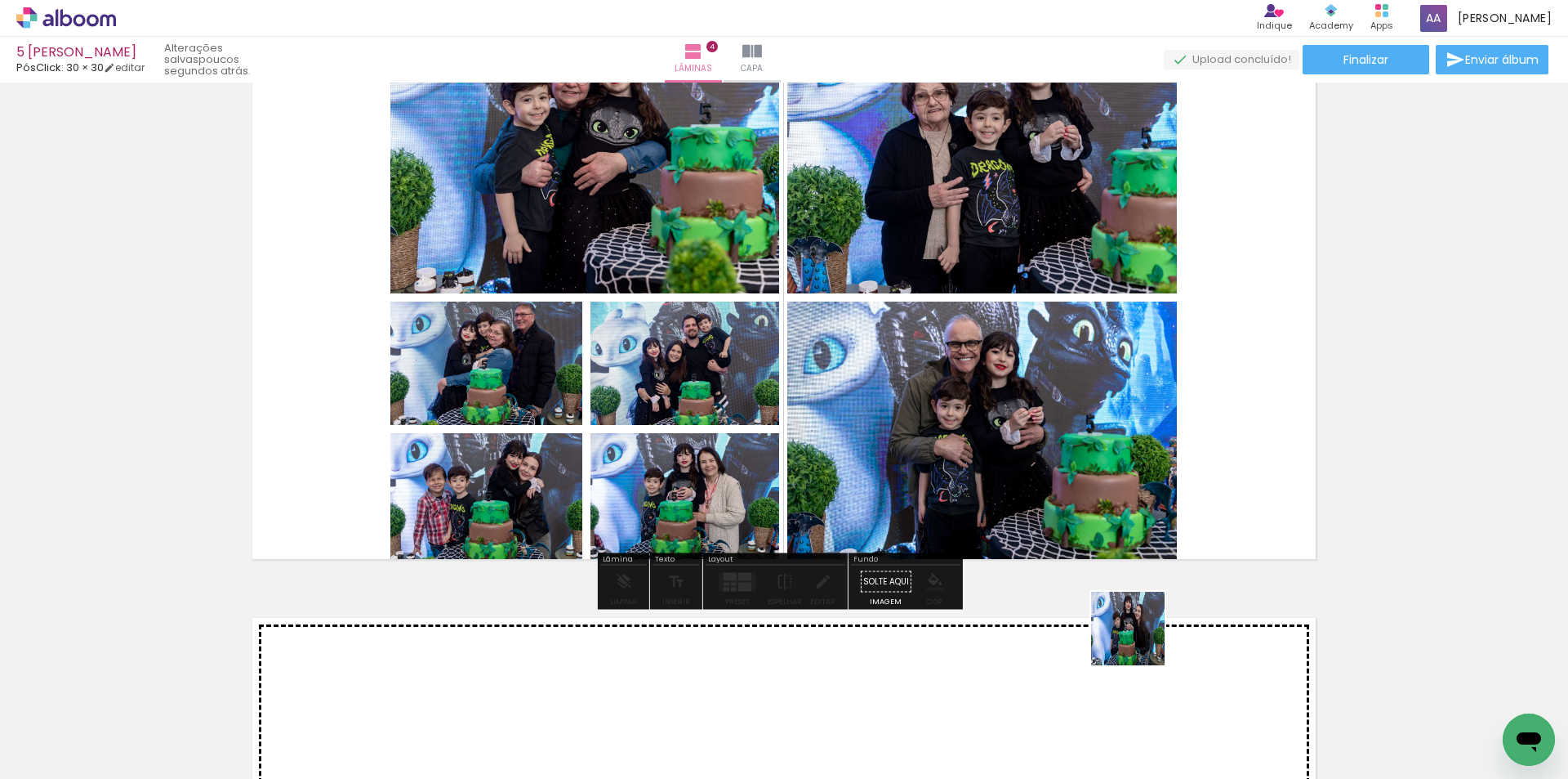
drag, startPoint x: 1152, startPoint y: 734, endPoint x: 1235, endPoint y: 706, distance: 87.6
click at [1129, 536] on quentale-workspace at bounding box center [784, 389] width 1568 height 779
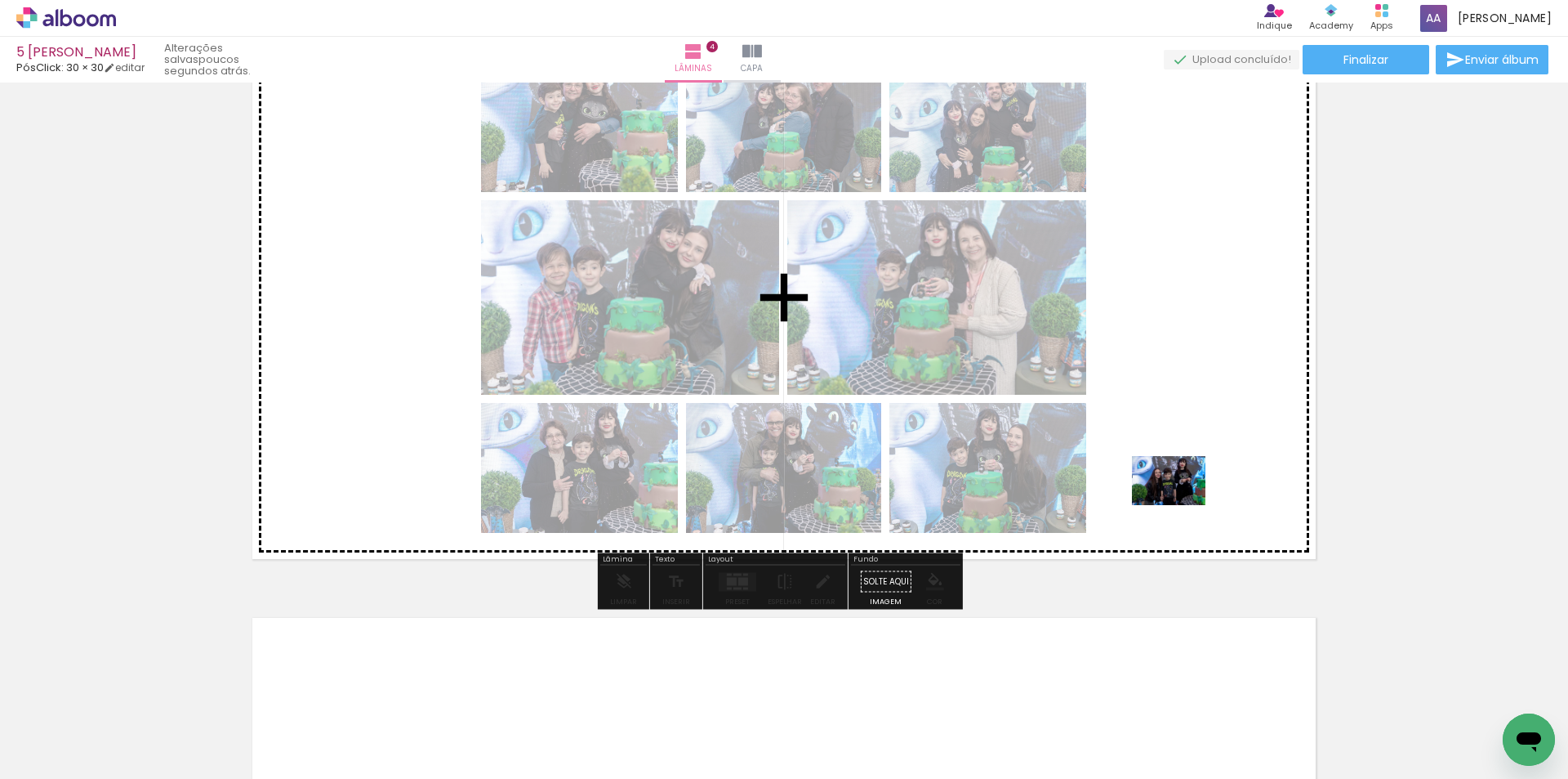
drag, startPoint x: 1248, startPoint y: 743, endPoint x: 1181, endPoint y: 505, distance: 247.3
click at [1181, 505] on quentale-workspace at bounding box center [784, 389] width 1568 height 779
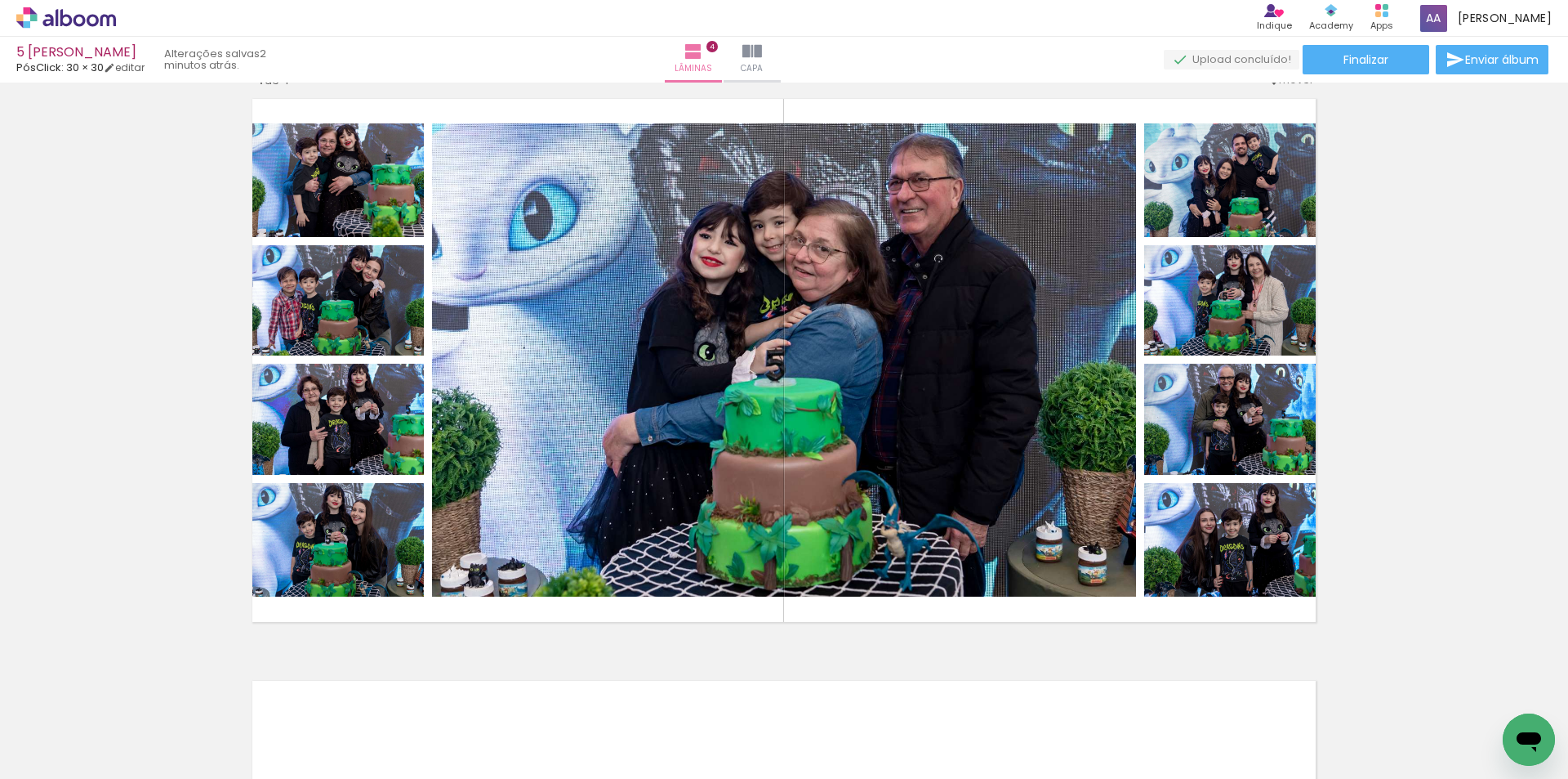
scroll to position [1767, 0]
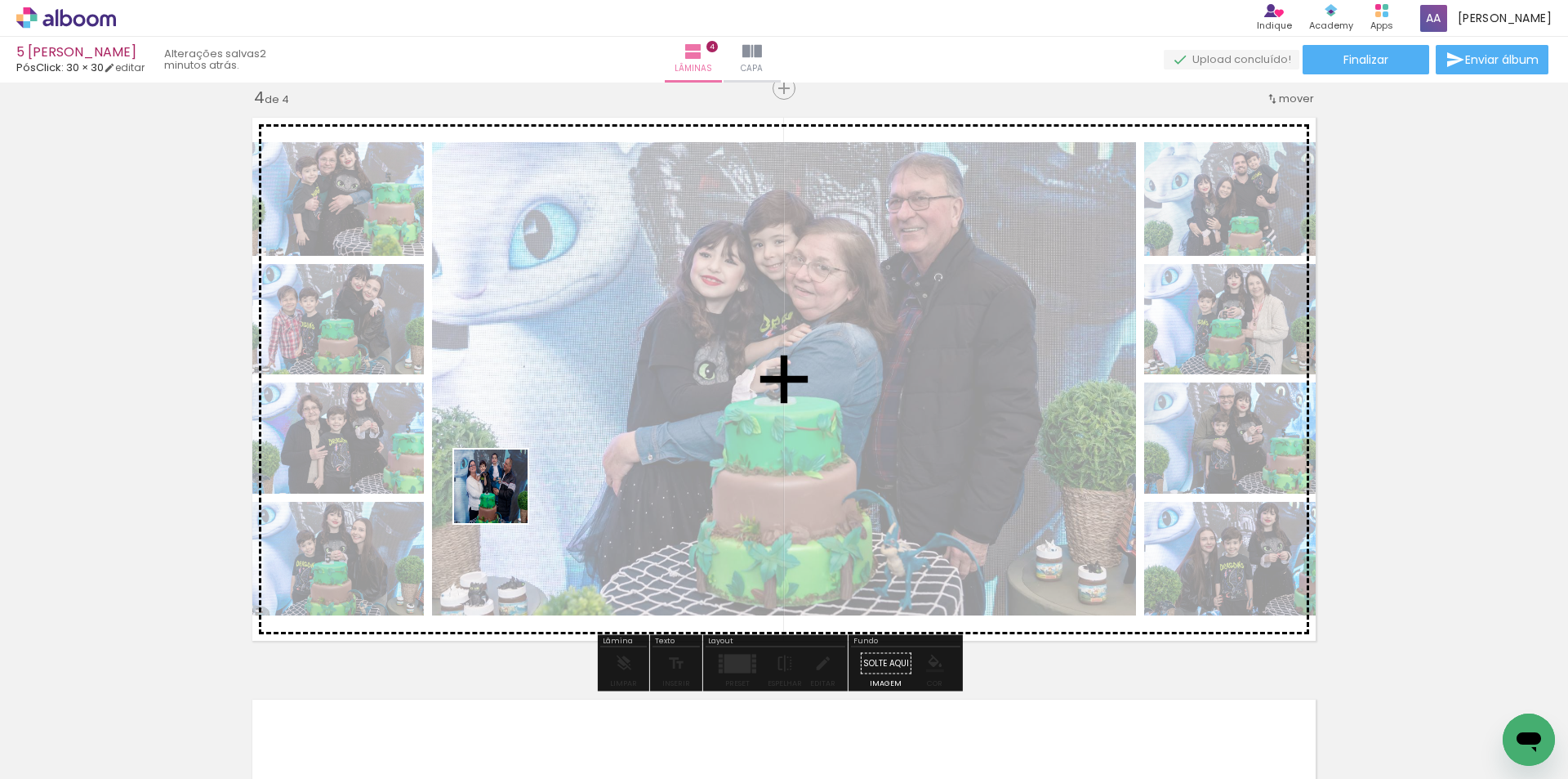
drag, startPoint x: 366, startPoint y: 728, endPoint x: 516, endPoint y: 482, distance: 288.1
click at [516, 482] on quentale-workspace at bounding box center [784, 389] width 1568 height 779
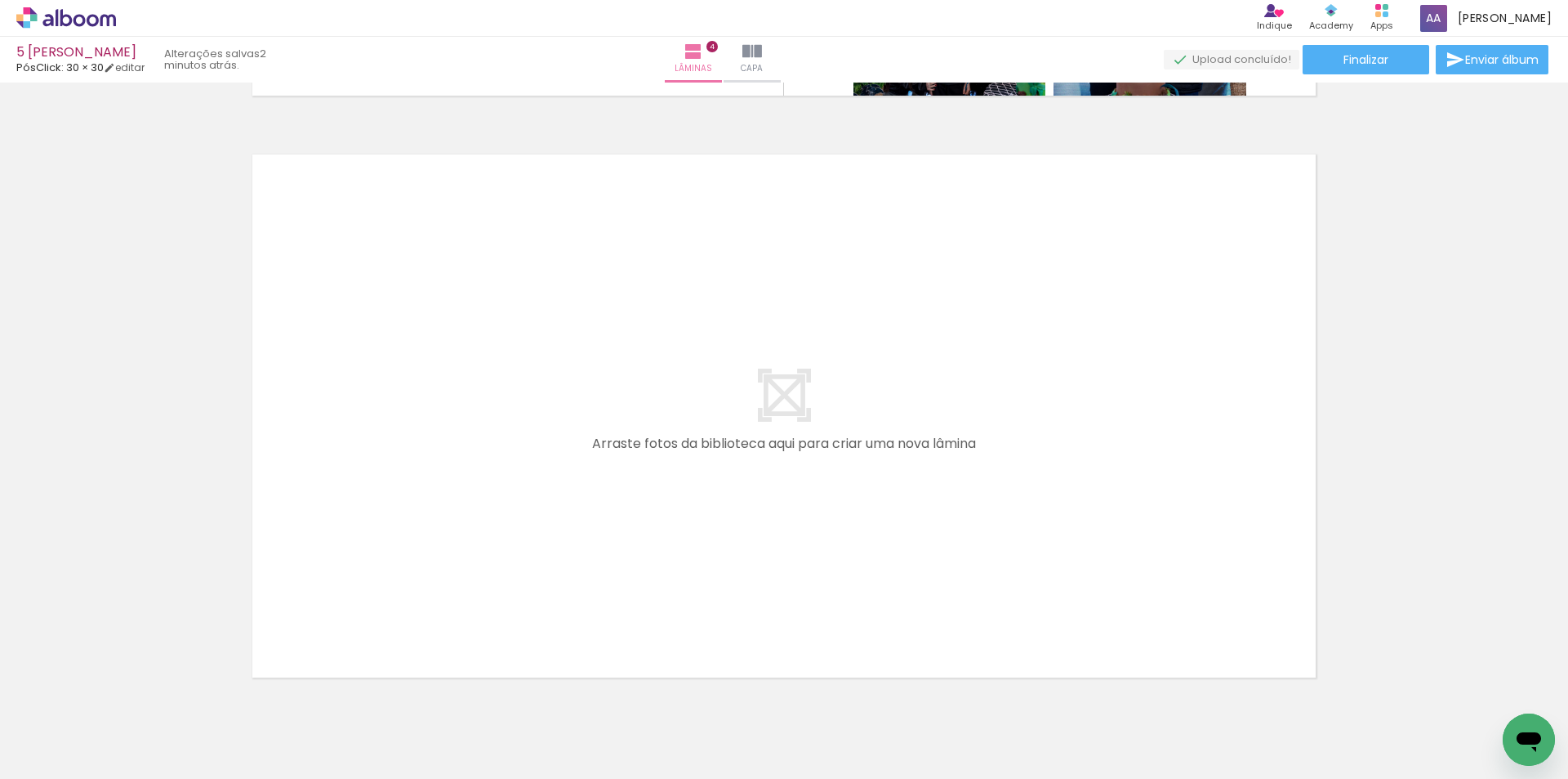
scroll to position [2339, 0]
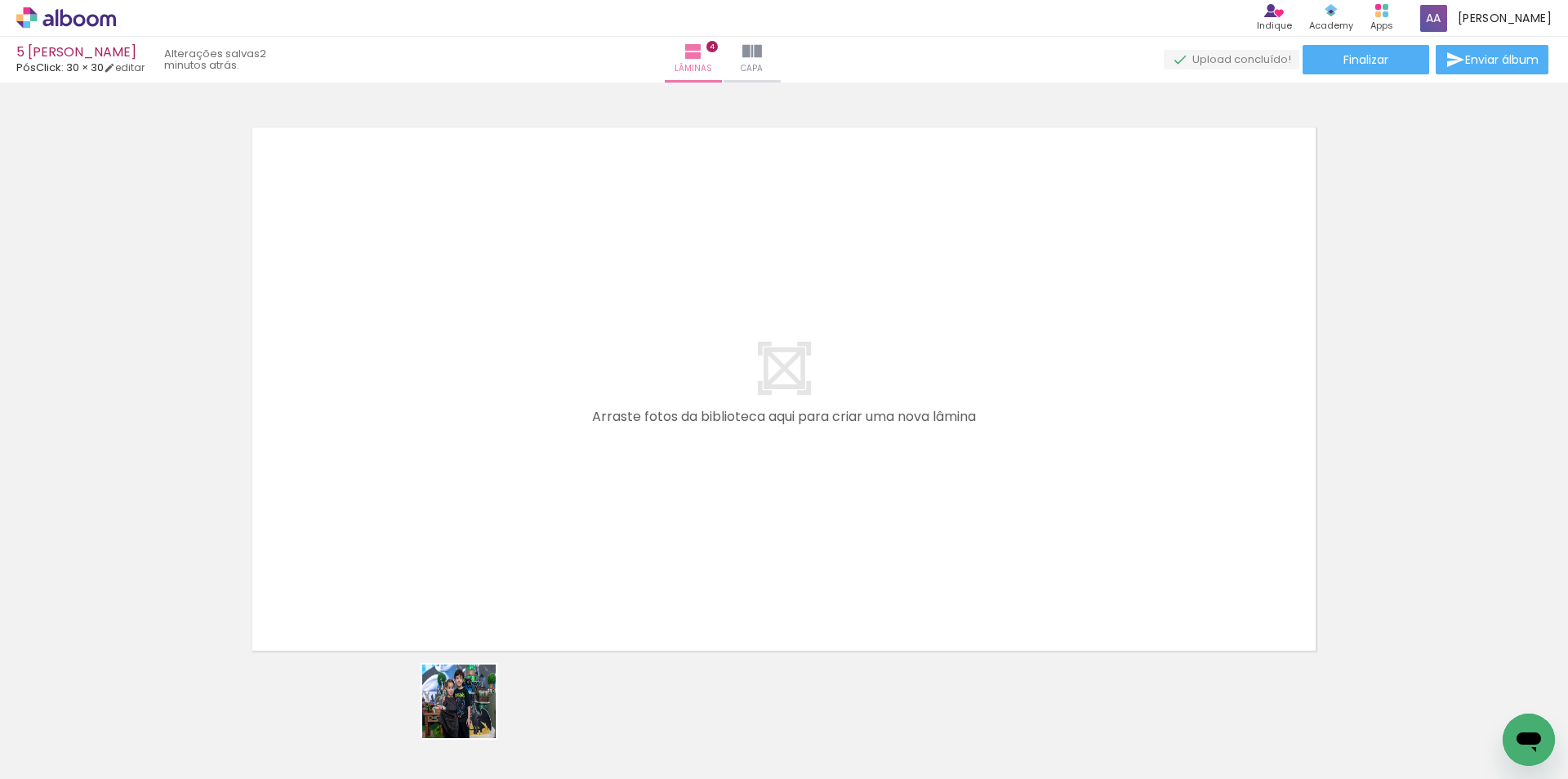
drag, startPoint x: 471, startPoint y: 737, endPoint x: 558, endPoint y: 739, distance: 87.0
click at [528, 464] on quentale-workspace at bounding box center [784, 389] width 1568 height 779
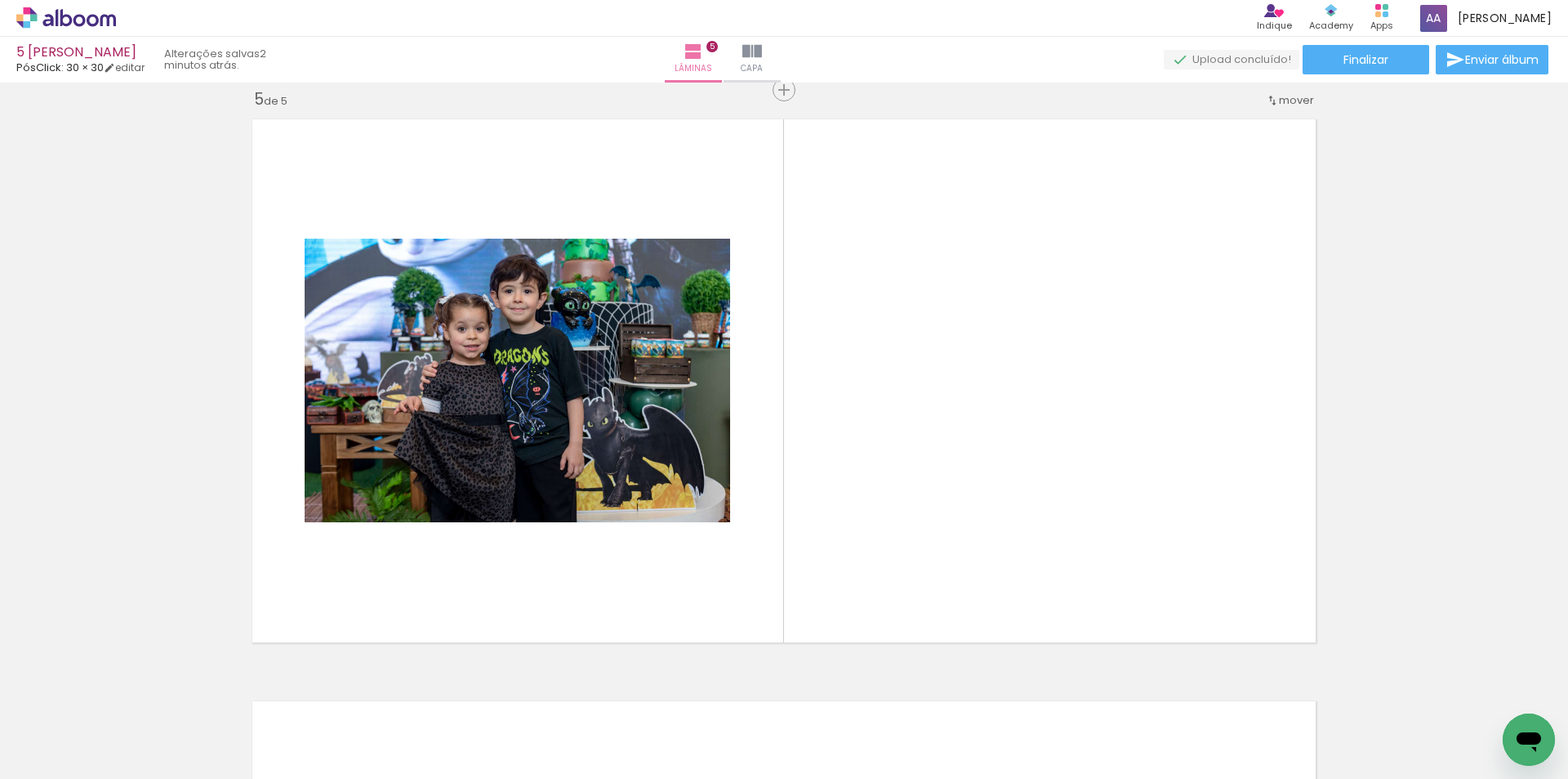
scroll to position [2349, 0]
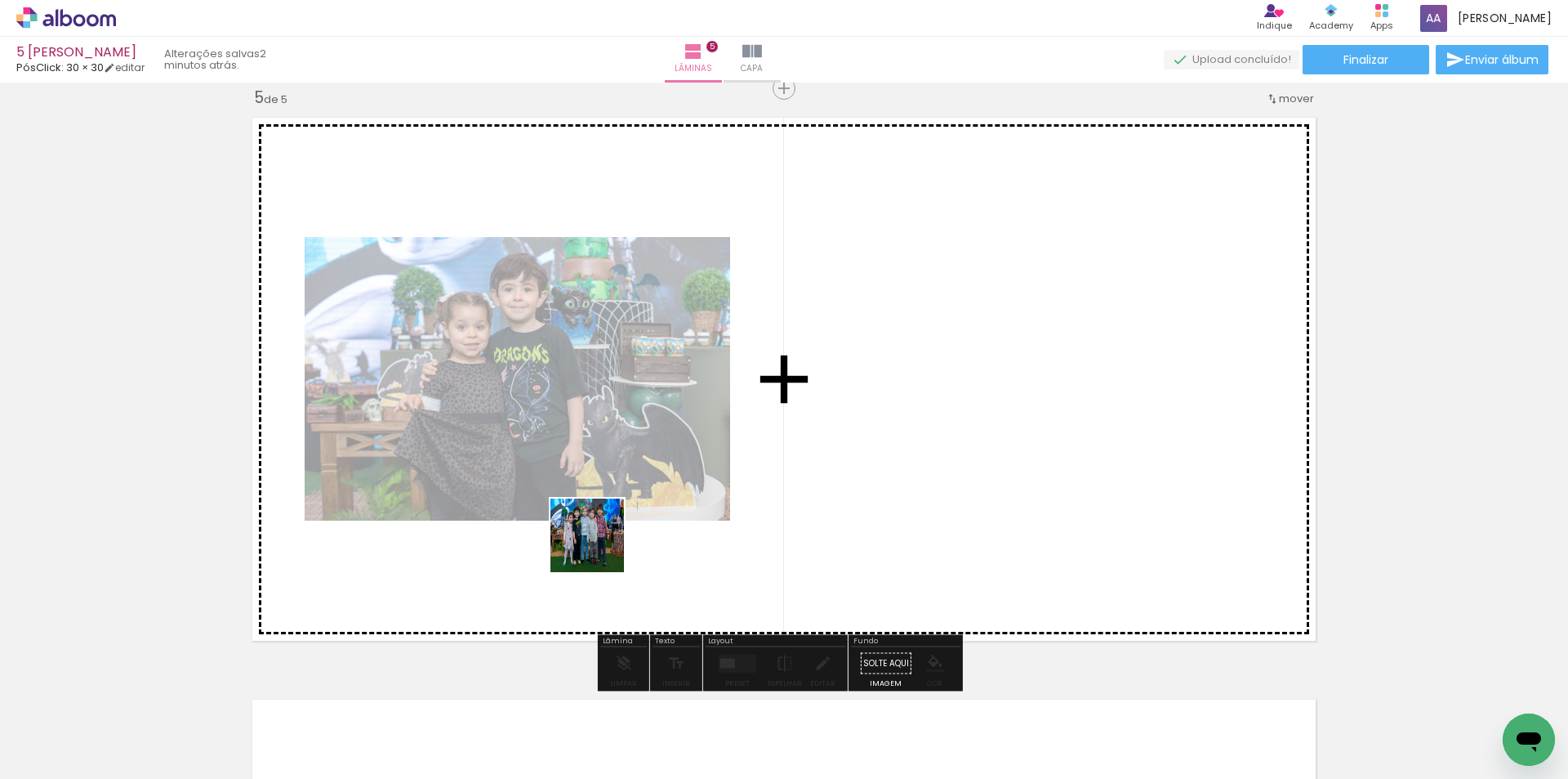
drag, startPoint x: 557, startPoint y: 732, endPoint x: 629, endPoint y: 627, distance: 127.3
click at [599, 547] on quentale-workspace at bounding box center [784, 389] width 1568 height 779
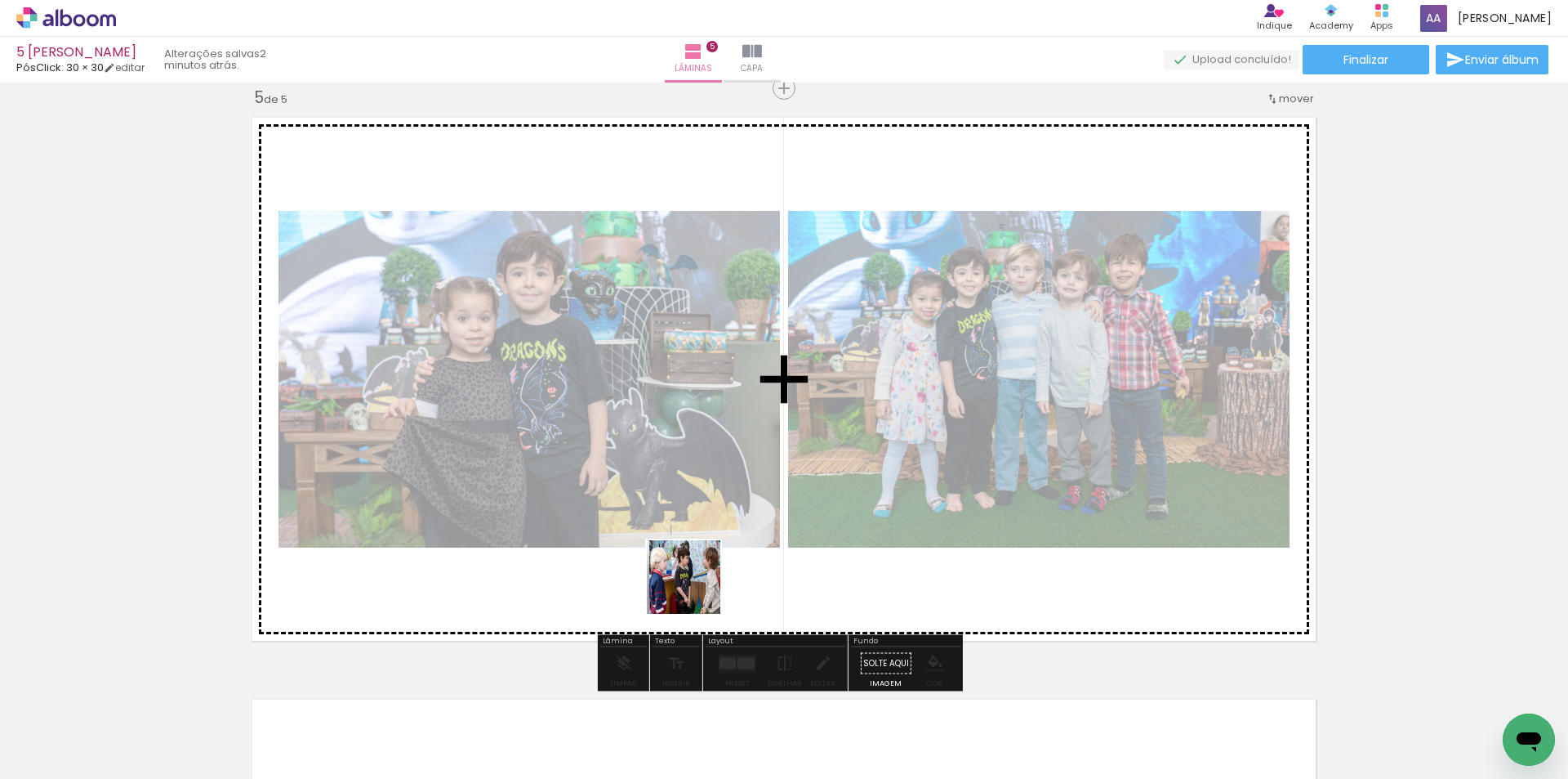
drag, startPoint x: 658, startPoint y: 735, endPoint x: 757, endPoint y: 723, distance: 99.7
click at [713, 504] on quentale-workspace at bounding box center [784, 389] width 1568 height 779
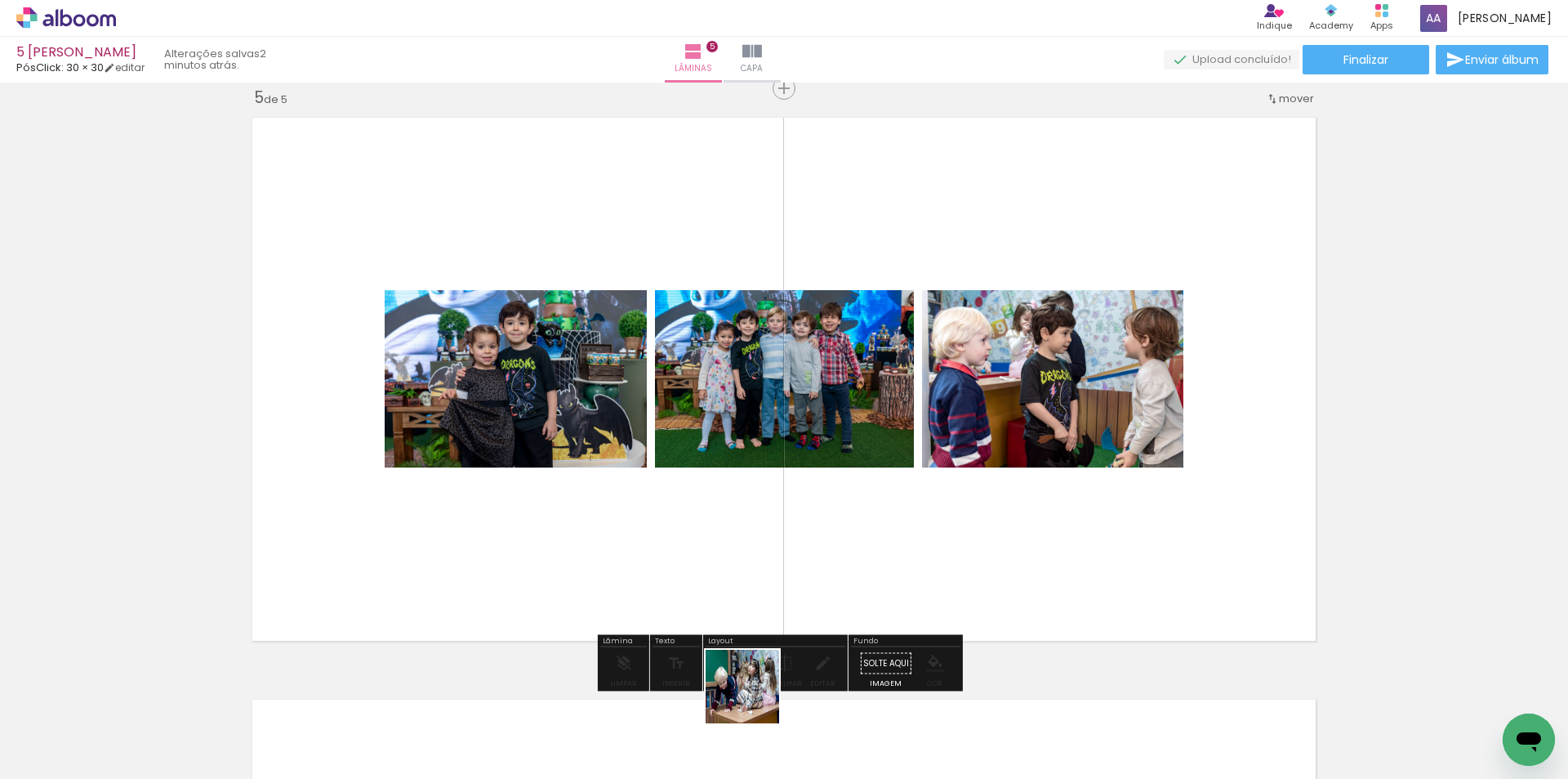
drag, startPoint x: 750, startPoint y: 738, endPoint x: 833, endPoint y: 743, distance: 83.2
click at [800, 499] on quentale-workspace at bounding box center [784, 389] width 1568 height 779
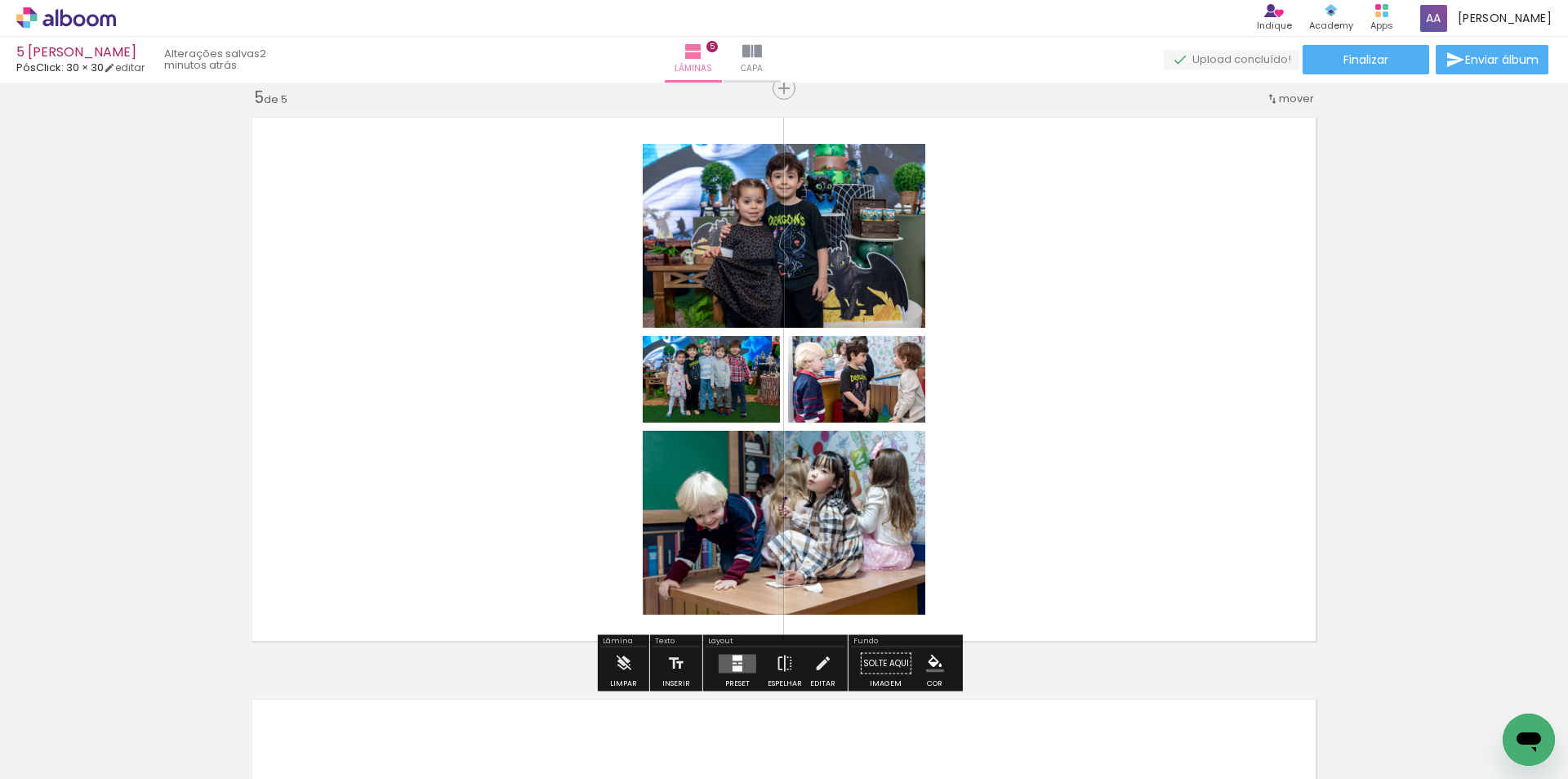
drag, startPoint x: 833, startPoint y: 733, endPoint x: 920, endPoint y: 583, distance: 173.4
click at [882, 520] on quentale-workspace at bounding box center [784, 389] width 1568 height 779
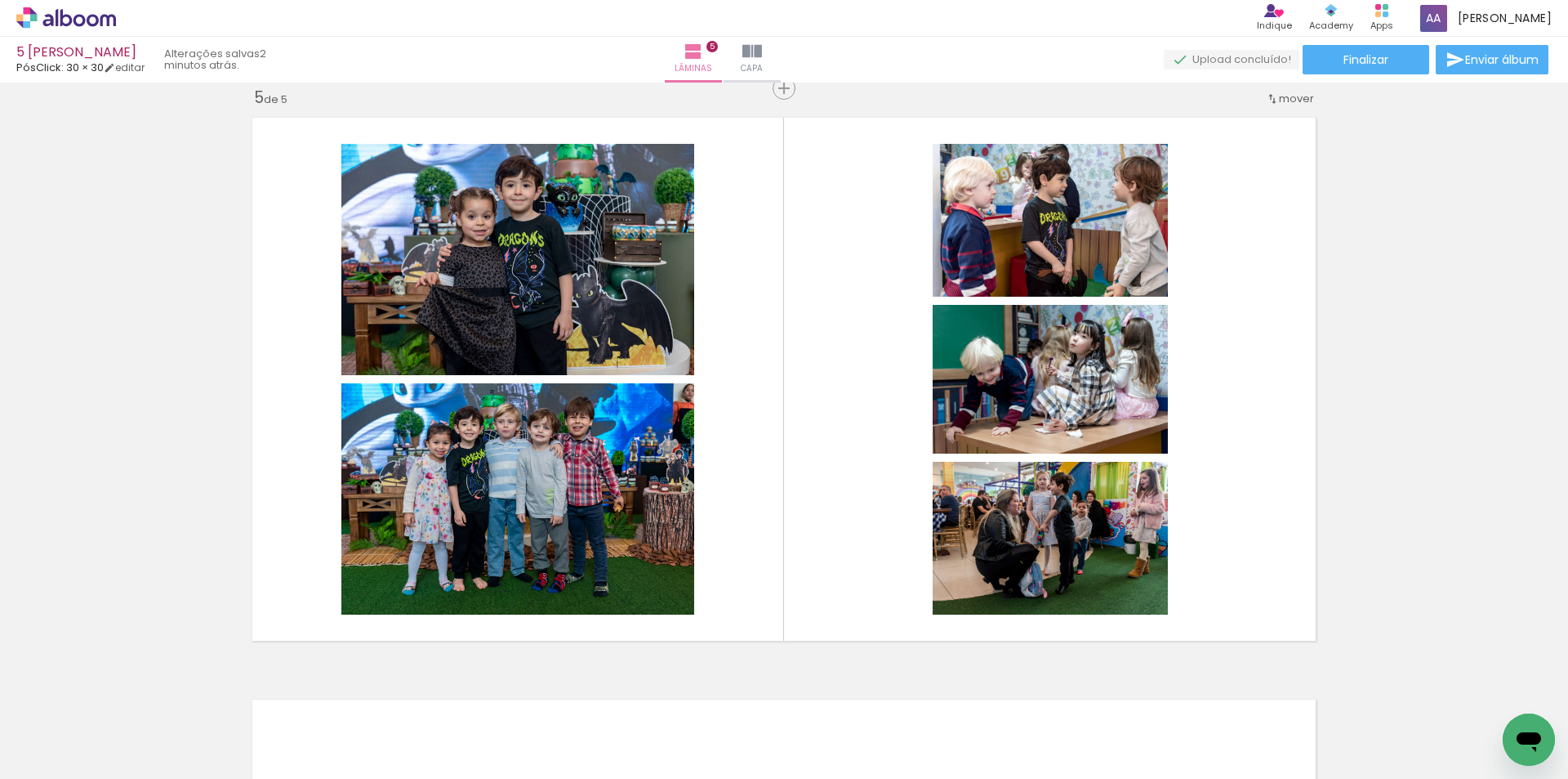
scroll to position [0, 3446]
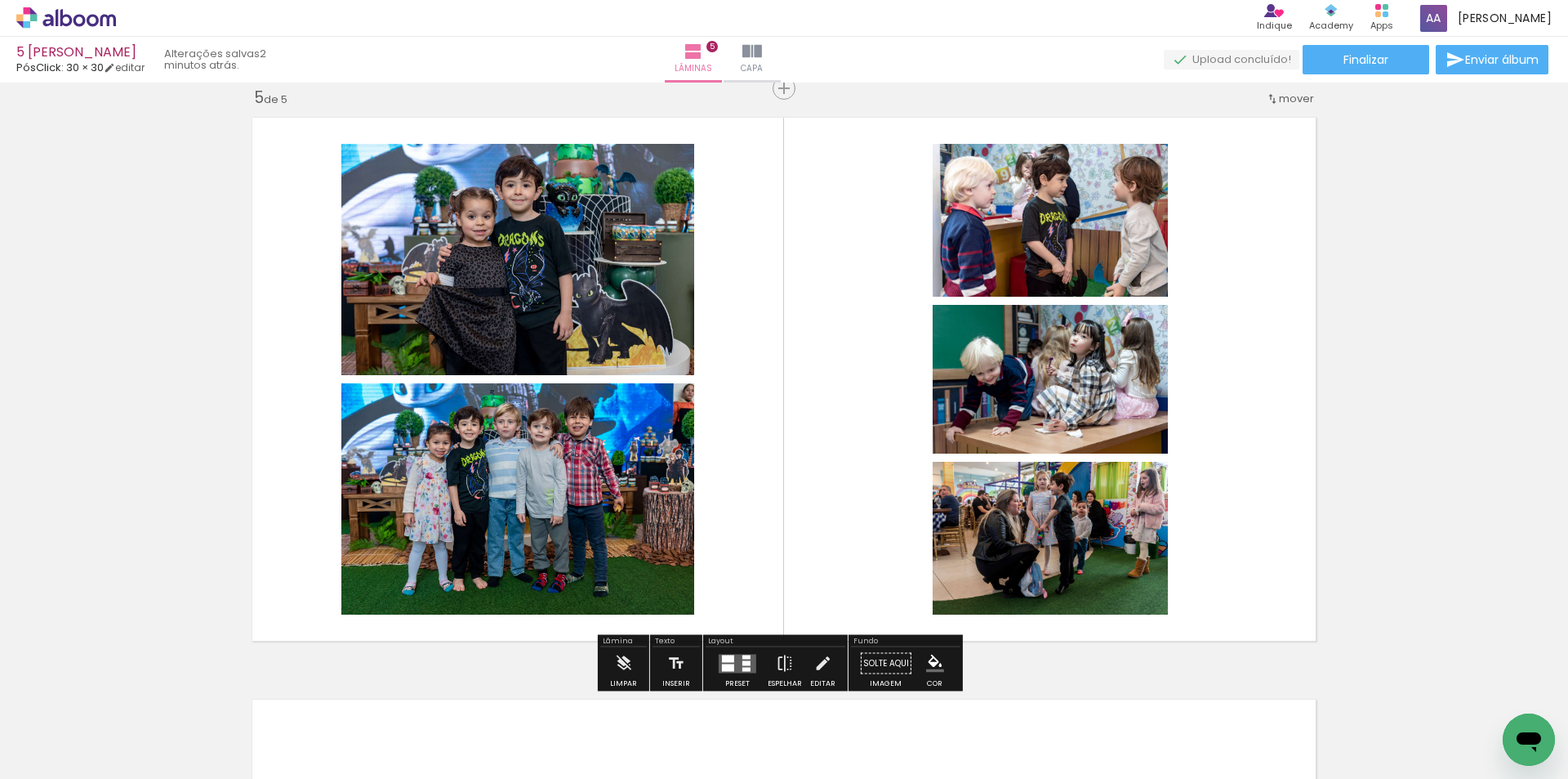
drag, startPoint x: 931, startPoint y: 666, endPoint x: 1101, endPoint y: 736, distance: 183.8
click at [922, 516] on quentale-workspace at bounding box center [784, 389] width 1568 height 779
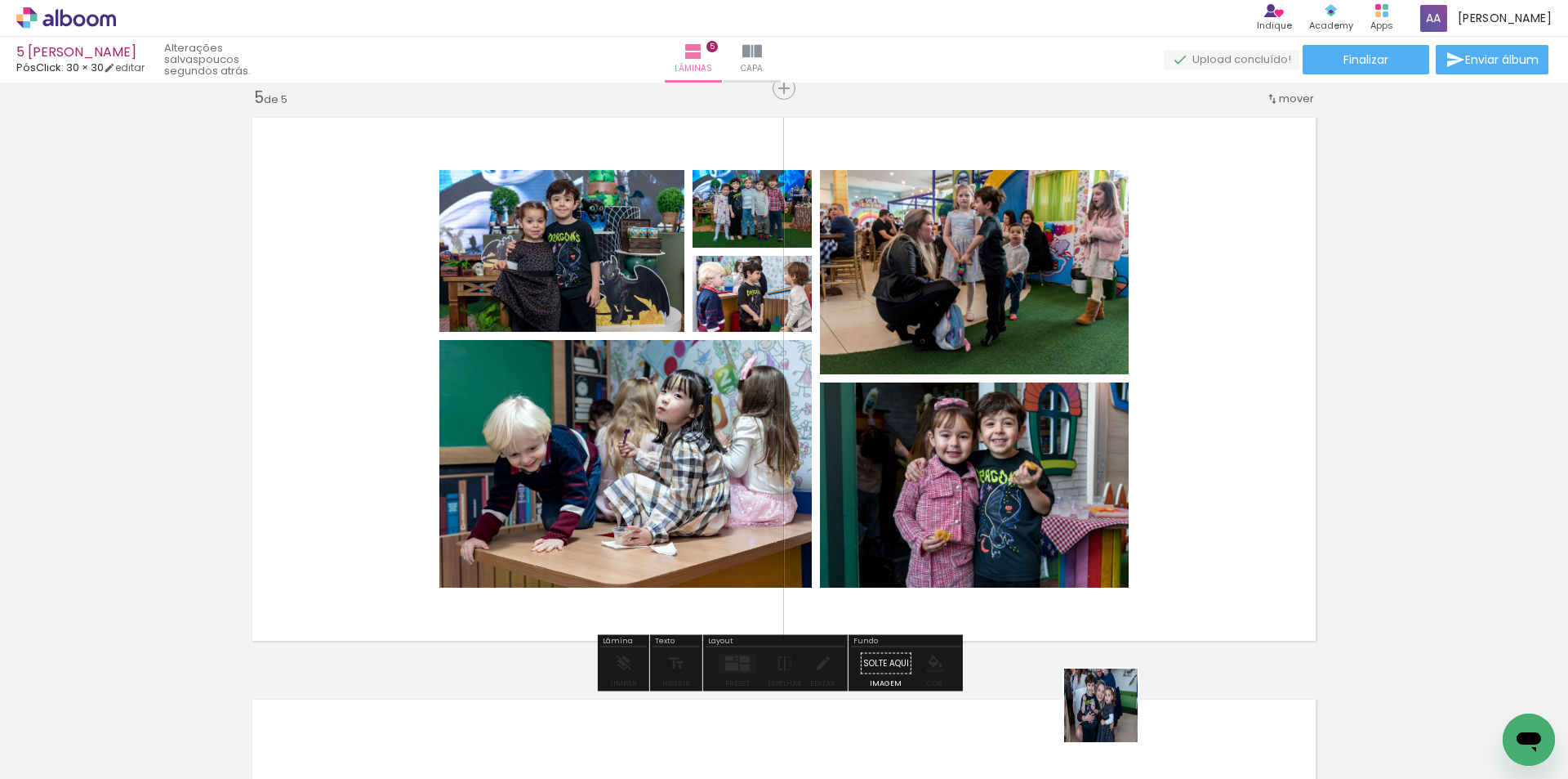
drag, startPoint x: 1113, startPoint y: 717, endPoint x: 1061, endPoint y: 544, distance: 180.6
click at [1061, 544] on quentale-workspace at bounding box center [784, 389] width 1568 height 779
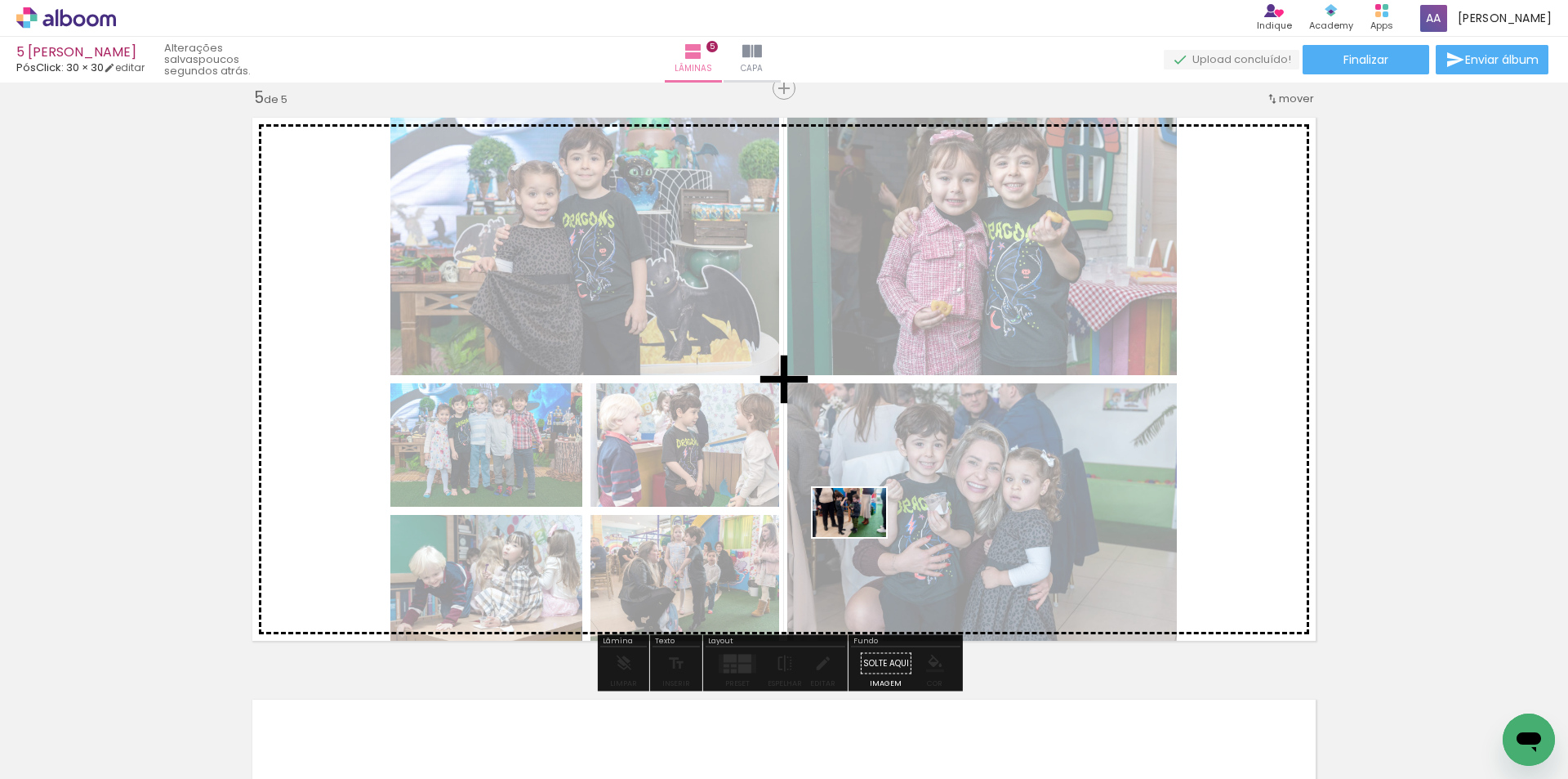
drag, startPoint x: 838, startPoint y: 740, endPoint x: 861, endPoint y: 537, distance: 204.3
click at [861, 537] on quentale-workspace at bounding box center [784, 389] width 1568 height 779
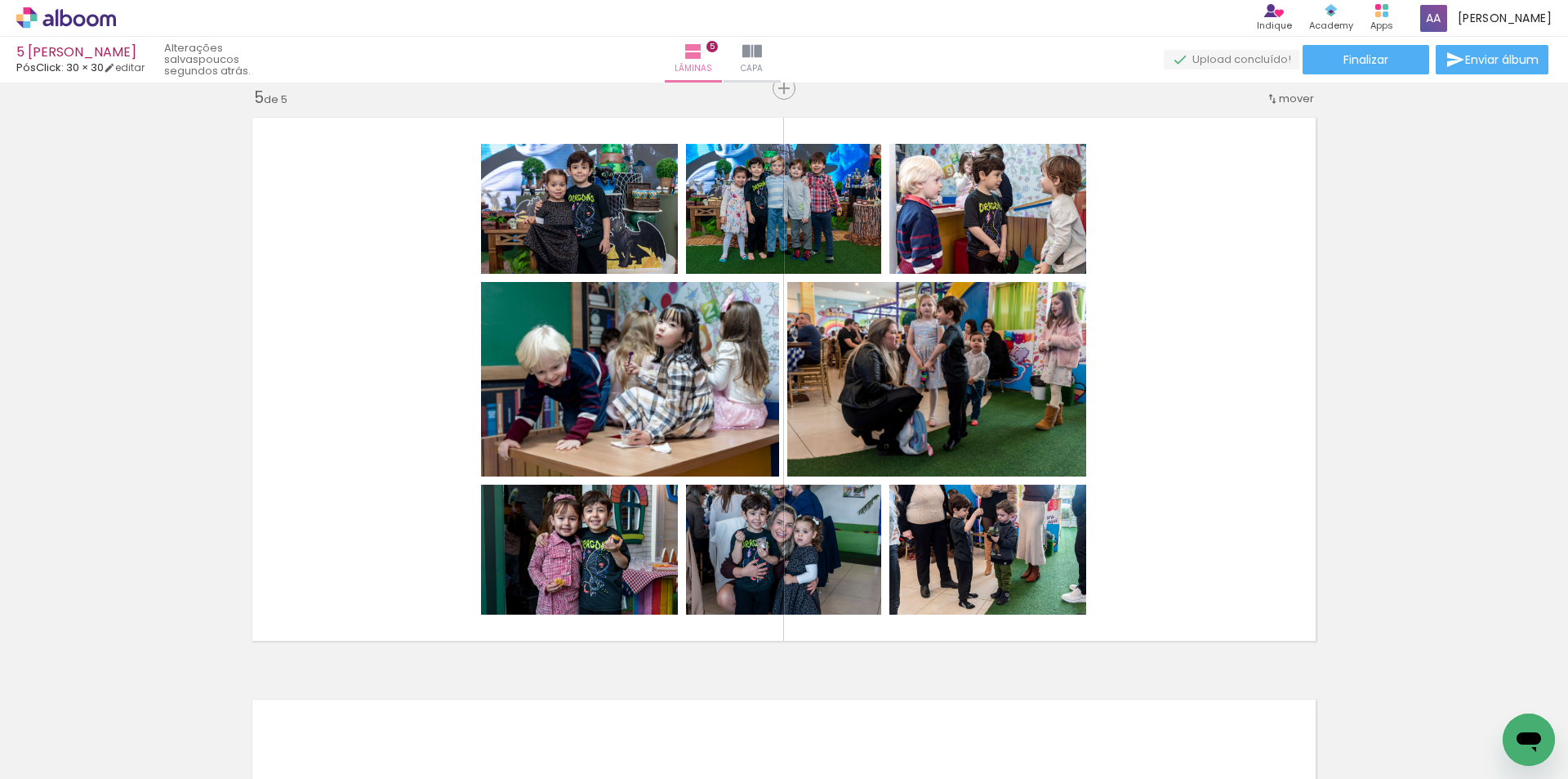
scroll to position [0, 4648]
drag, startPoint x: 1101, startPoint y: 727, endPoint x: 846, endPoint y: 513, distance: 332.9
click at [841, 501] on quentale-workspace at bounding box center [784, 389] width 1568 height 779
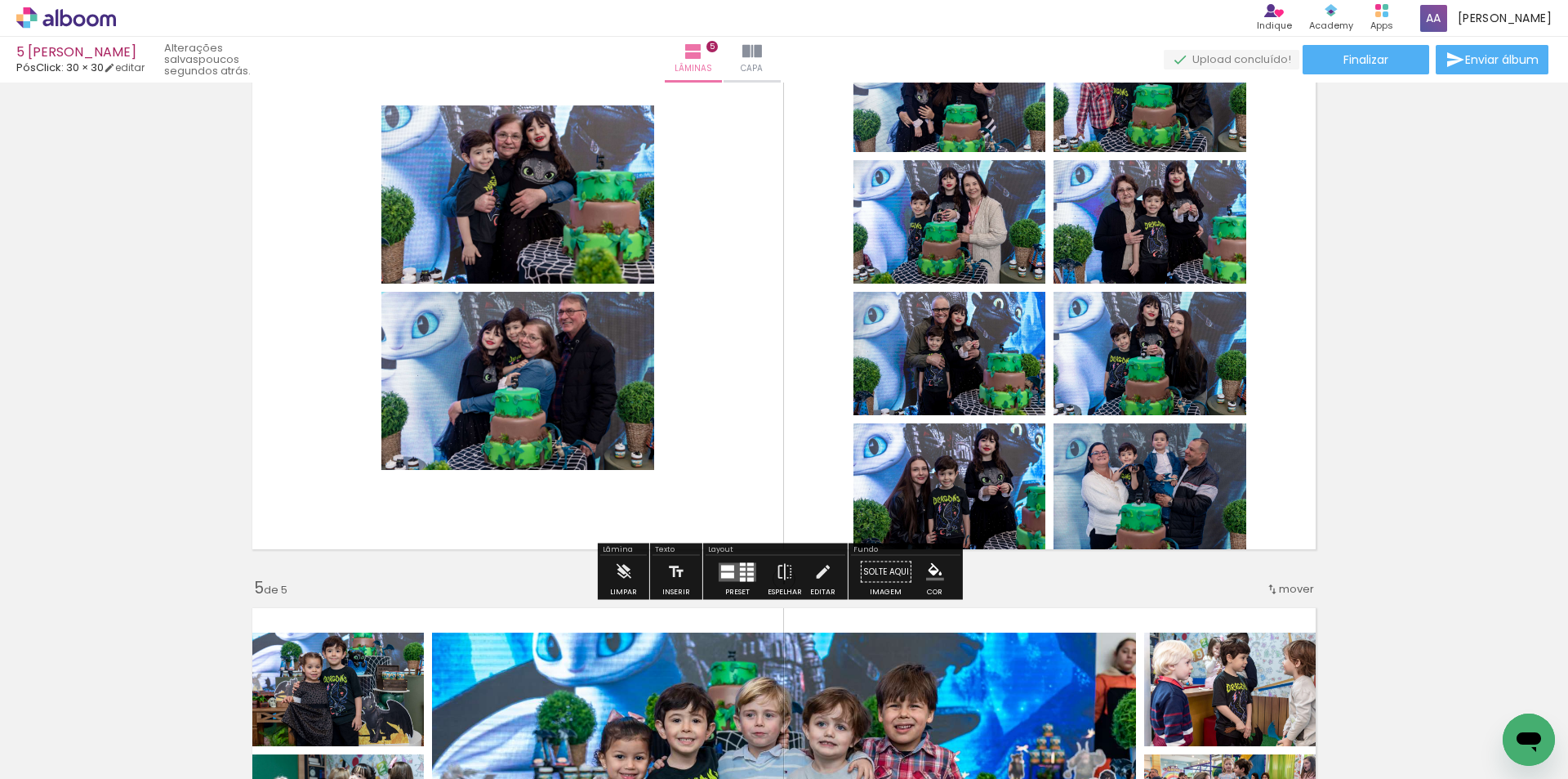
scroll to position [1777, 0]
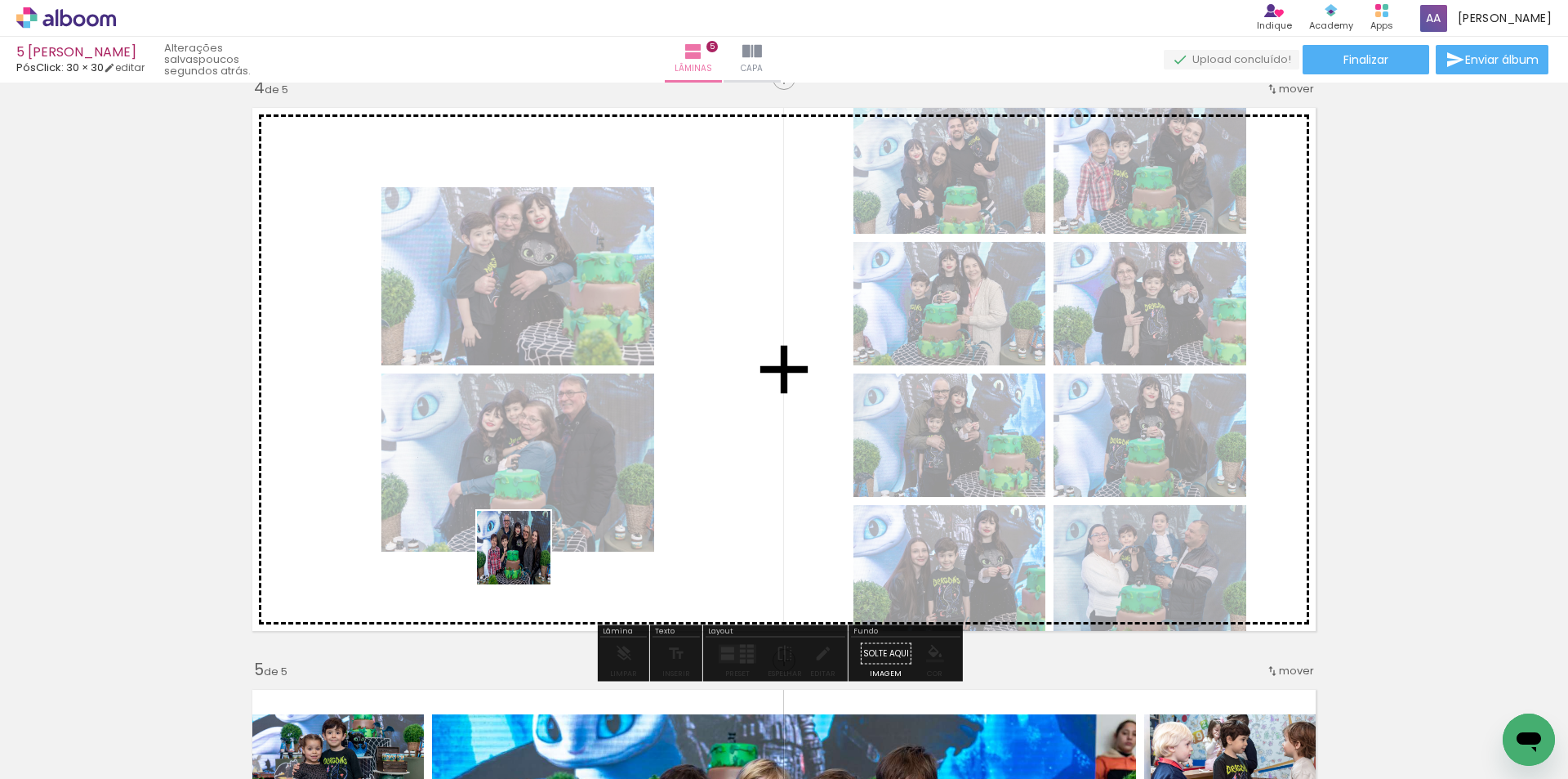
drag, startPoint x: 489, startPoint y: 737, endPoint x: 557, endPoint y: 471, distance: 274.6
click at [557, 471] on quentale-workspace at bounding box center [784, 389] width 1568 height 779
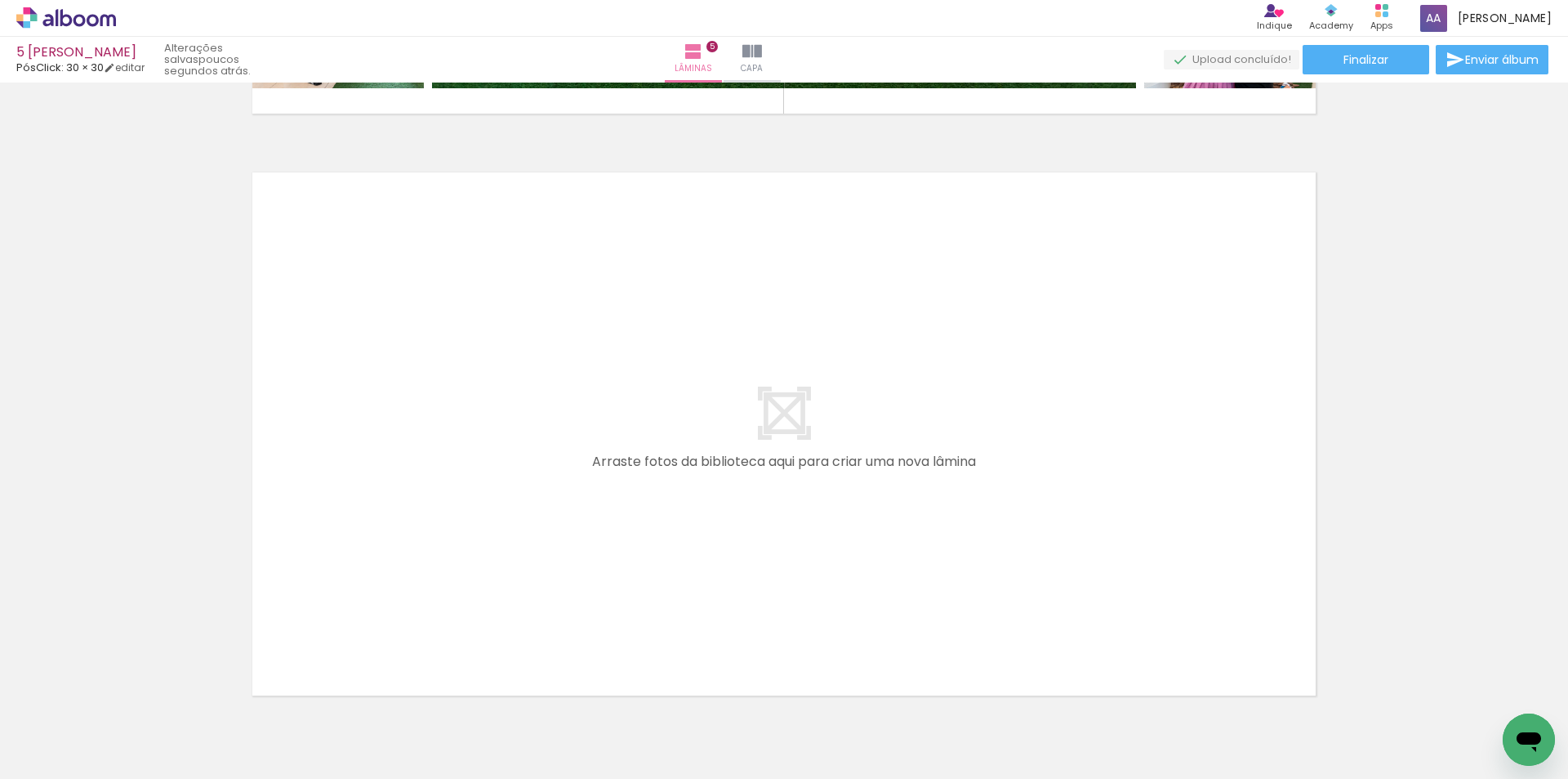
scroll to position [2921, 0]
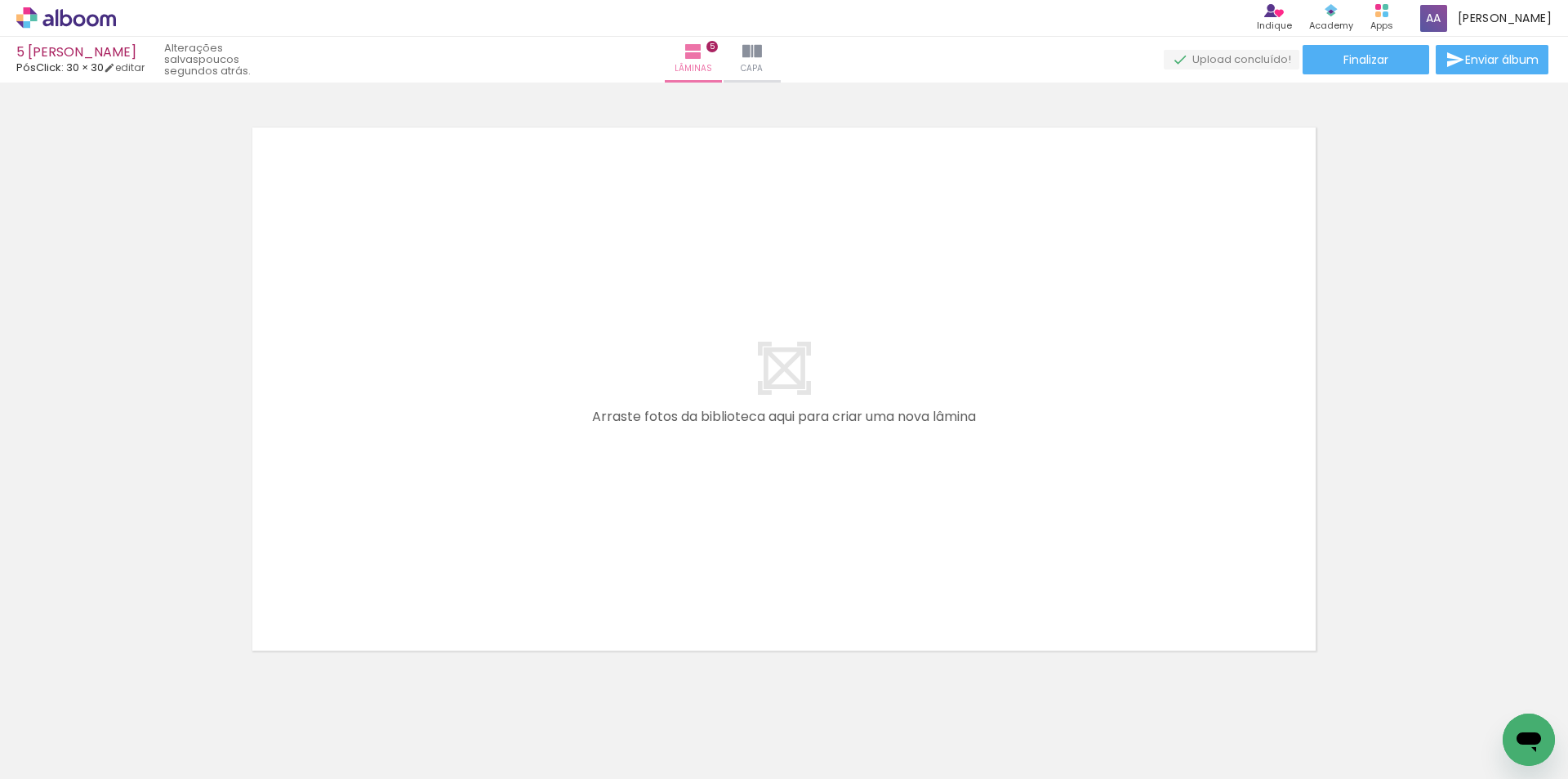
drag, startPoint x: 179, startPoint y: 724, endPoint x: 266, endPoint y: 729, distance: 87.1
click at [280, 490] on quentale-workspace at bounding box center [784, 389] width 1568 height 779
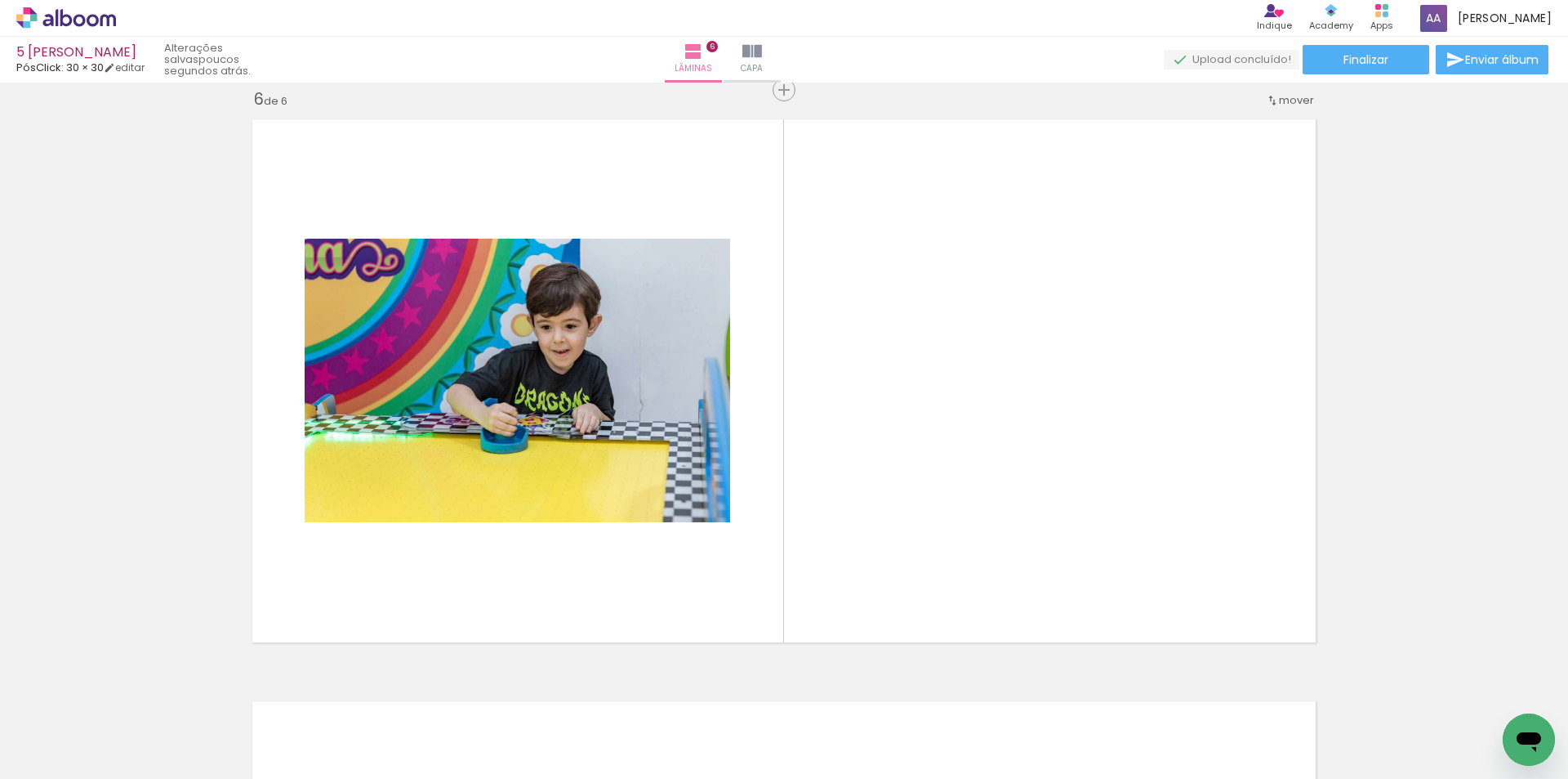
scroll to position [2930, 0]
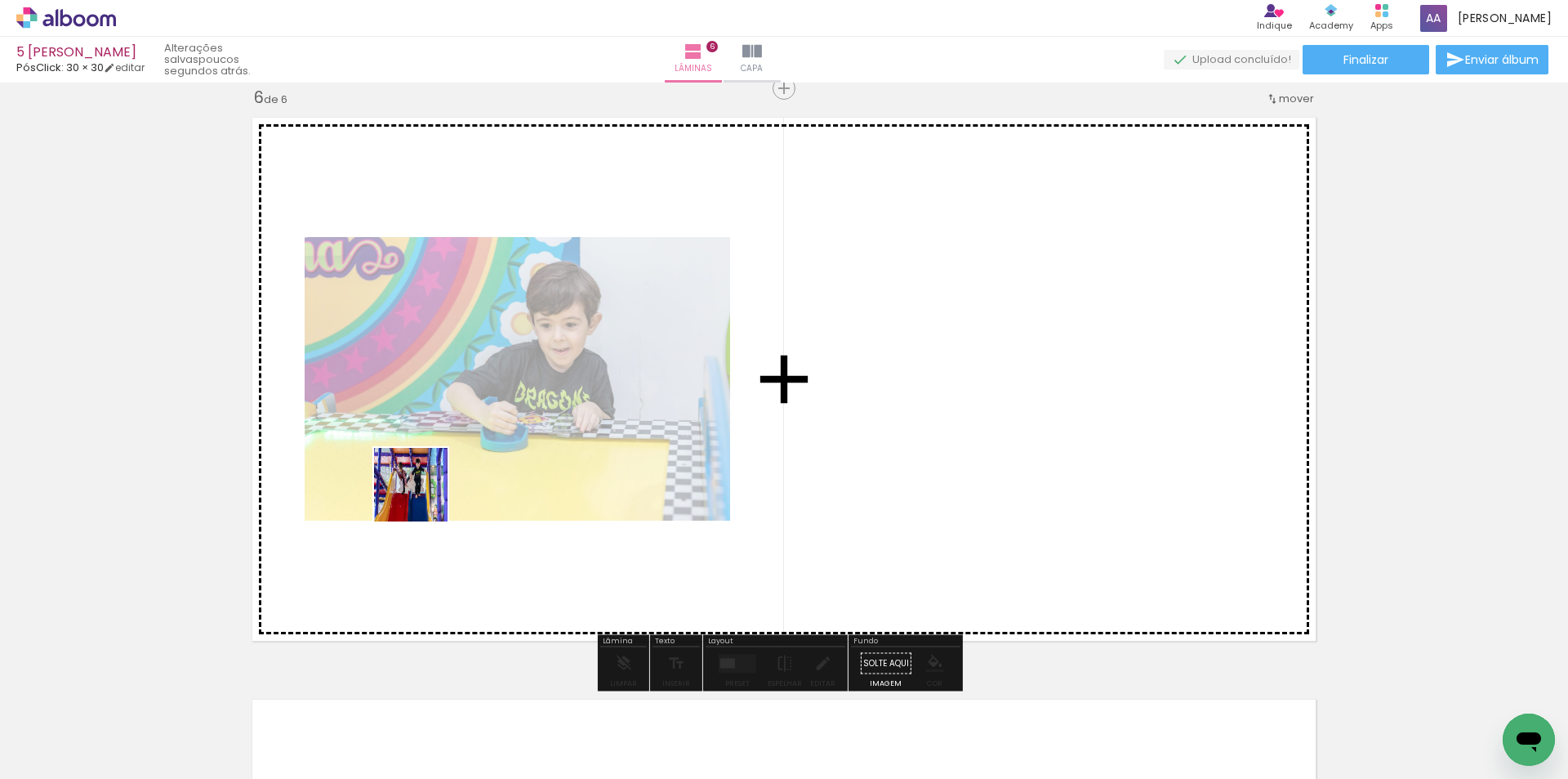
drag, startPoint x: 359, startPoint y: 589, endPoint x: 483, endPoint y: 493, distance: 156.8
click at [443, 463] on quentale-workspace at bounding box center [784, 389] width 1568 height 779
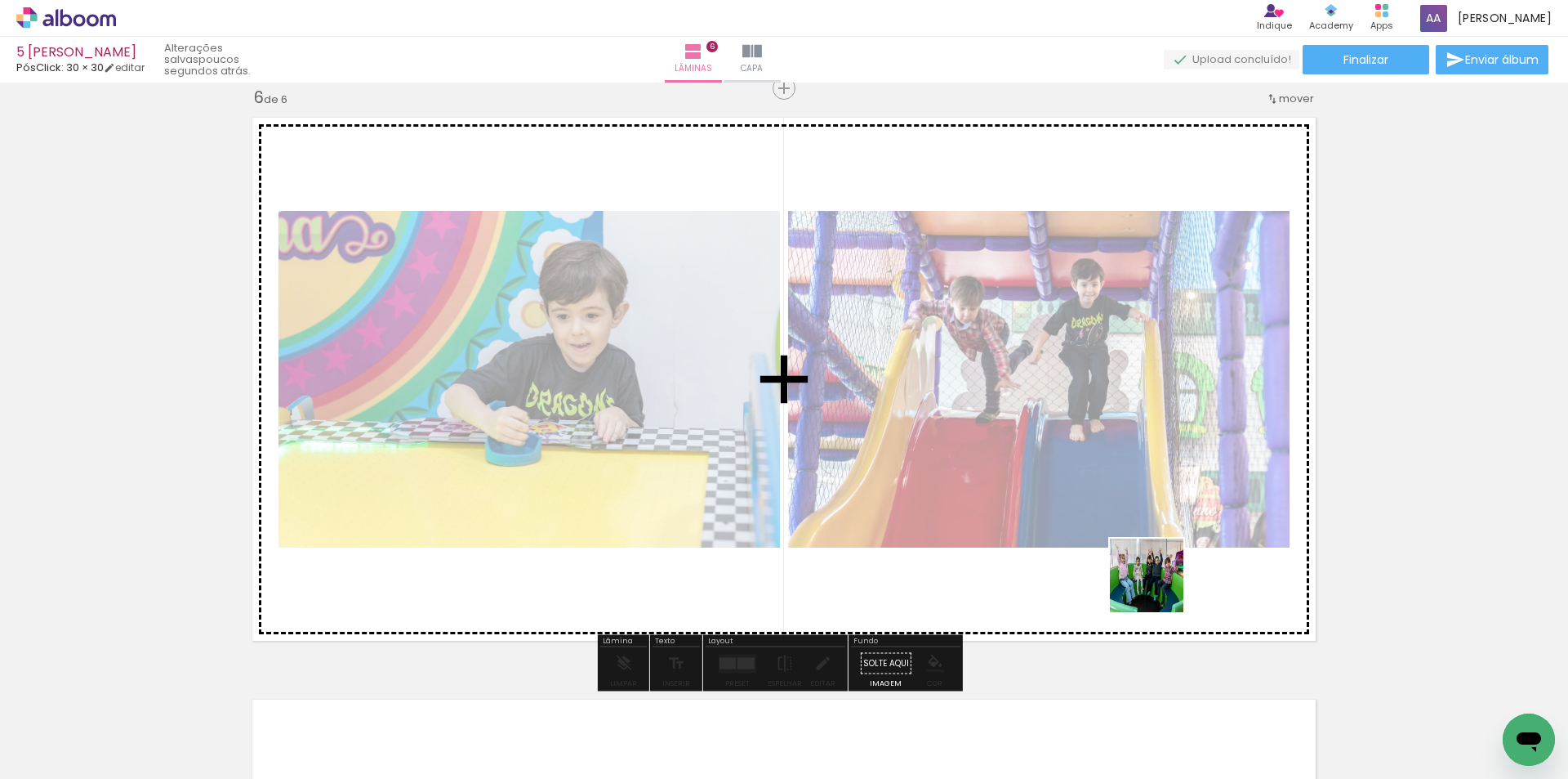
drag, startPoint x: 1182, startPoint y: 657, endPoint x: 1320, endPoint y: 731, distance: 156.6
click at [1158, 585] on quentale-workspace at bounding box center [784, 389] width 1568 height 779
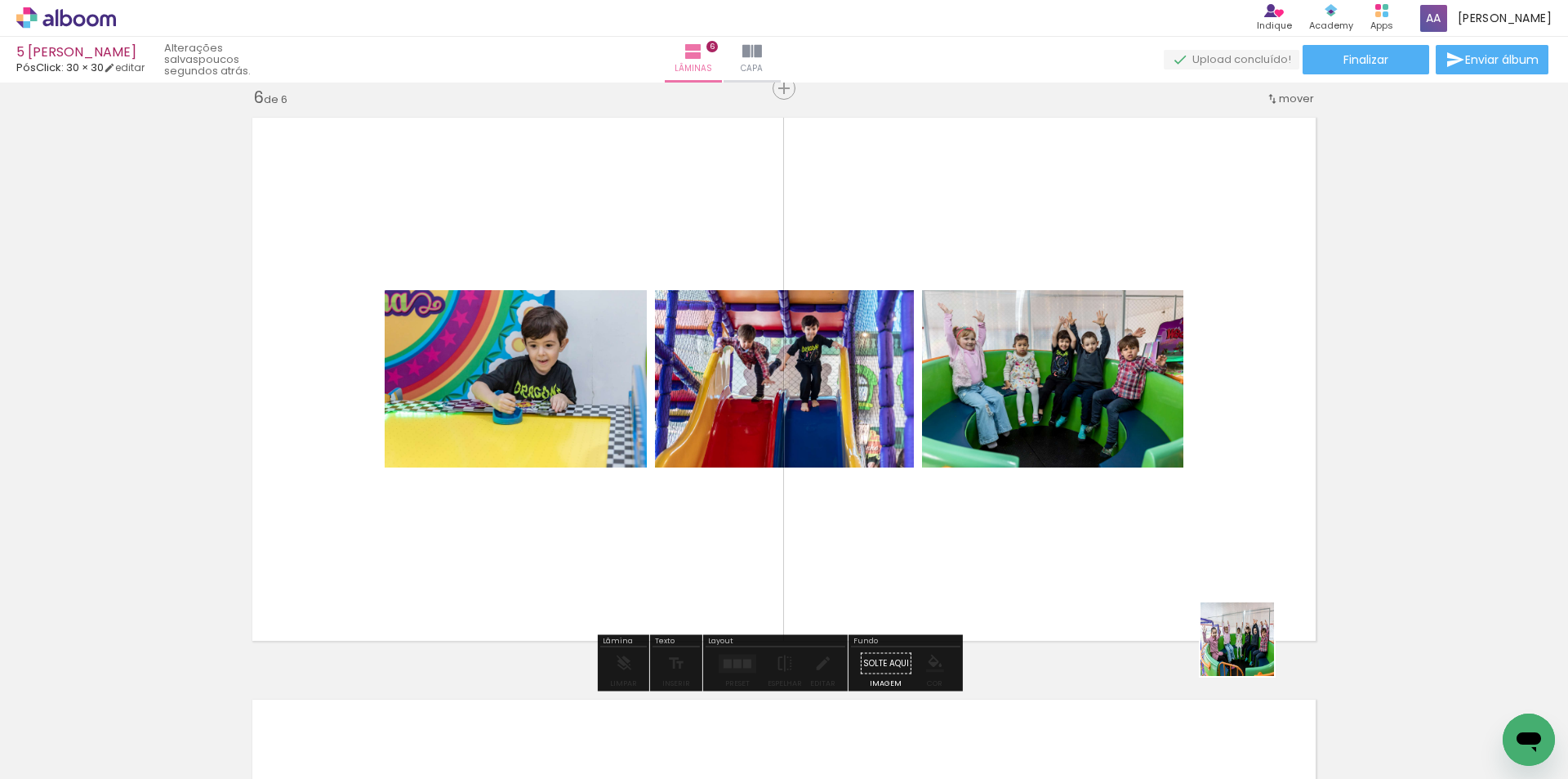
drag, startPoint x: 1278, startPoint y: 706, endPoint x: 1389, endPoint y: 725, distance: 112.6
click at [1224, 597] on quentale-workspace at bounding box center [784, 389] width 1568 height 779
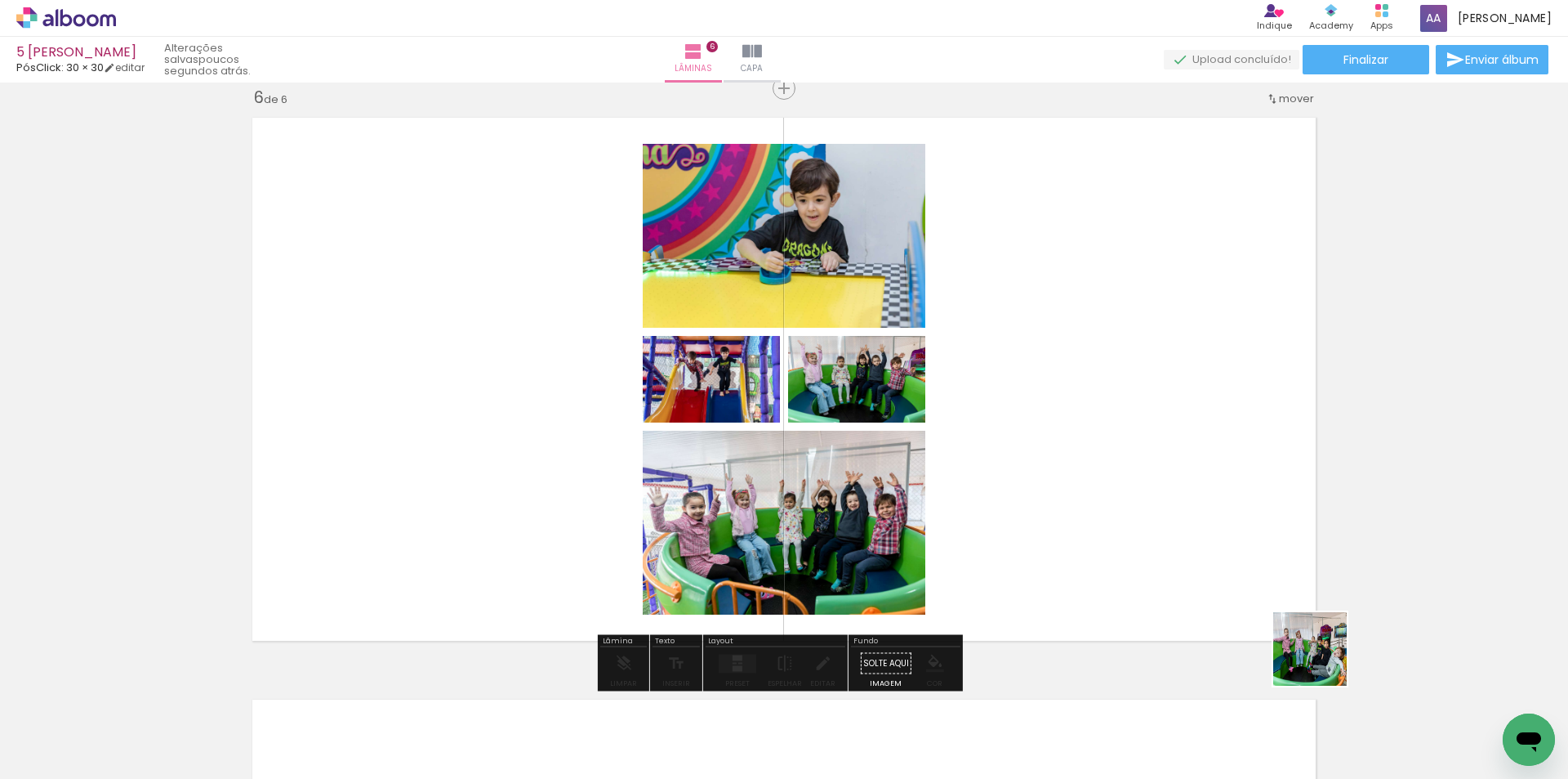
drag, startPoint x: 1389, startPoint y: 729, endPoint x: 1064, endPoint y: 447, distance: 430.3
click at [1064, 447] on quentale-workspace at bounding box center [784, 389] width 1568 height 779
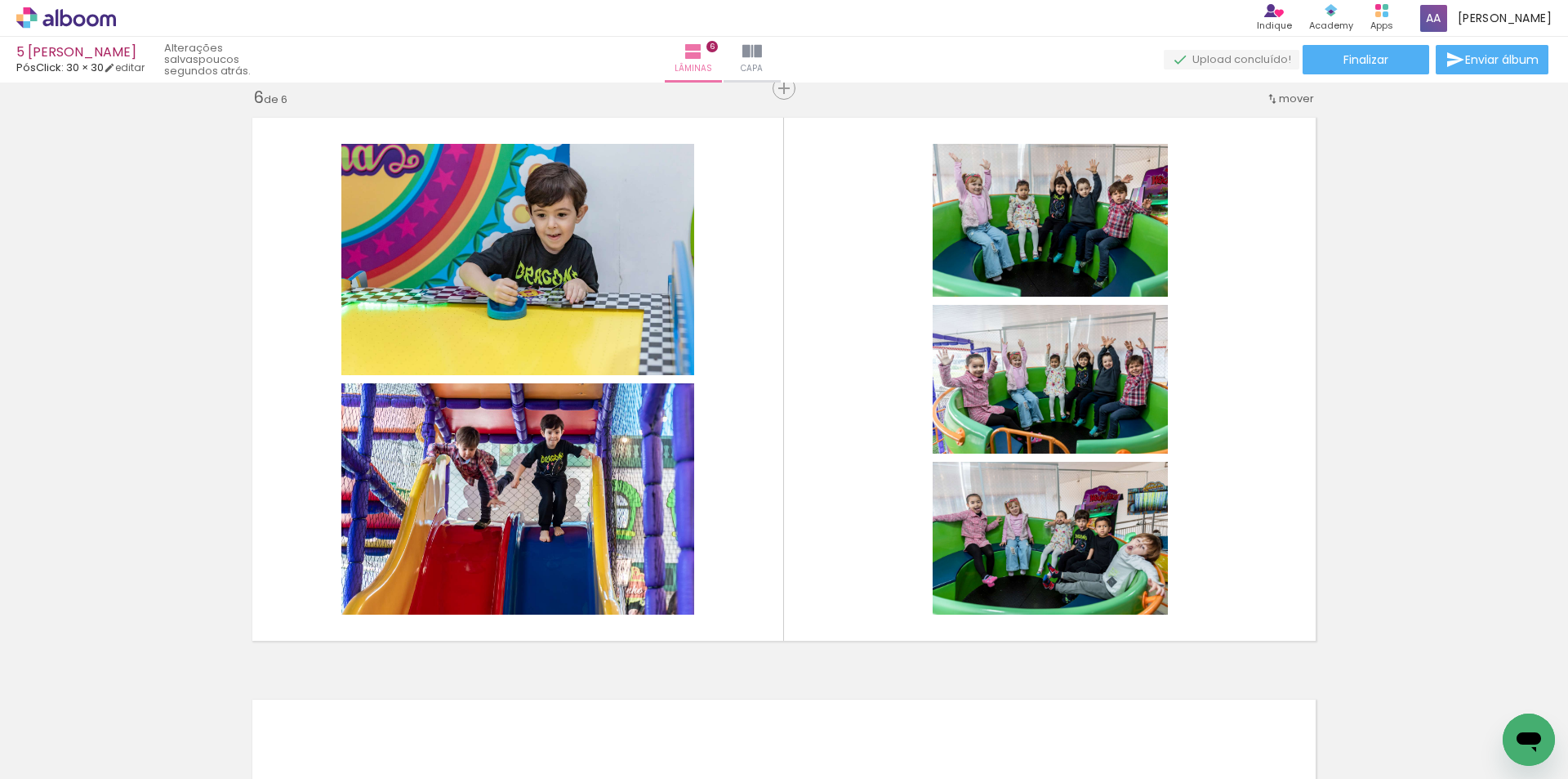
scroll to position [0, 3819]
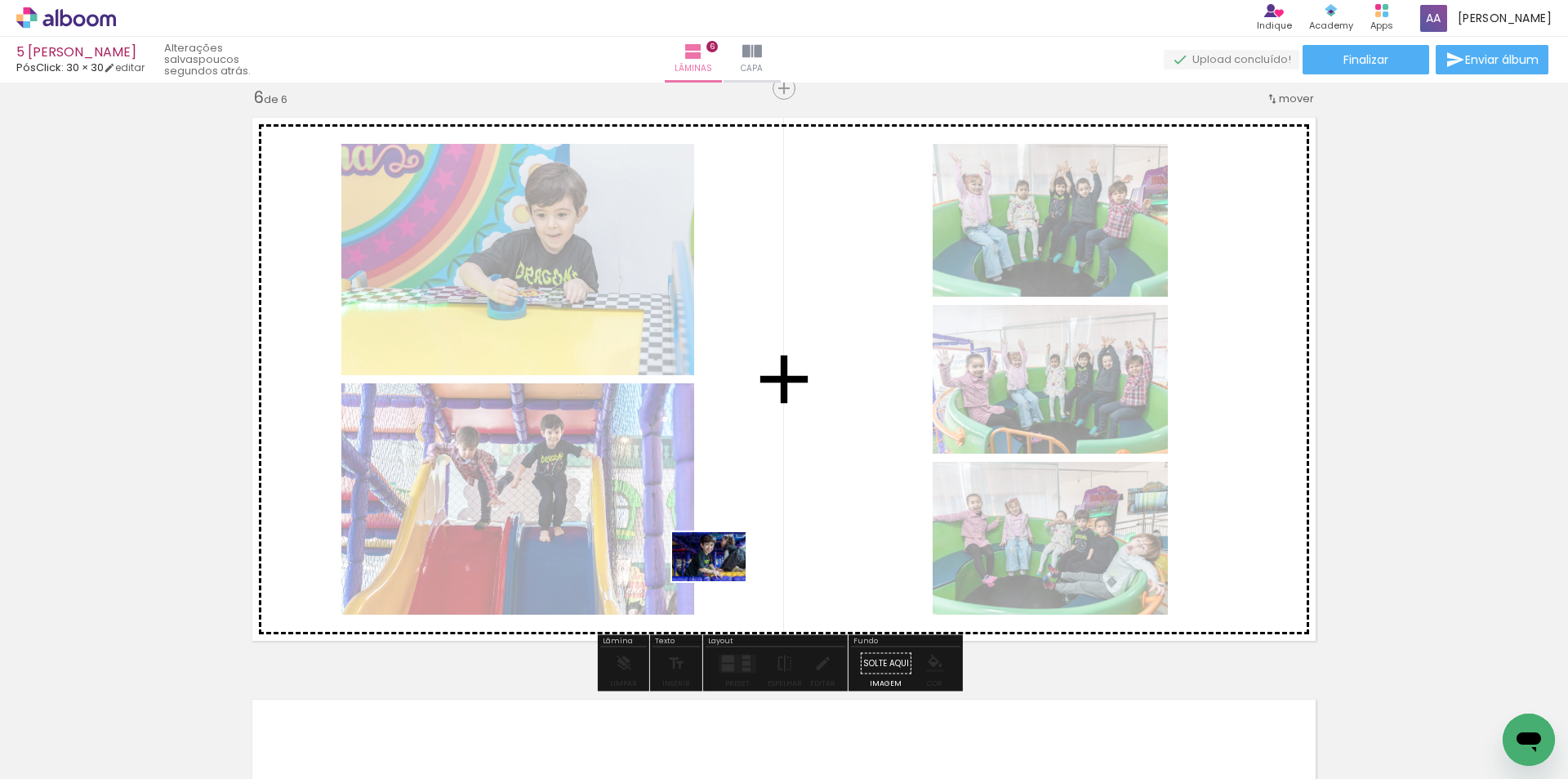
drag, startPoint x: 645, startPoint y: 729, endPoint x: 721, endPoint y: 581, distance: 166.4
click at [721, 581] on quentale-workspace at bounding box center [784, 389] width 1568 height 779
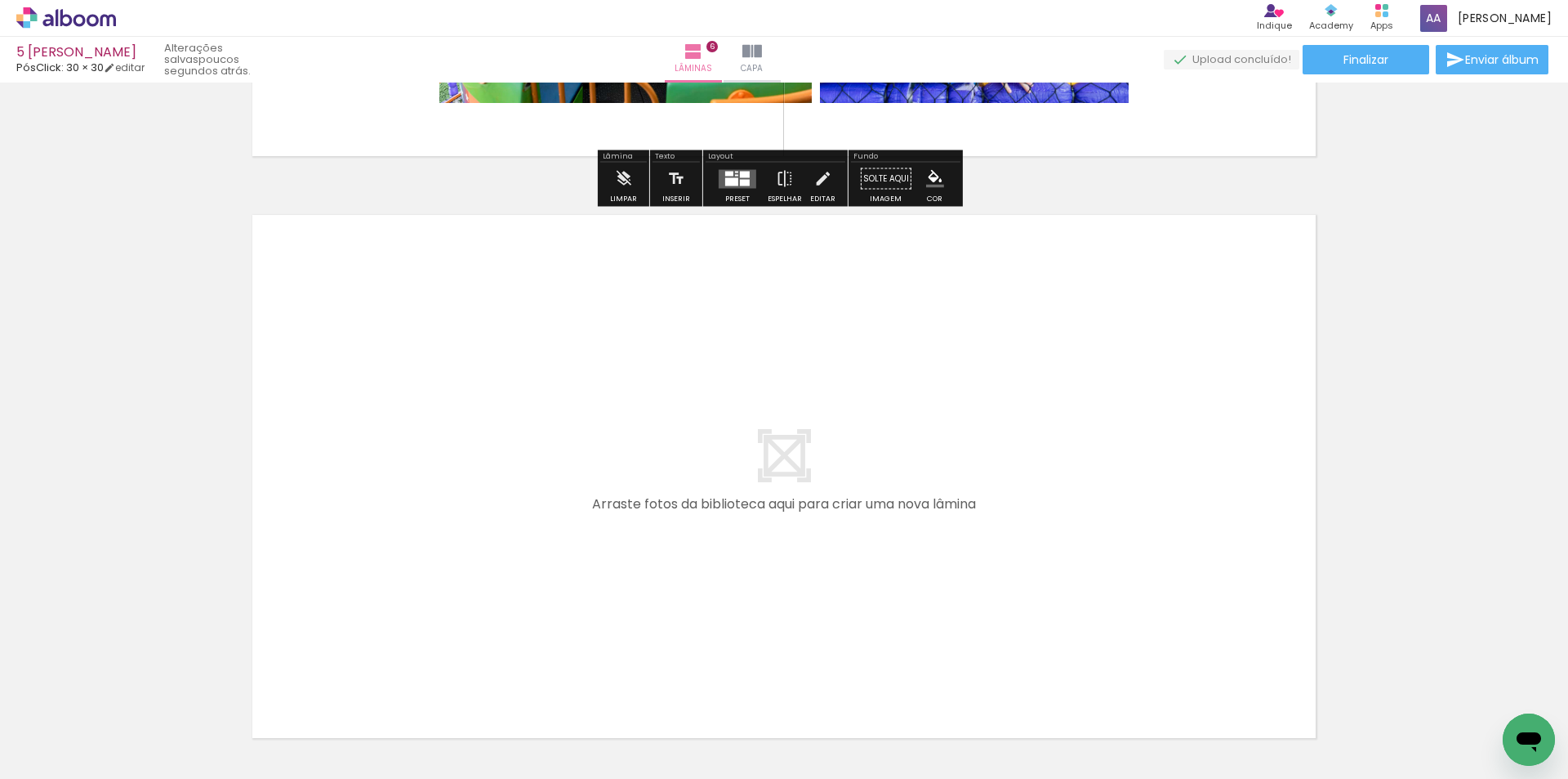
scroll to position [3421, 0]
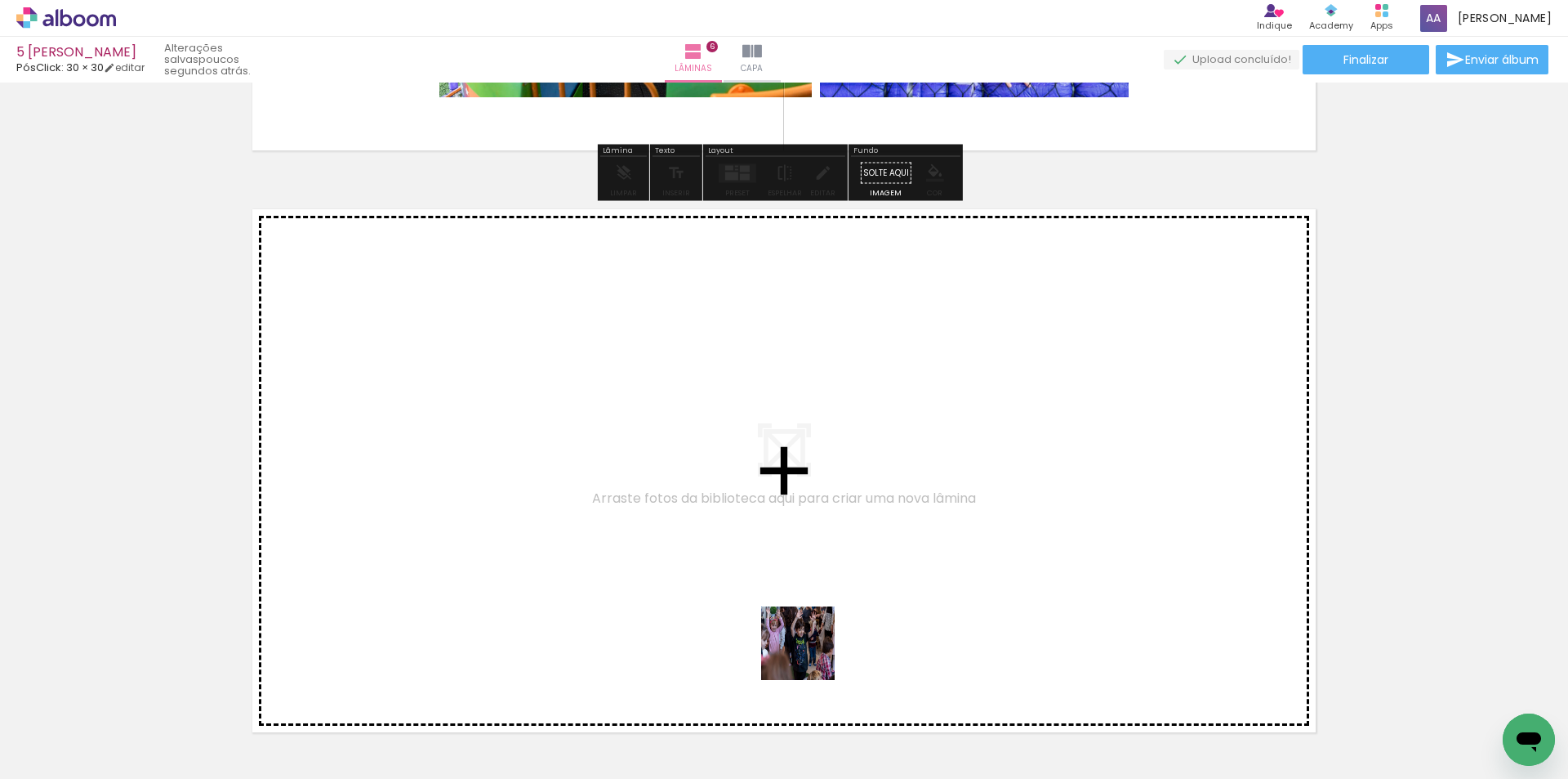
drag, startPoint x: 839, startPoint y: 718, endPoint x: 918, endPoint y: 713, distance: 79.2
click at [781, 562] on quentale-workspace at bounding box center [784, 389] width 1568 height 779
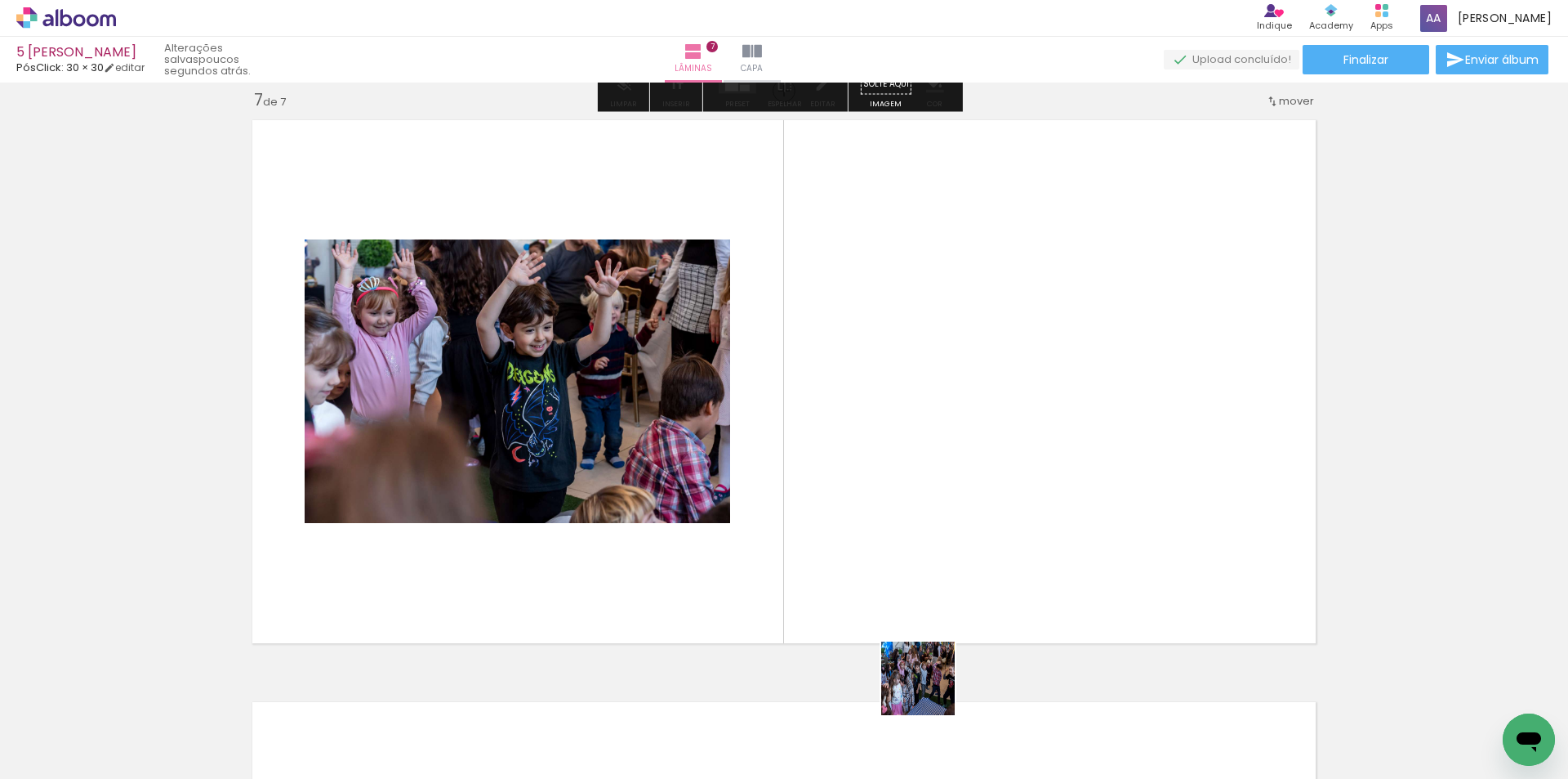
scroll to position [3512, 0]
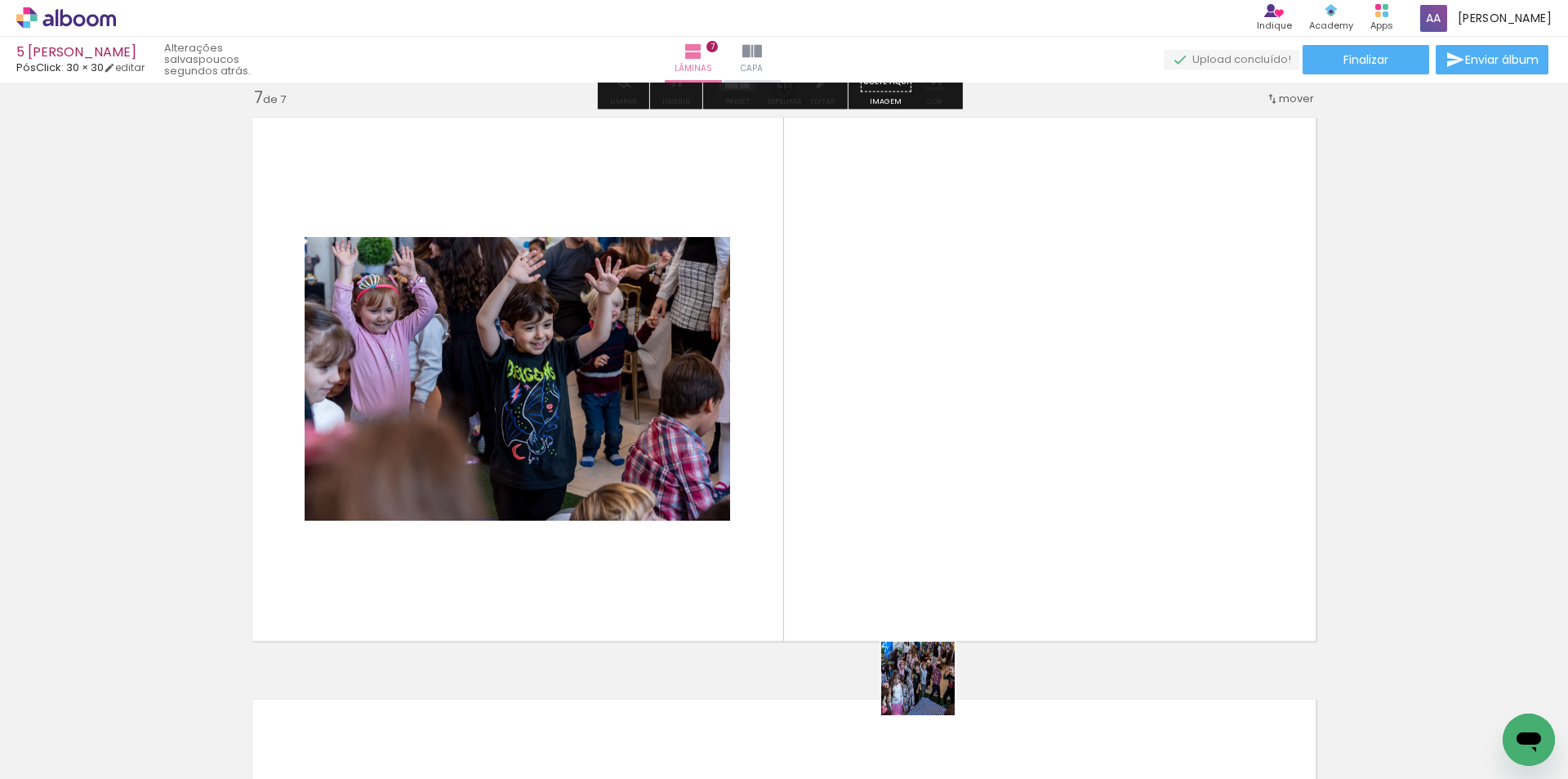
drag, startPoint x: 930, startPoint y: 690, endPoint x: 1026, endPoint y: 739, distance: 107.8
click at [913, 570] on quentale-workspace at bounding box center [784, 389] width 1568 height 779
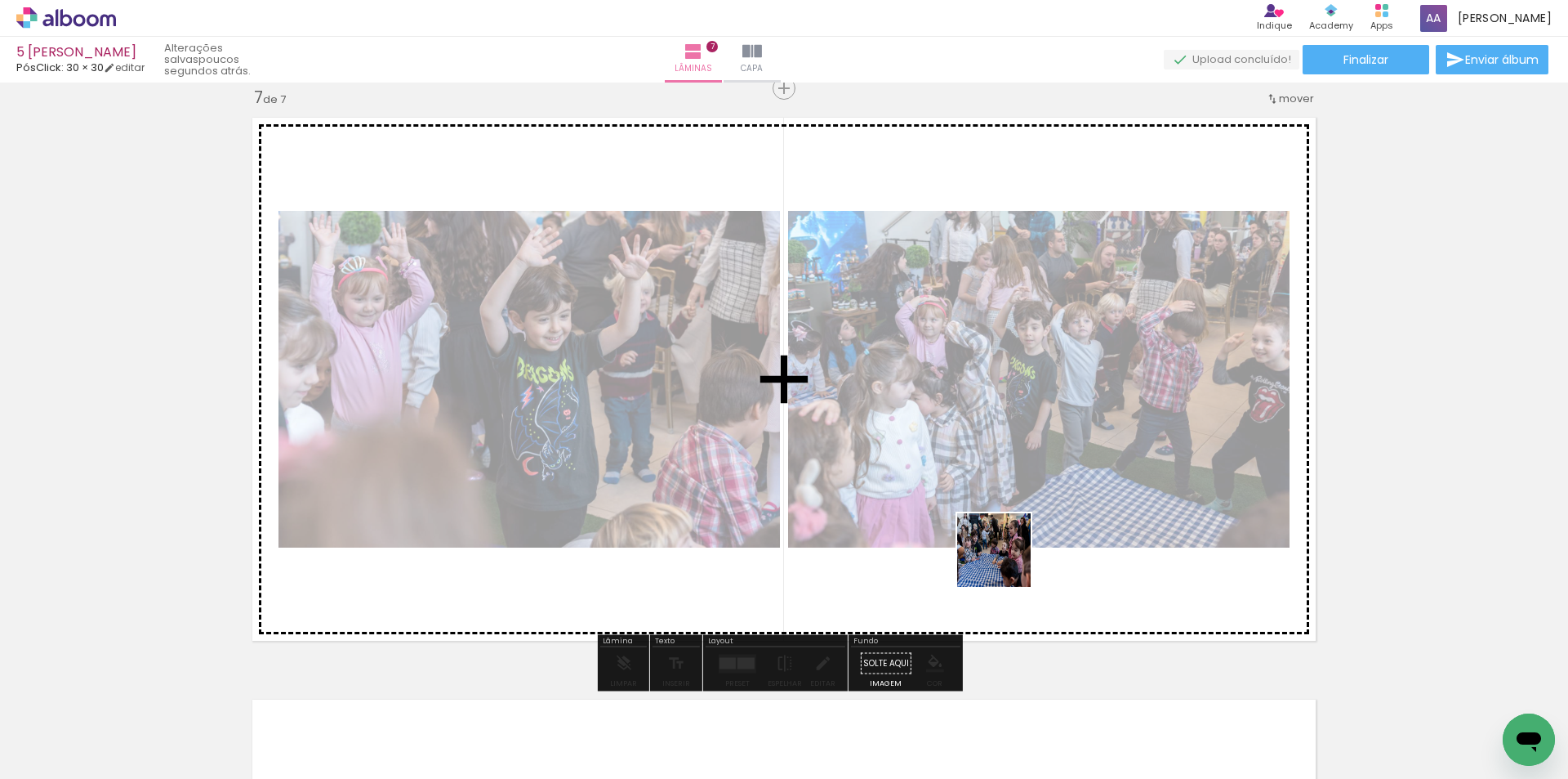
drag, startPoint x: 1022, startPoint y: 738, endPoint x: 1006, endPoint y: 562, distance: 176.7
click at [1006, 562] on quentale-workspace at bounding box center [784, 389] width 1568 height 779
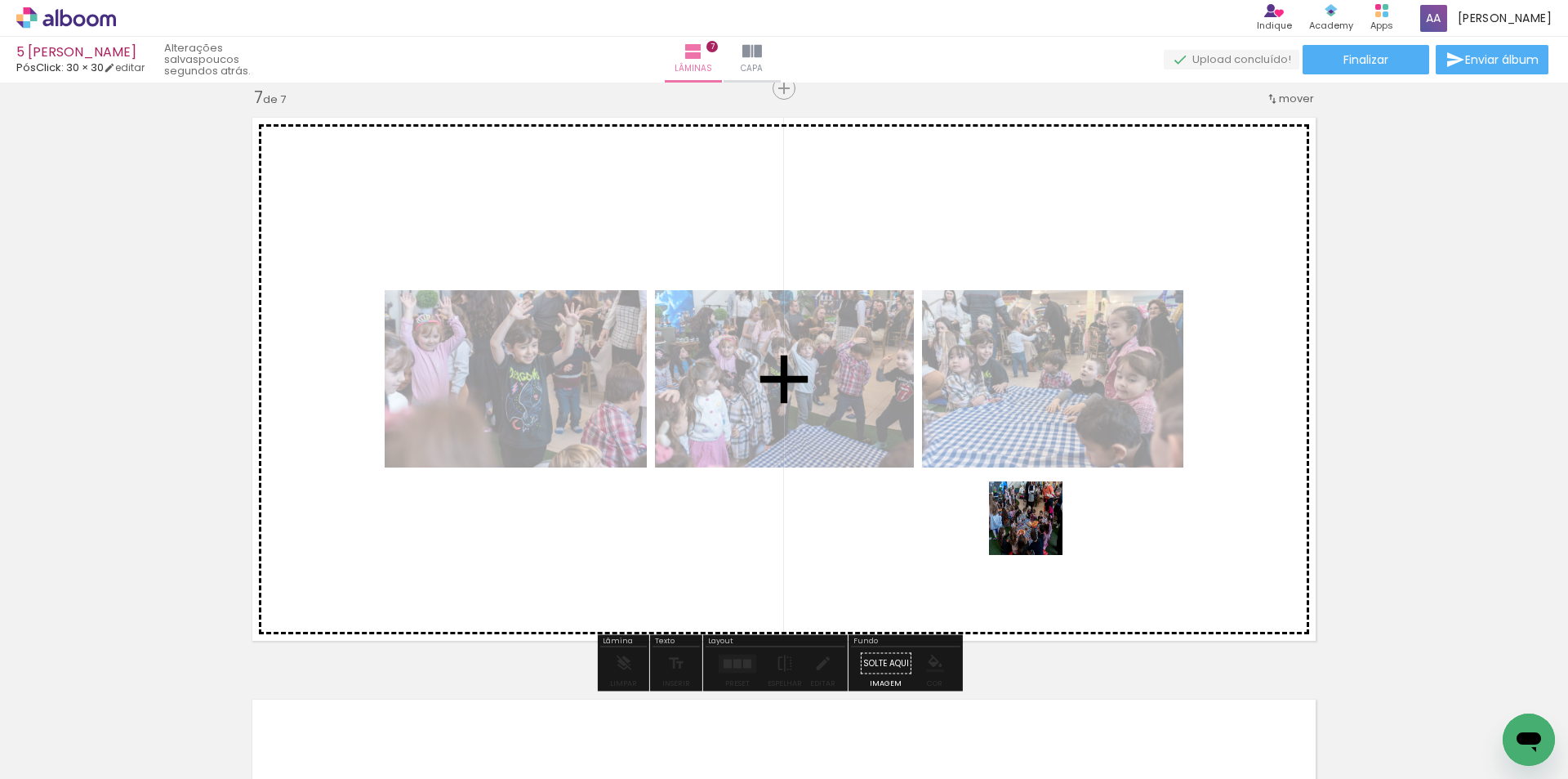
drag, startPoint x: 1102, startPoint y: 670, endPoint x: 1032, endPoint y: 520, distance: 165.5
click at [1032, 520] on quentale-workspace at bounding box center [784, 389] width 1568 height 779
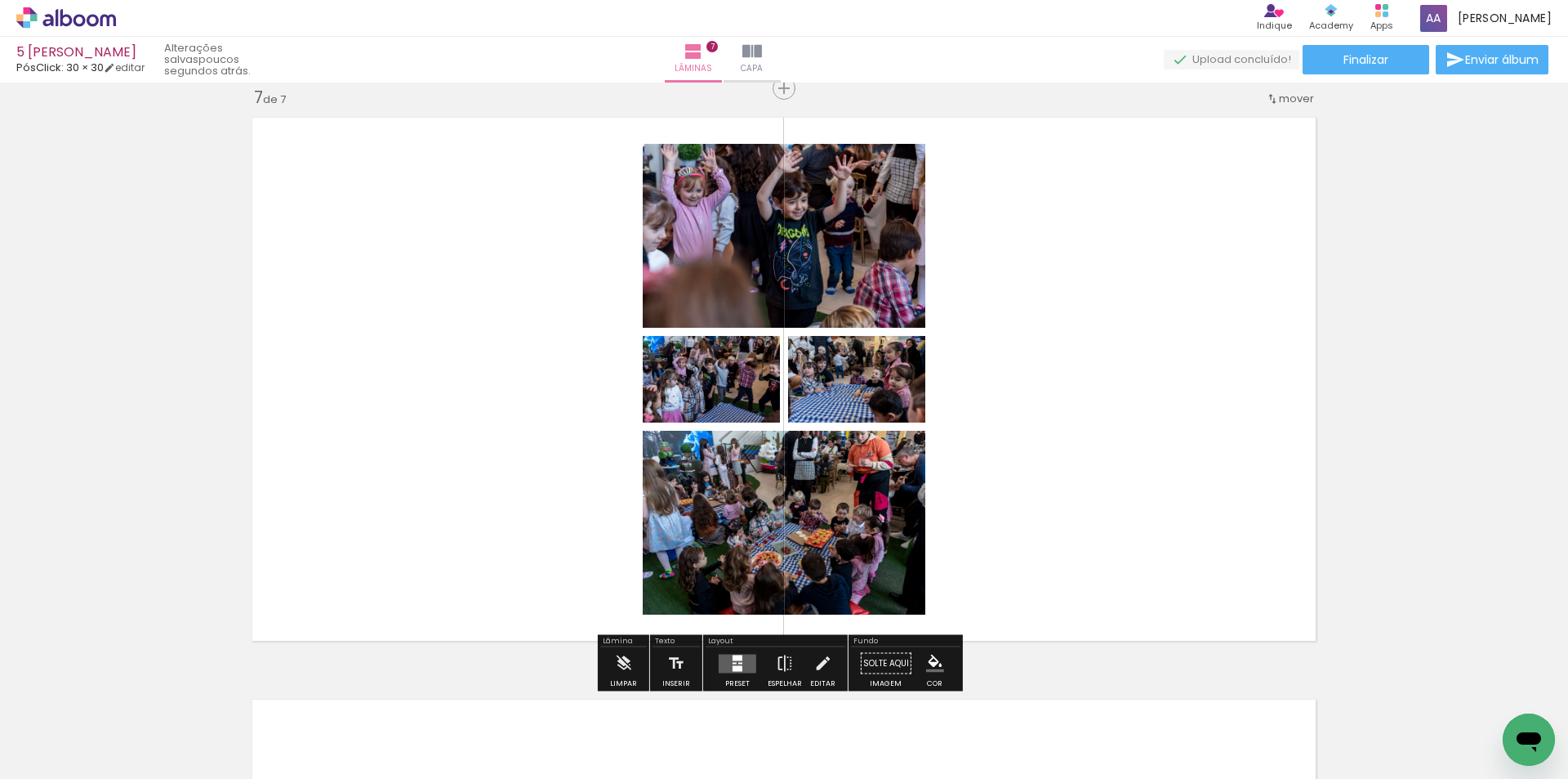
scroll to position [0, 4455]
drag, startPoint x: 548, startPoint y: 728, endPoint x: 627, endPoint y: 676, distance: 94.6
click at [547, 498] on quentale-workspace at bounding box center [784, 389] width 1568 height 779
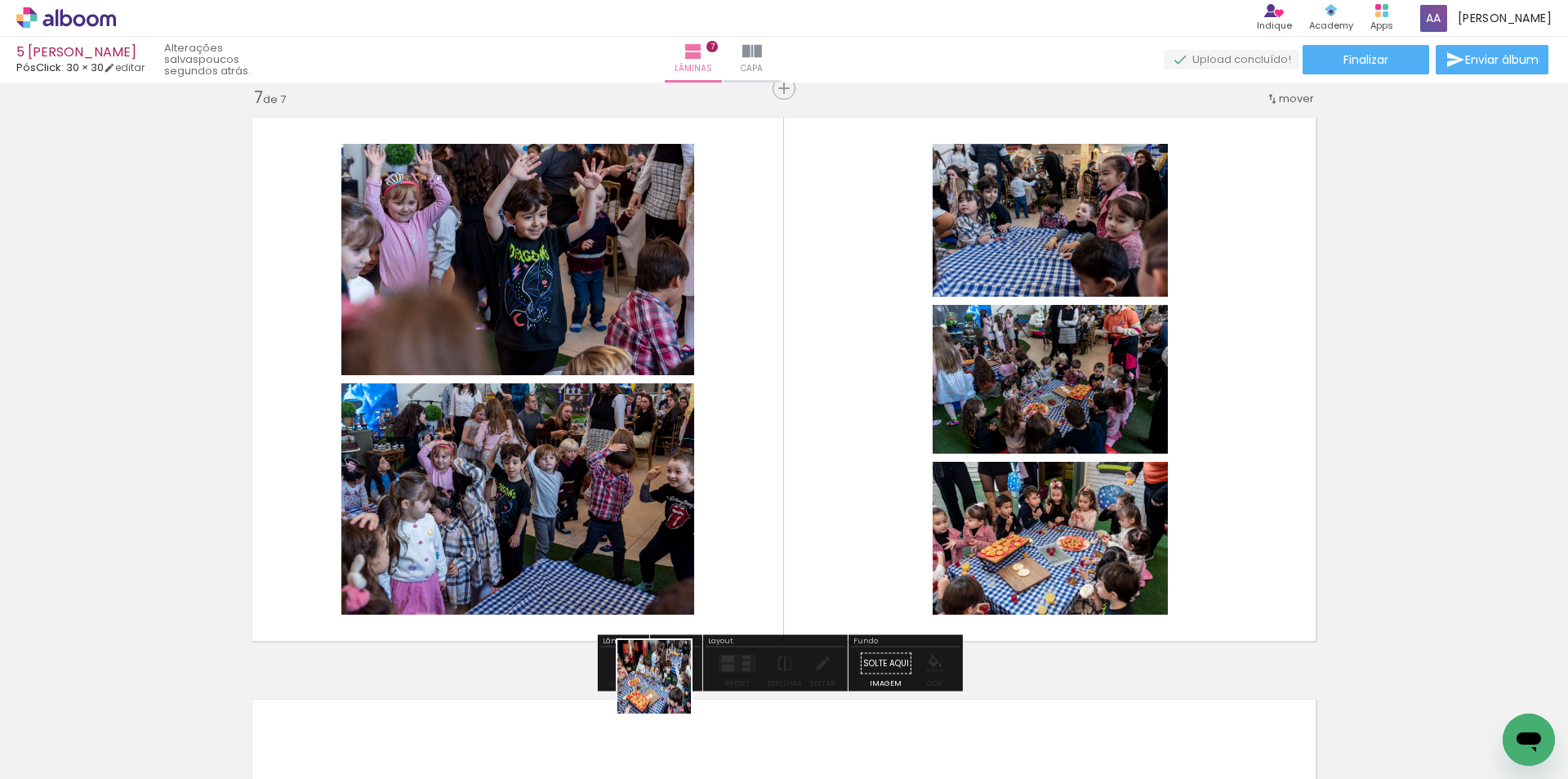
drag, startPoint x: 658, startPoint y: 719, endPoint x: 763, endPoint y: 686, distance: 110.1
click at [731, 514] on quentale-workspace at bounding box center [784, 389] width 1568 height 779
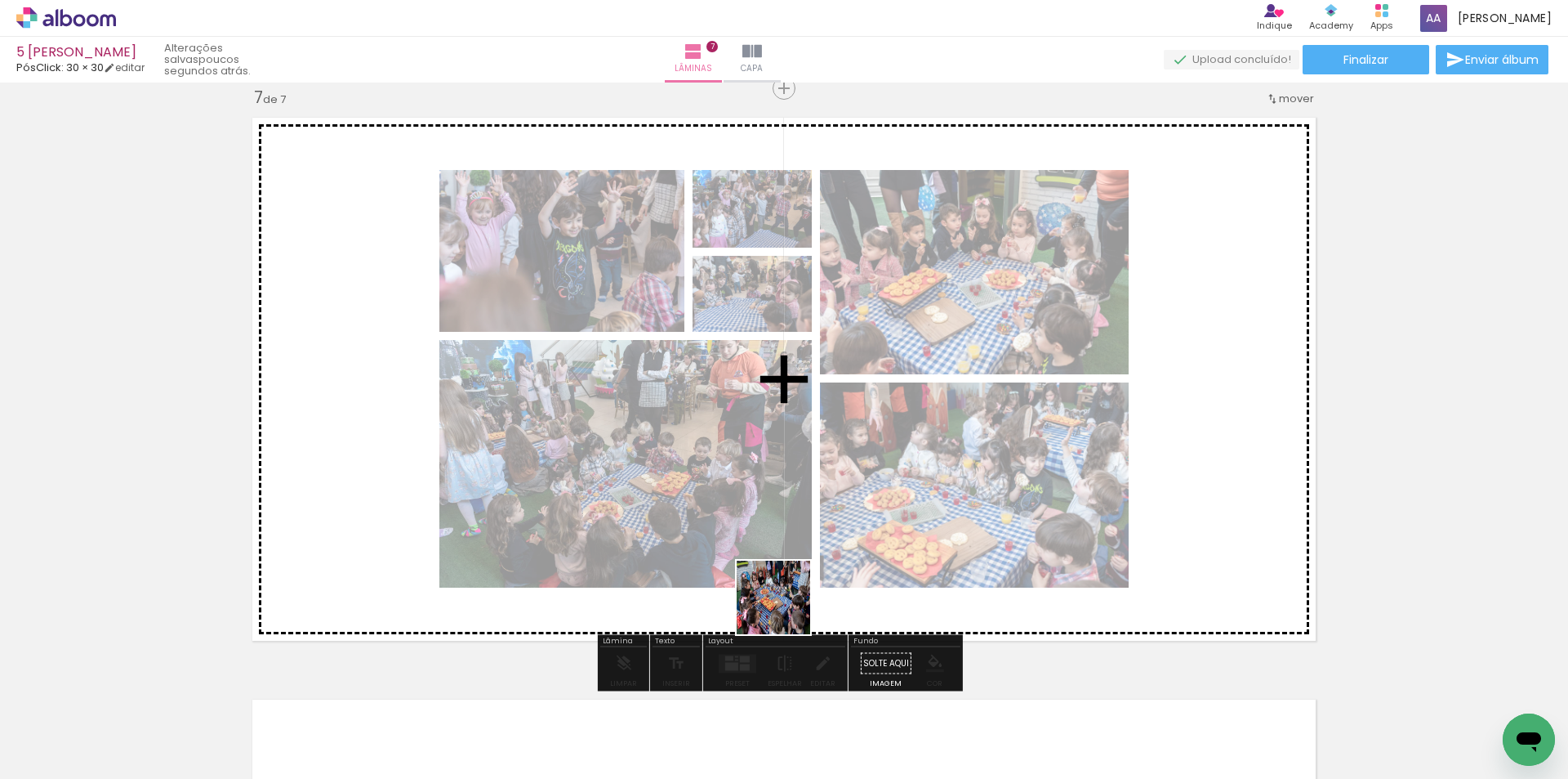
drag, startPoint x: 758, startPoint y: 723, endPoint x: 801, endPoint y: 555, distance: 173.4
click at [801, 555] on quentale-workspace at bounding box center [784, 389] width 1568 height 779
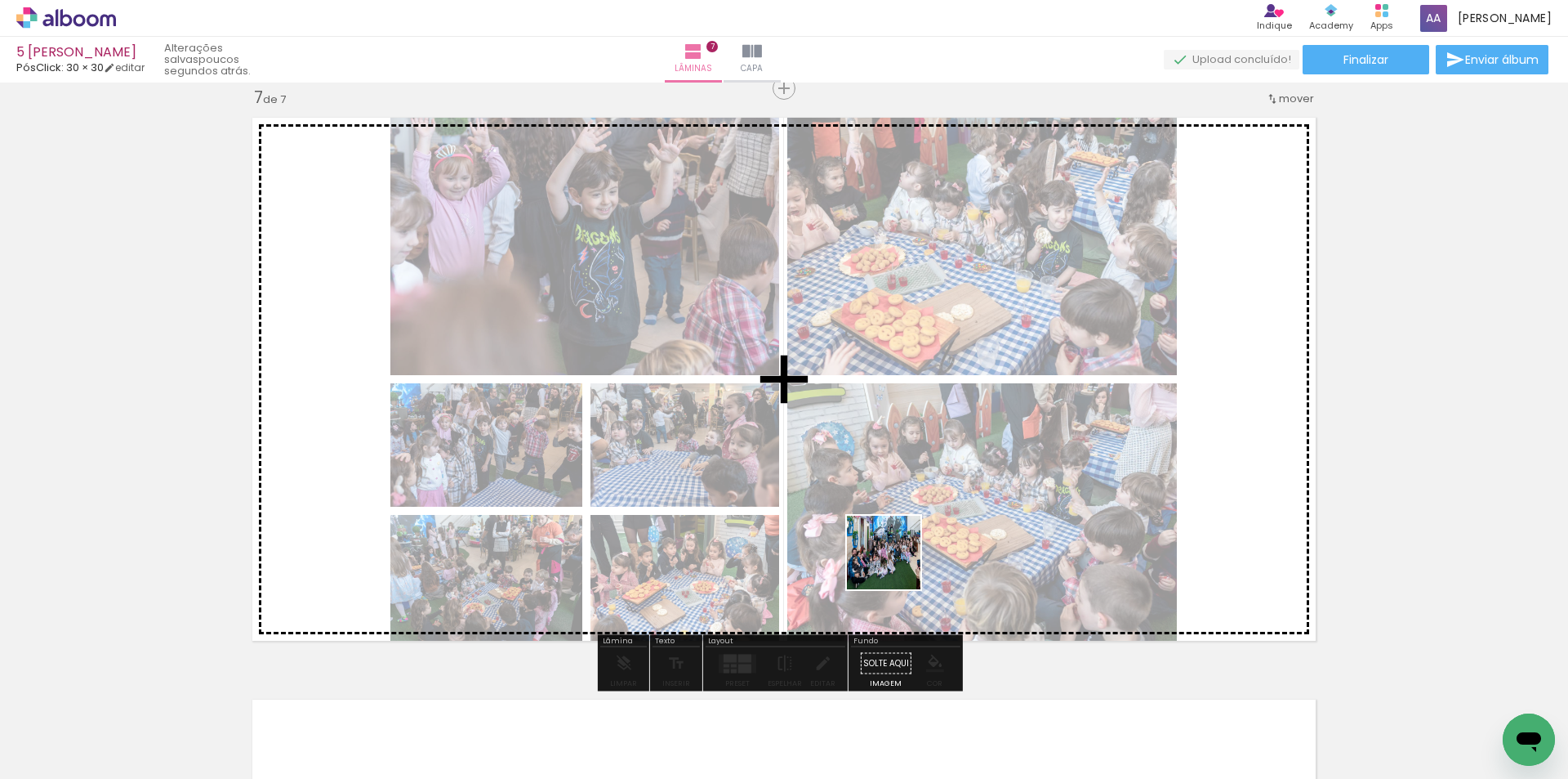
drag, startPoint x: 854, startPoint y: 726, endPoint x: 896, endPoint y: 564, distance: 167.4
click at [896, 564] on quentale-workspace at bounding box center [784, 389] width 1568 height 779
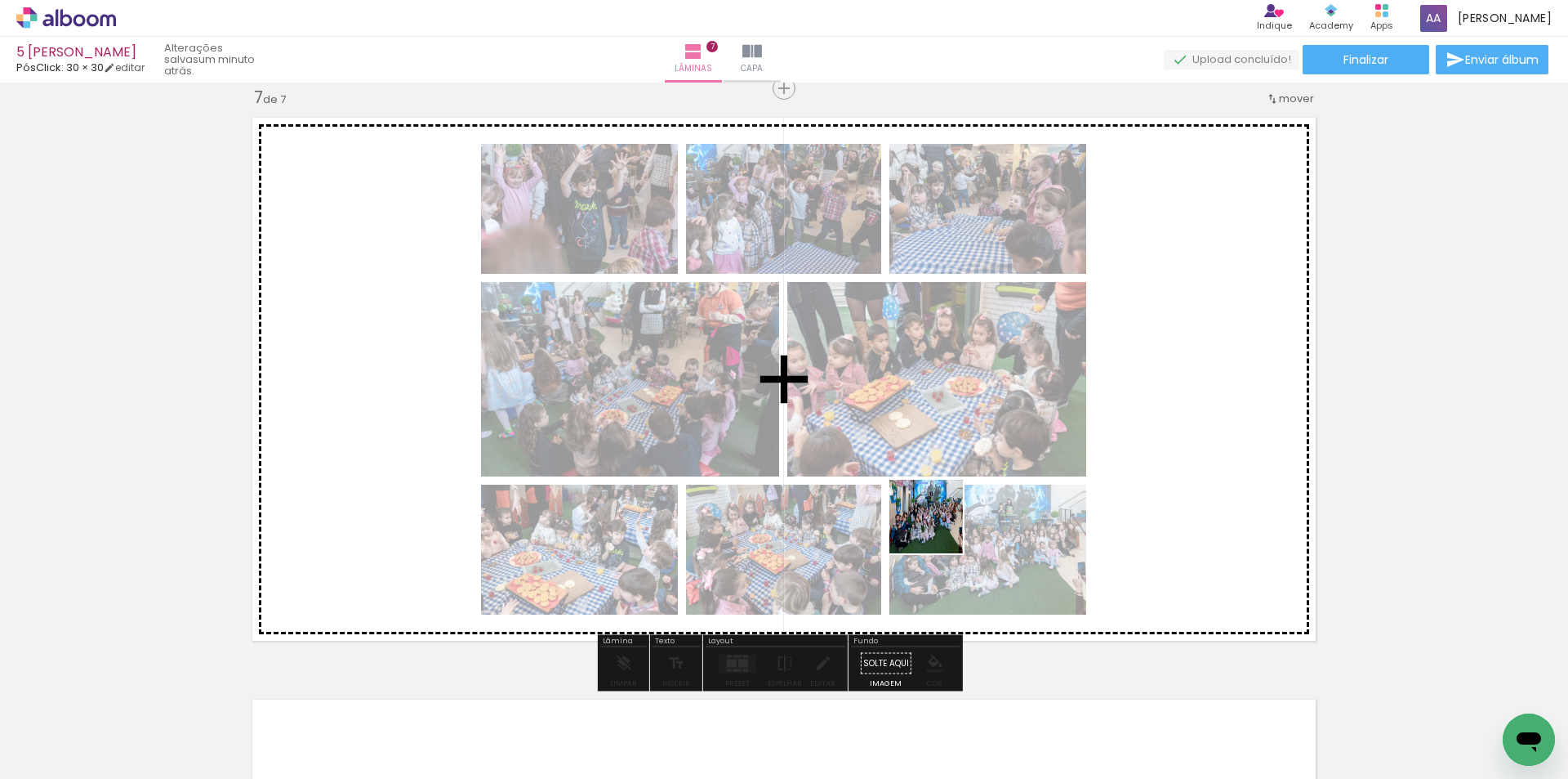
drag, startPoint x: 939, startPoint y: 739, endPoint x: 934, endPoint y: 517, distance: 222.1
click at [941, 502] on quentale-workspace at bounding box center [784, 389] width 1568 height 779
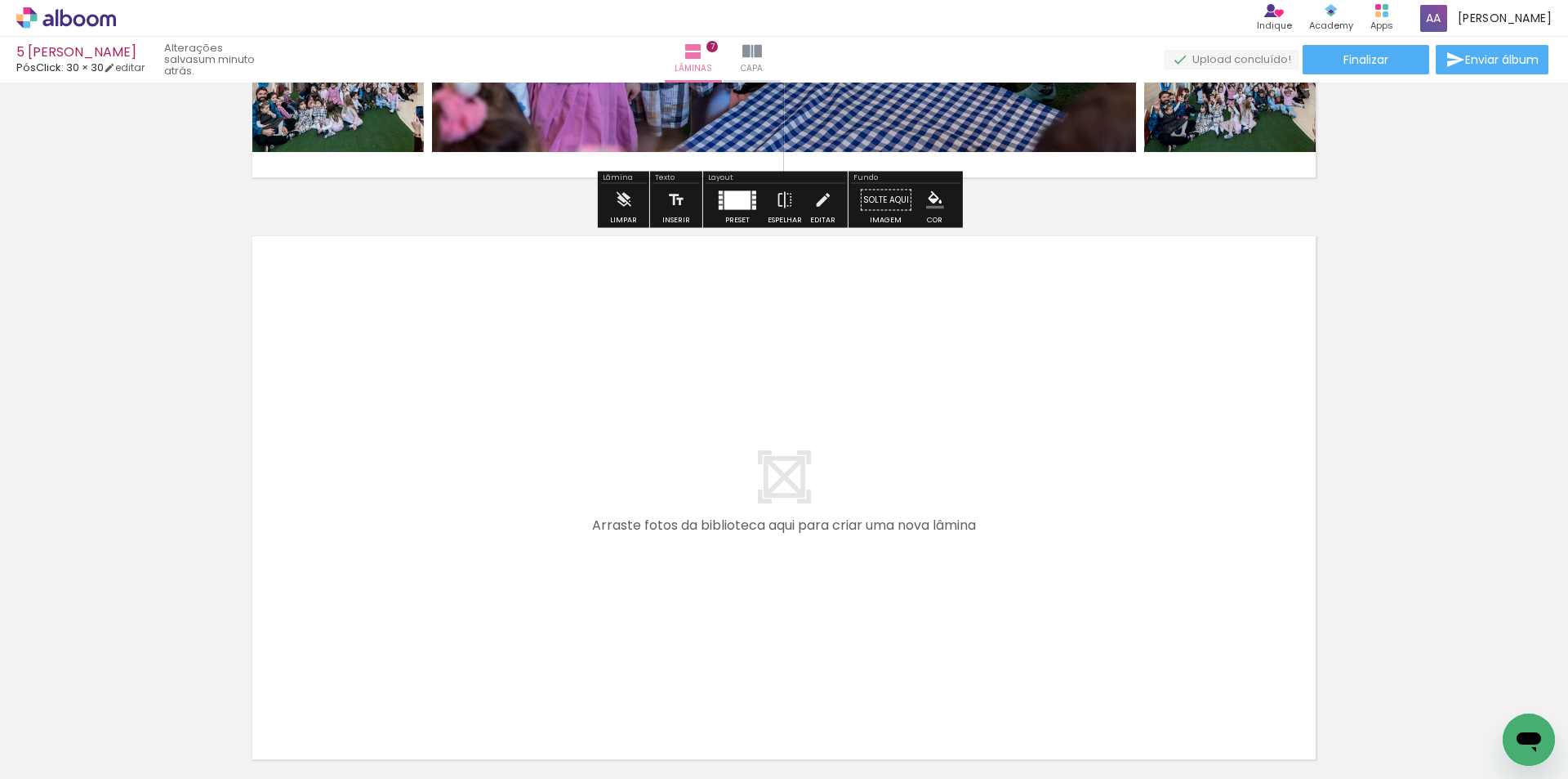
scroll to position [4002, 0]
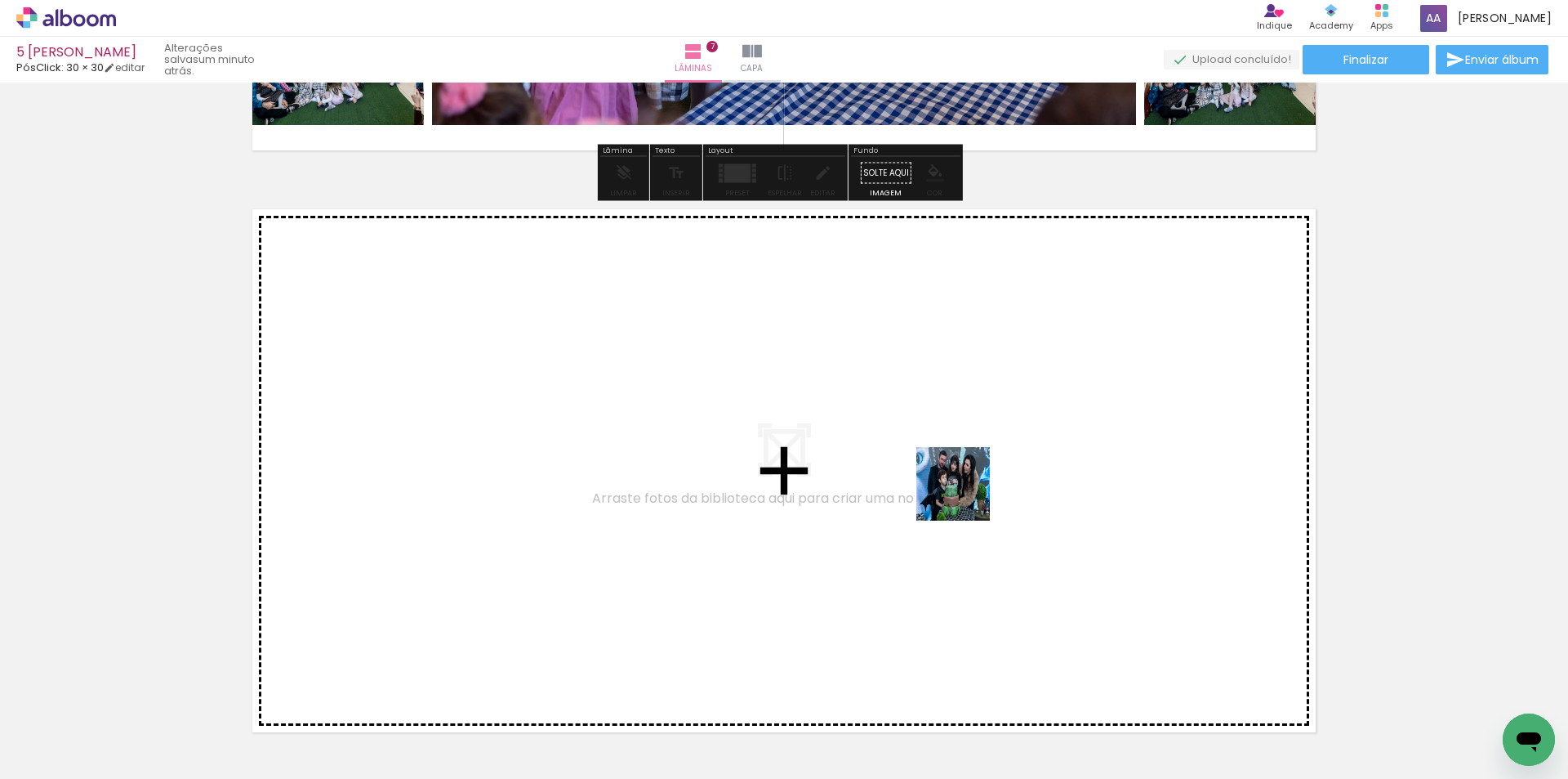
drag, startPoint x: 1031, startPoint y: 731, endPoint x: 1117, endPoint y: 689, distance: 95.7
click at [966, 500] on quentale-workspace at bounding box center [784, 389] width 1568 height 779
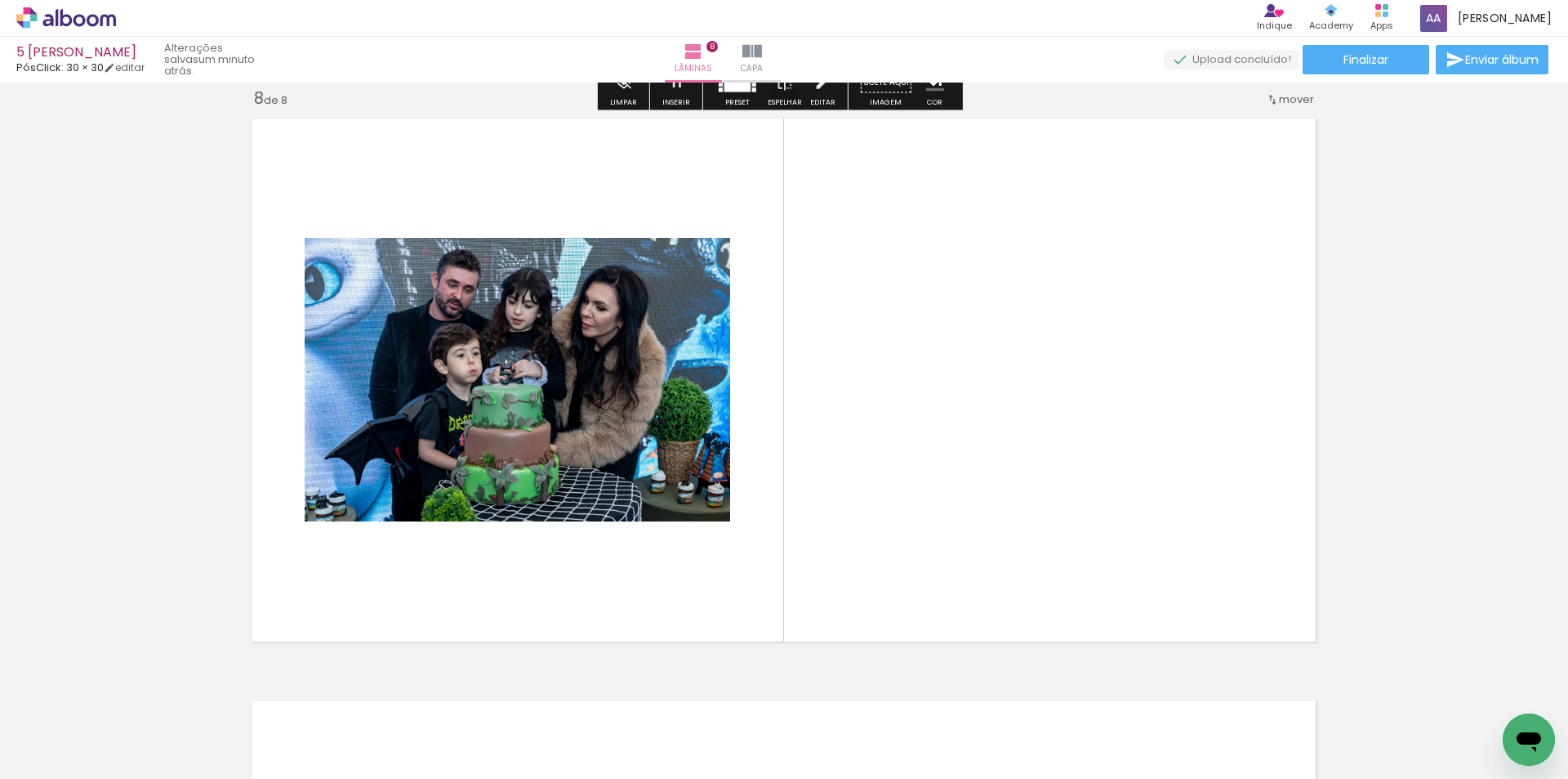
scroll to position [4094, 0]
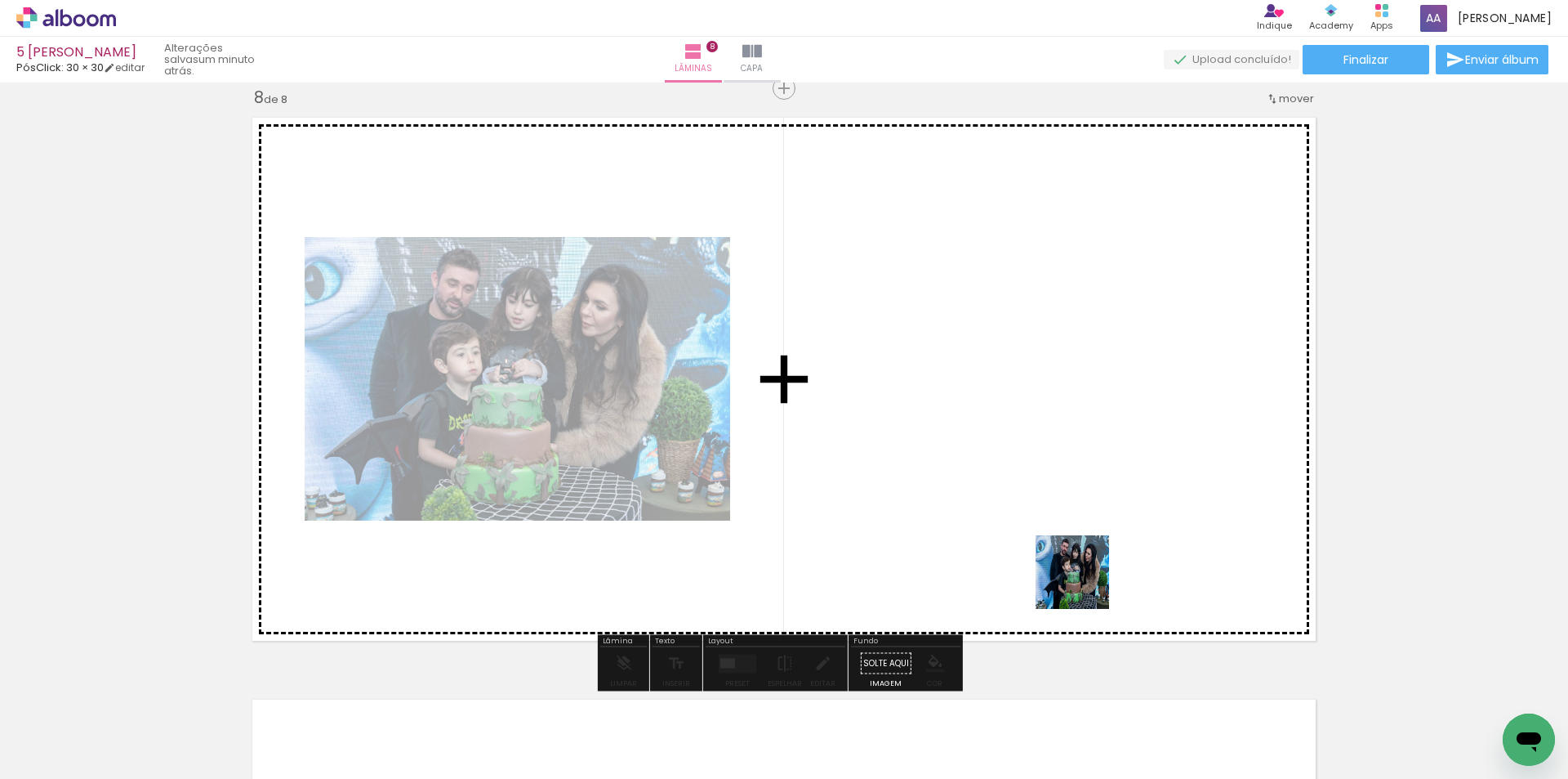
drag, startPoint x: 1121, startPoint y: 726, endPoint x: 1193, endPoint y: 698, distance: 77.3
click at [1044, 438] on quentale-workspace at bounding box center [784, 389] width 1568 height 779
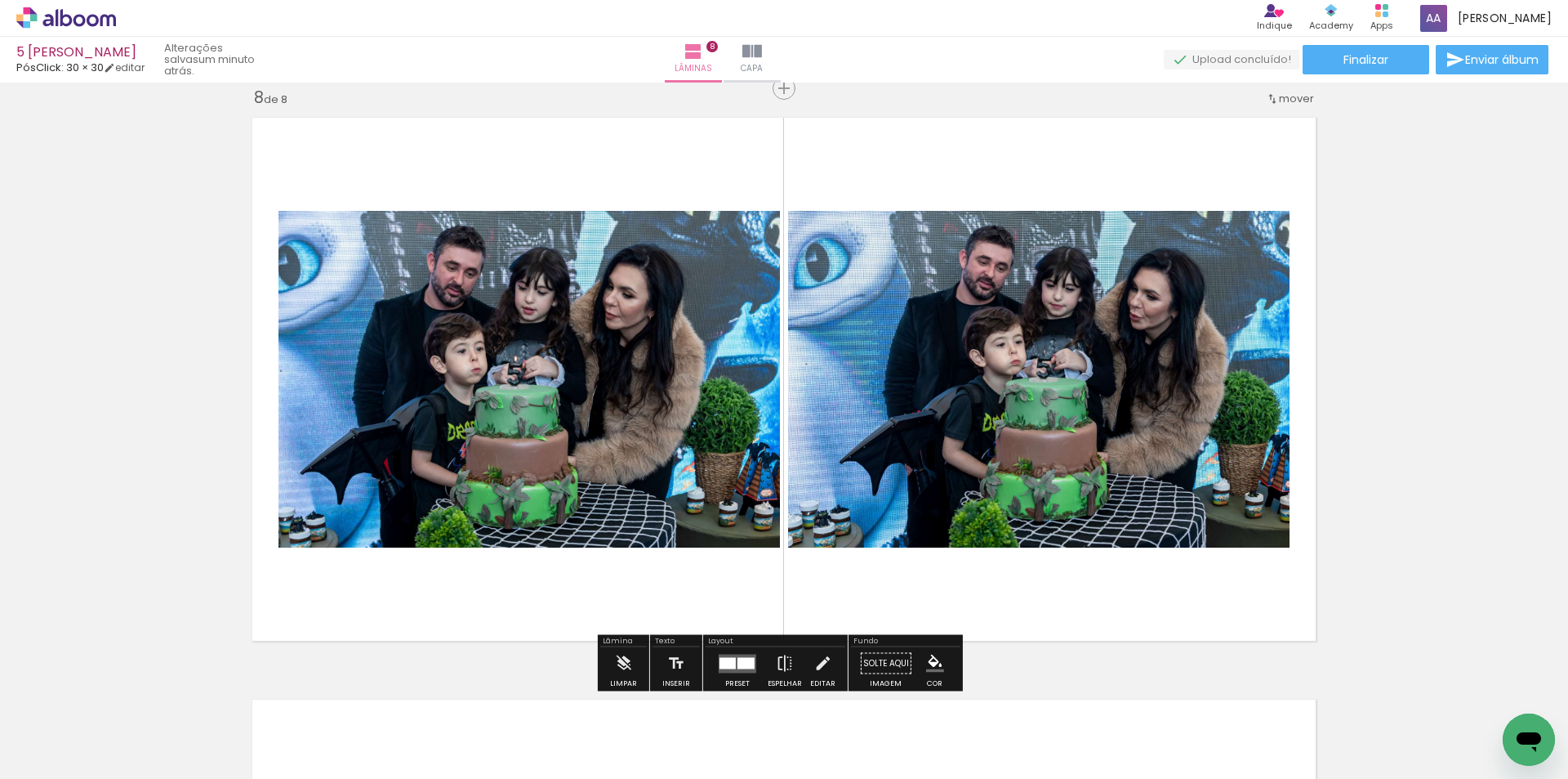
drag, startPoint x: 1206, startPoint y: 726, endPoint x: 1096, endPoint y: 420, distance: 325.2
click at [1096, 420] on quentale-workspace at bounding box center [784, 389] width 1568 height 779
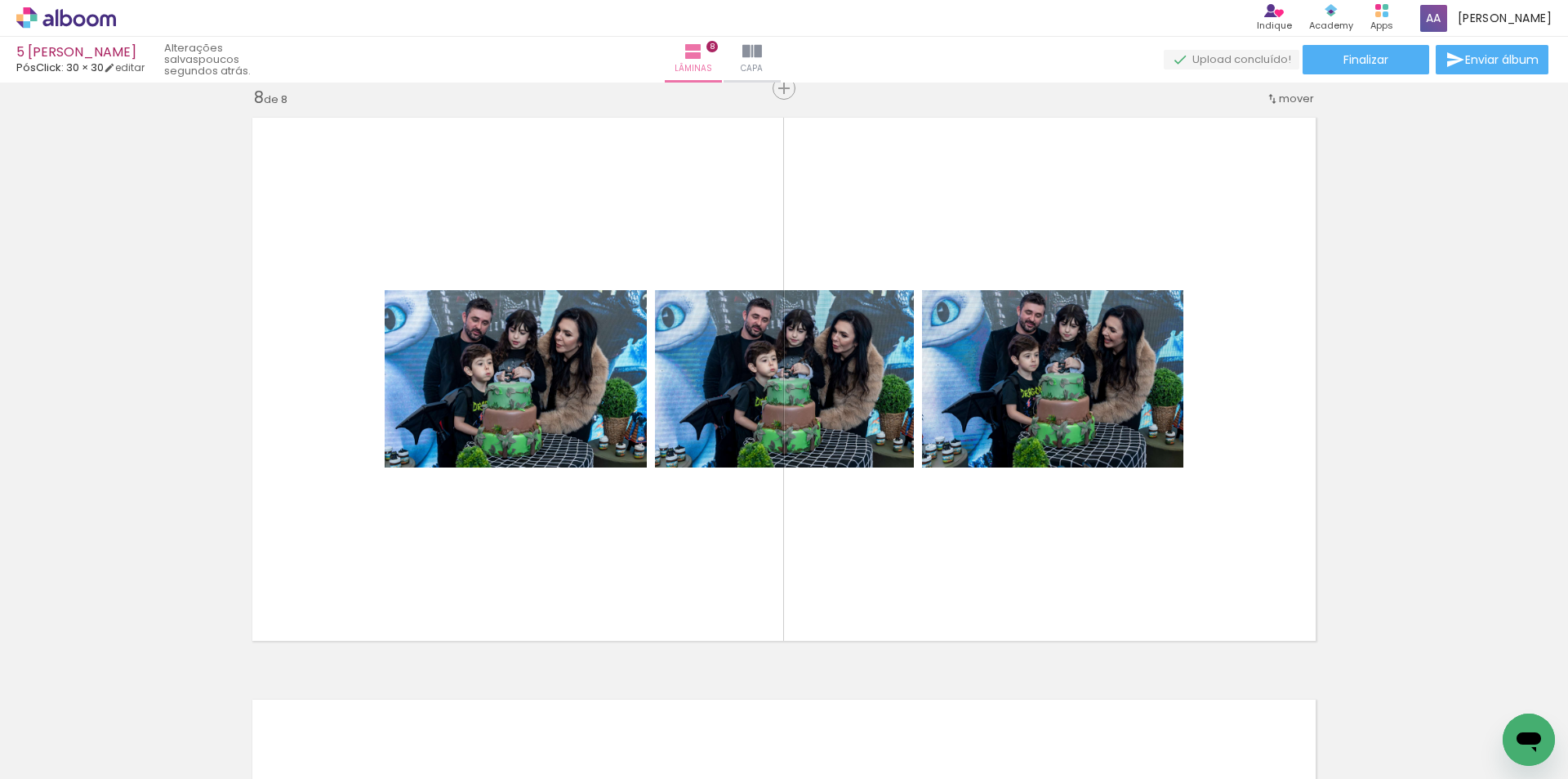
scroll to position [0, 5367]
